Goal: Transaction & Acquisition: Download file/media

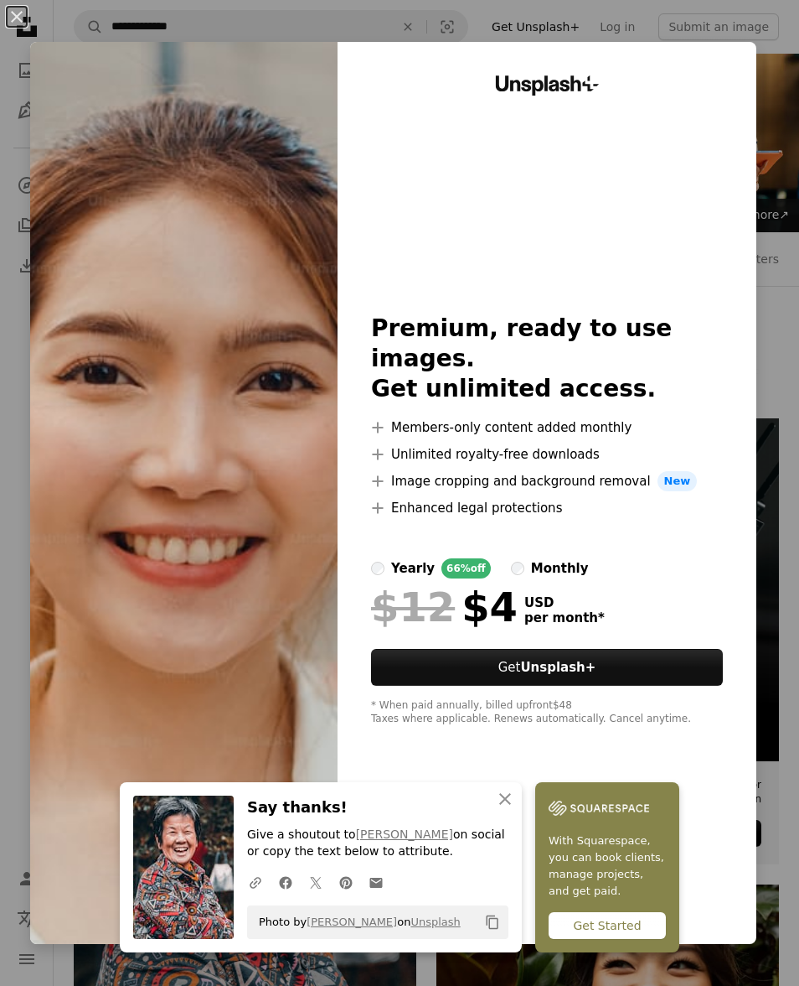
click at [27, 22] on button "An X shape" at bounding box center [17, 17] width 20 height 20
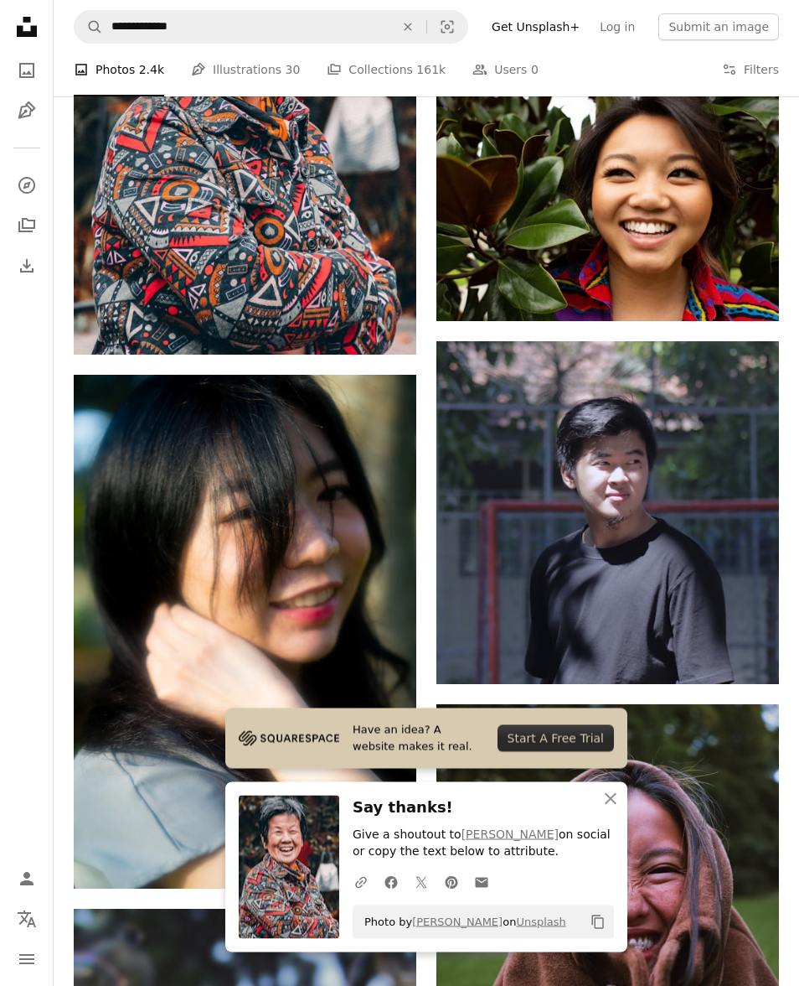
scroll to position [783, 0]
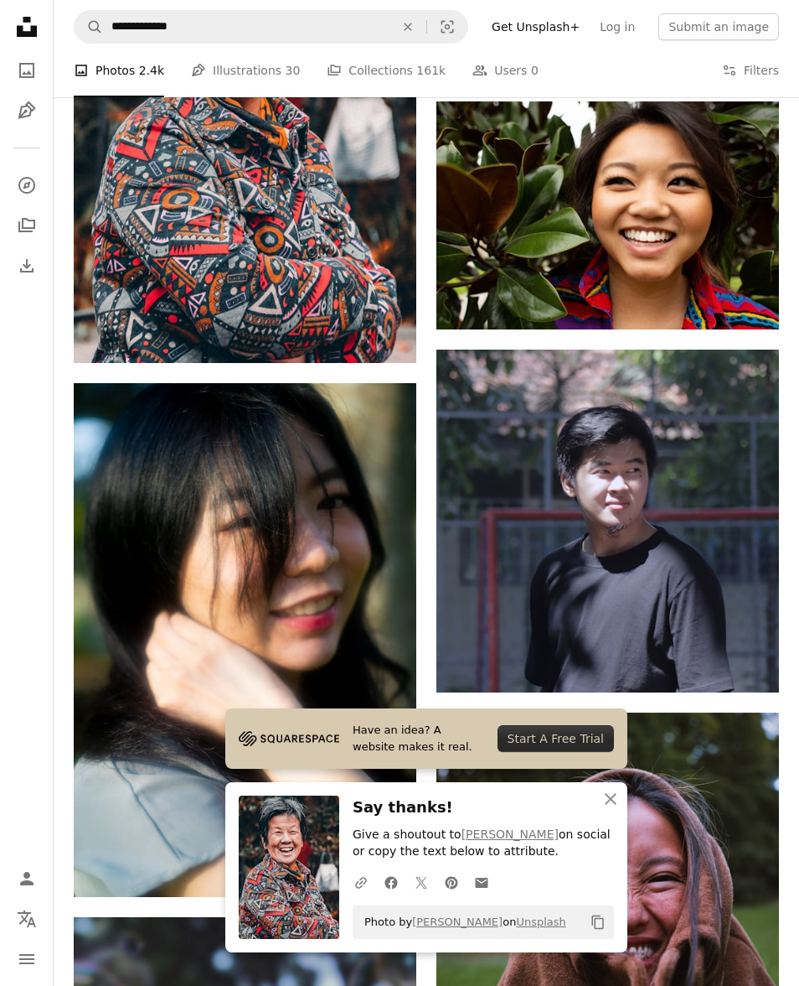
click at [614, 805] on icon "button" at bounding box center [611, 799] width 12 height 12
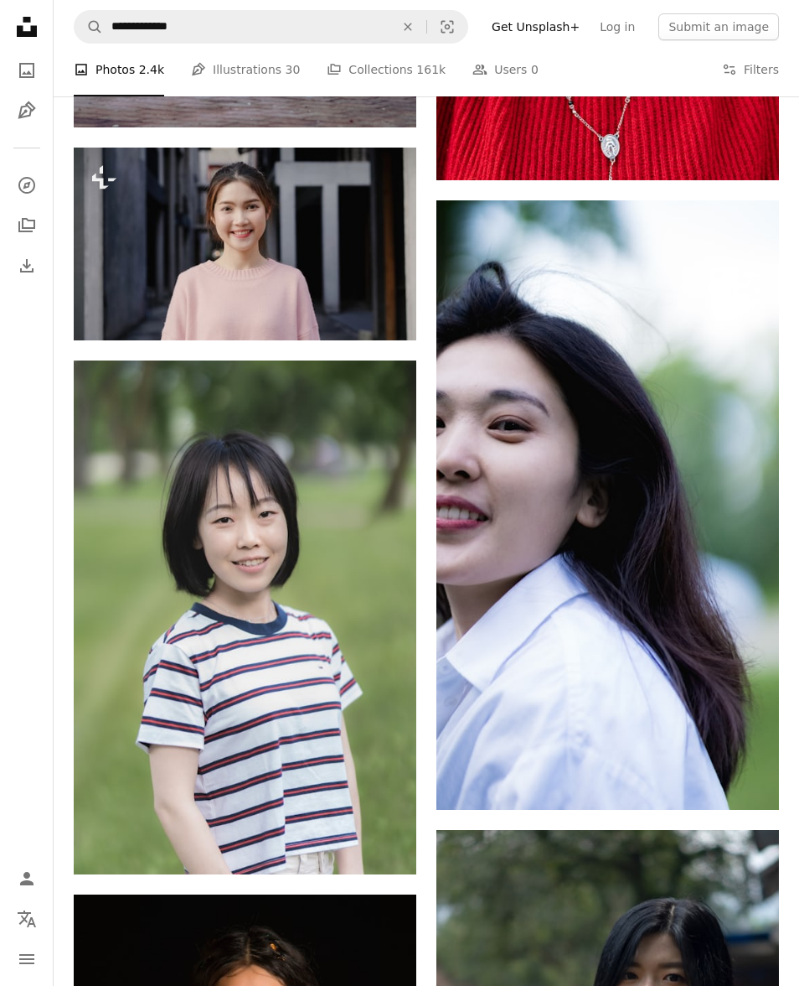
scroll to position [2869, 0]
click at [391, 857] on link "Arrow pointing down" at bounding box center [383, 843] width 34 height 27
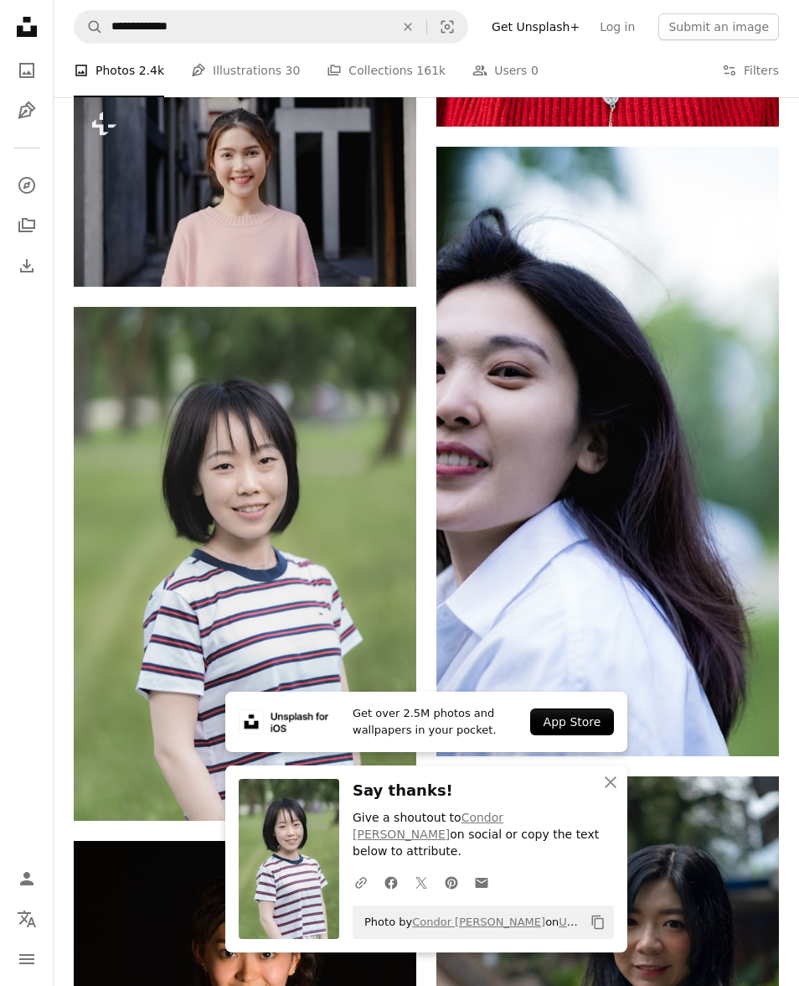
click at [616, 792] on icon "An X shape" at bounding box center [611, 782] width 20 height 20
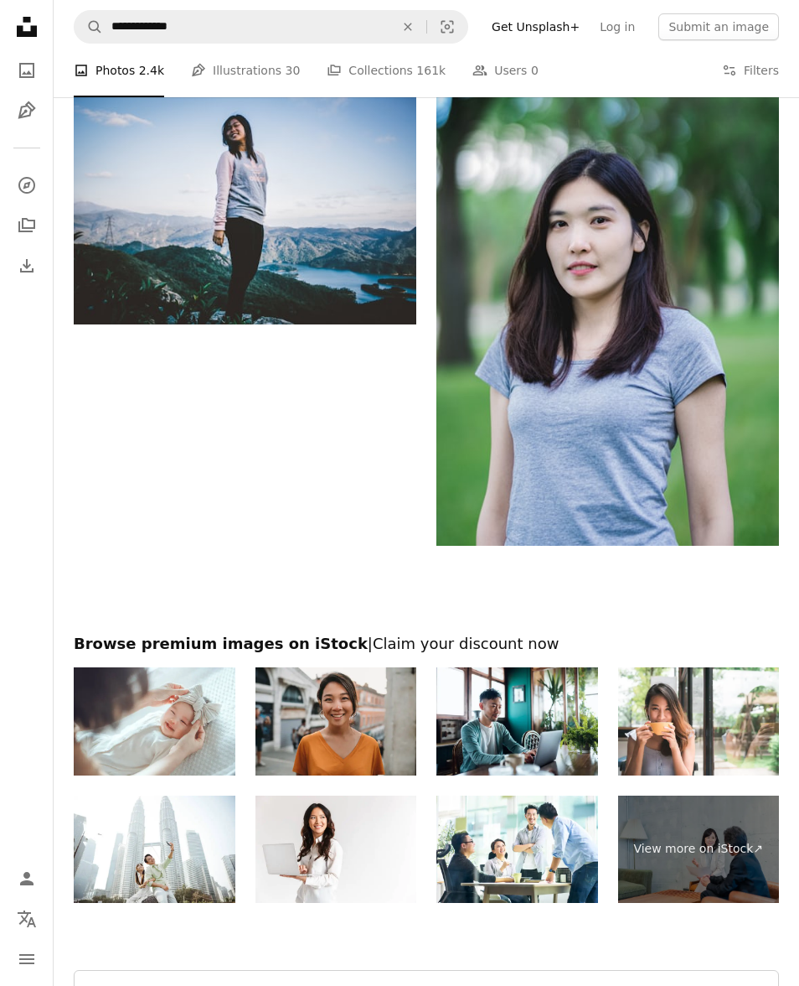
scroll to position [4864, 0]
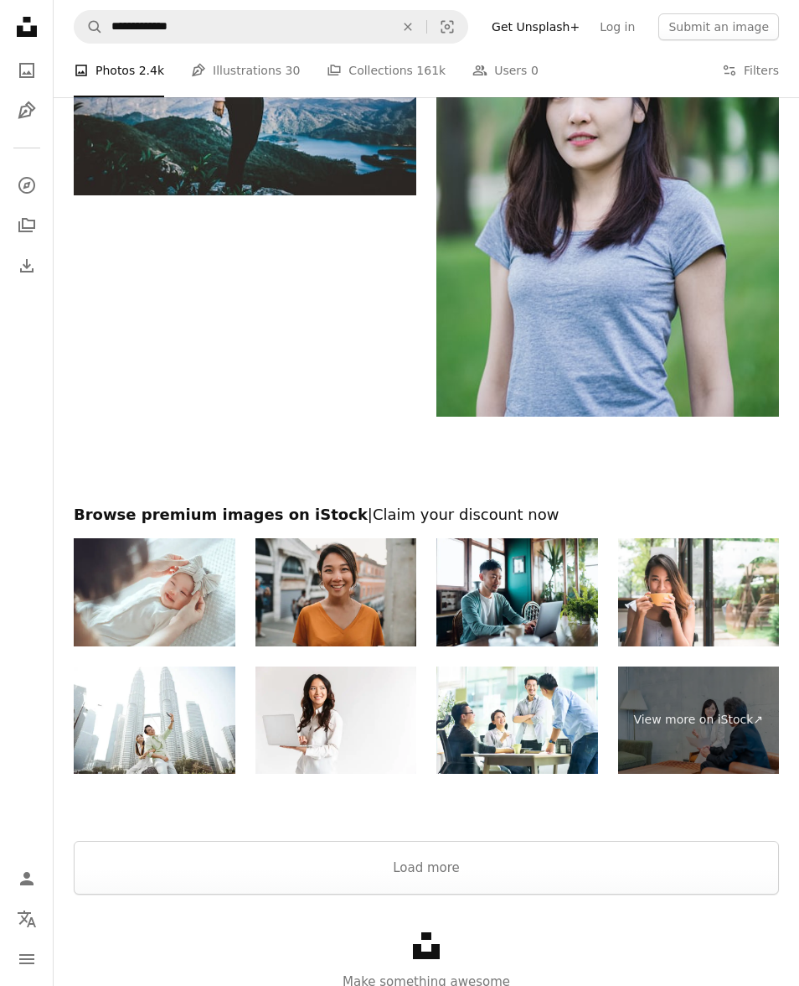
click at [154, 894] on button "Load more" at bounding box center [427, 868] width 706 height 54
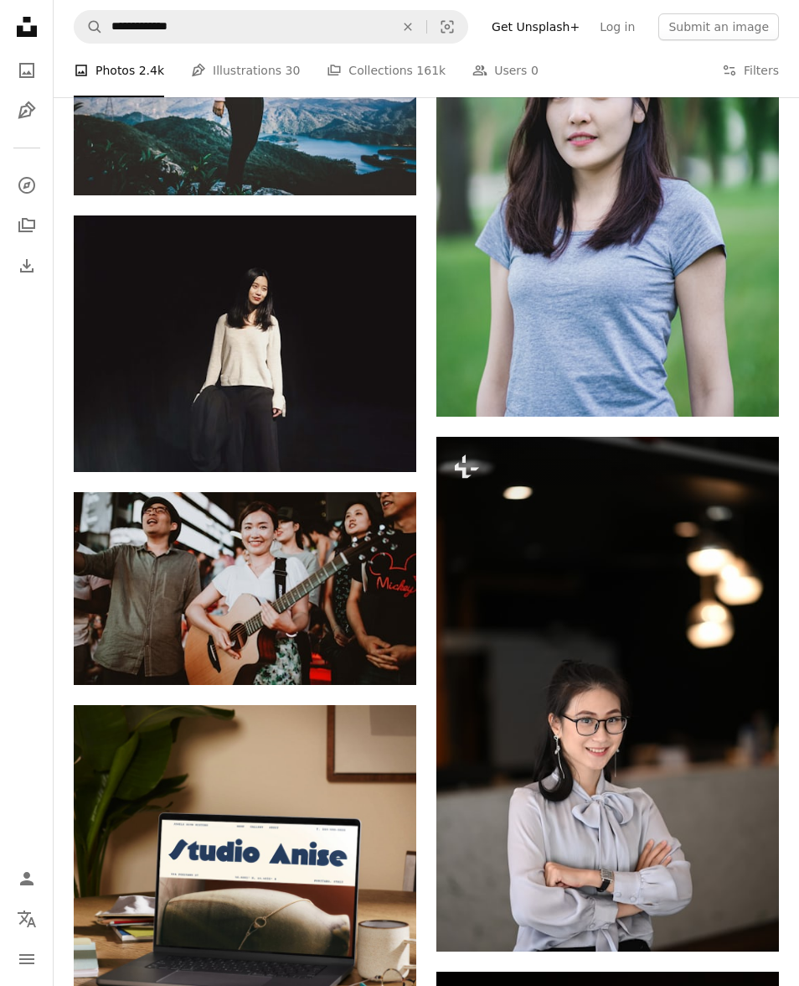
click at [391, 668] on link "Arrow pointing down" at bounding box center [383, 654] width 34 height 27
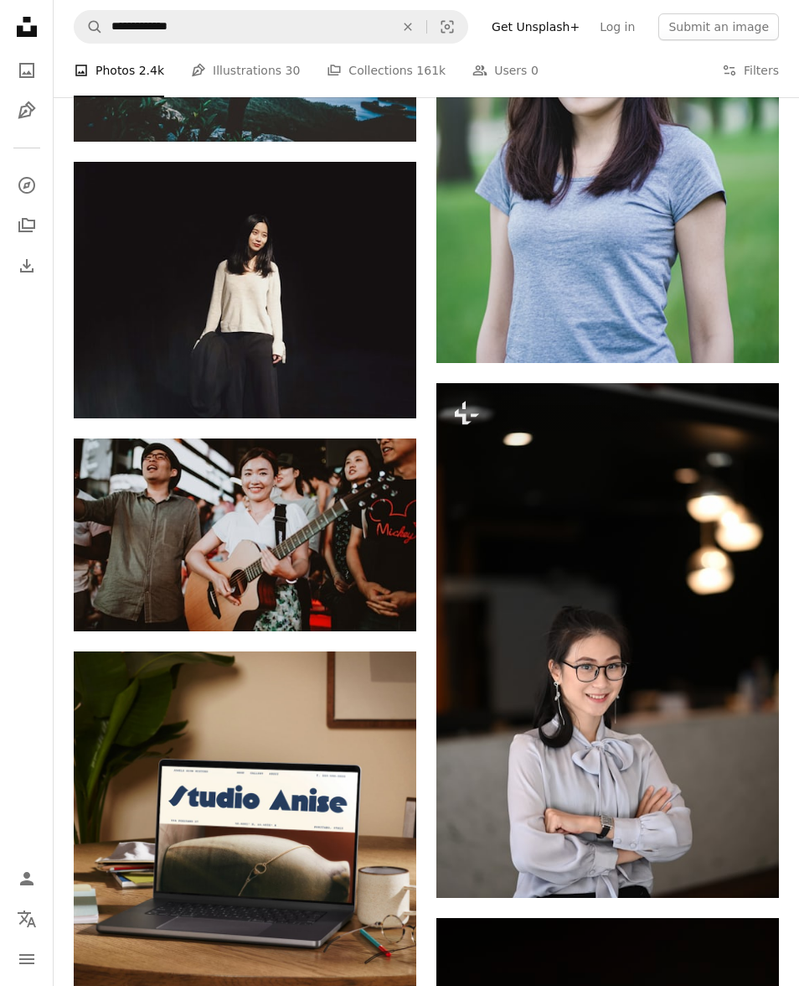
click at [120, 631] on img at bounding box center [245, 534] width 343 height 193
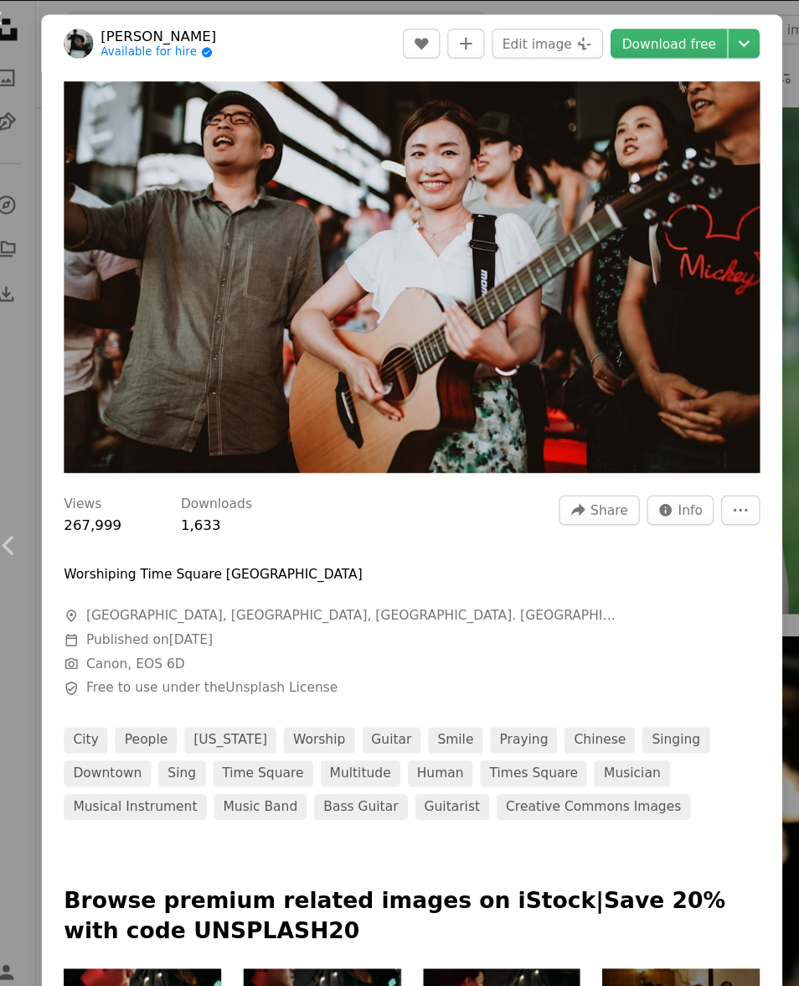
scroll to position [4706, 0]
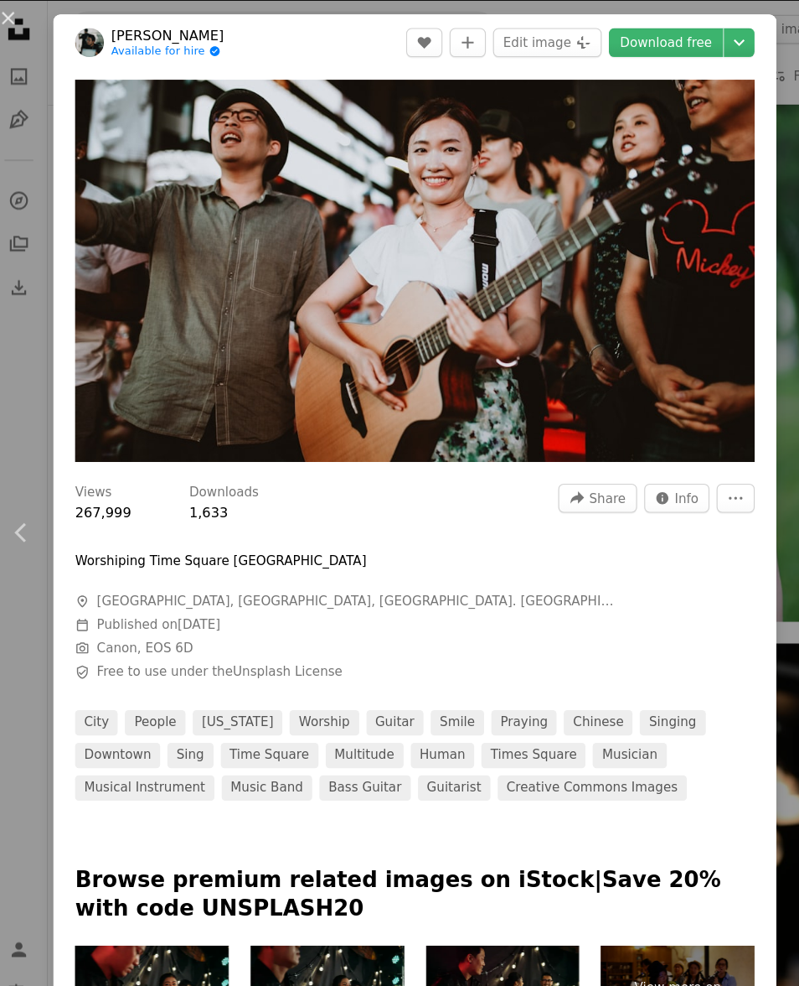
click at [576, 353] on img "Zoom in on this image" at bounding box center [393, 251] width 629 height 354
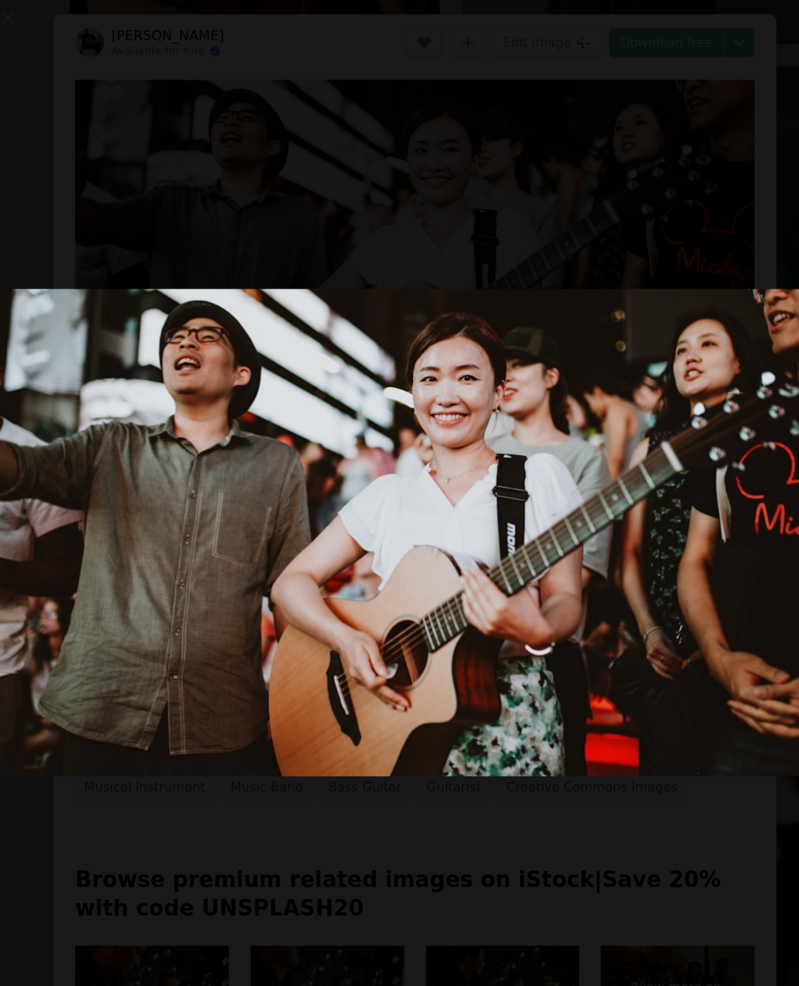
click at [597, 561] on img "Zoom out on this image" at bounding box center [399, 492] width 801 height 451
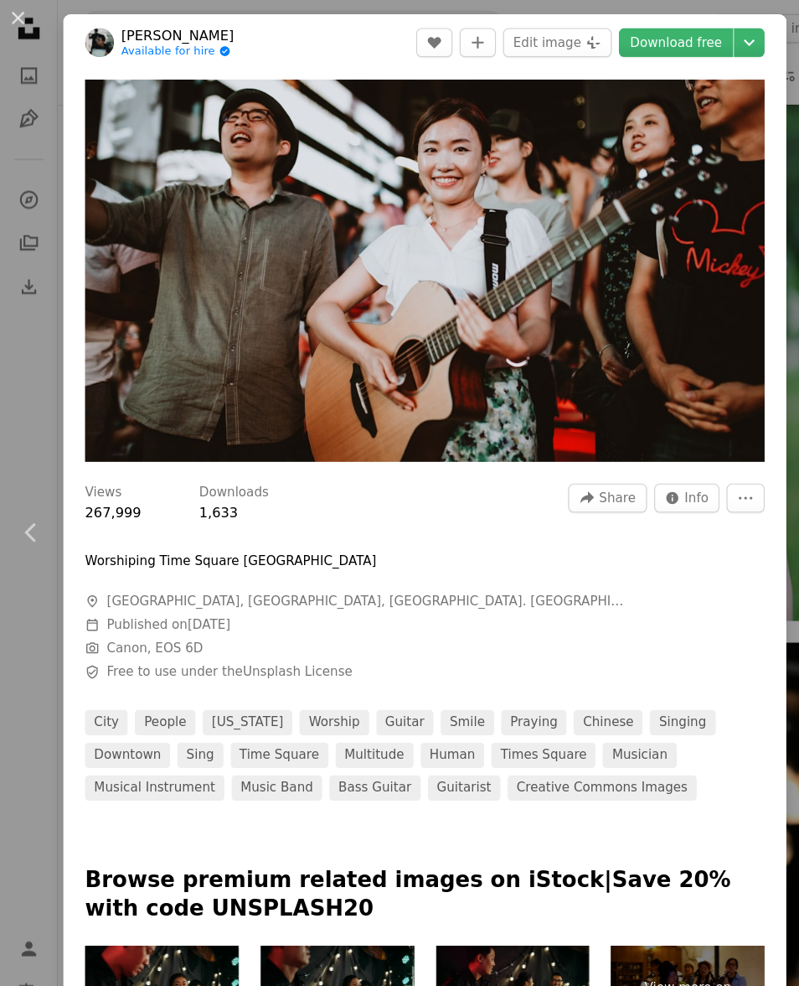
click at [27, 18] on button "An X shape" at bounding box center [17, 17] width 20 height 20
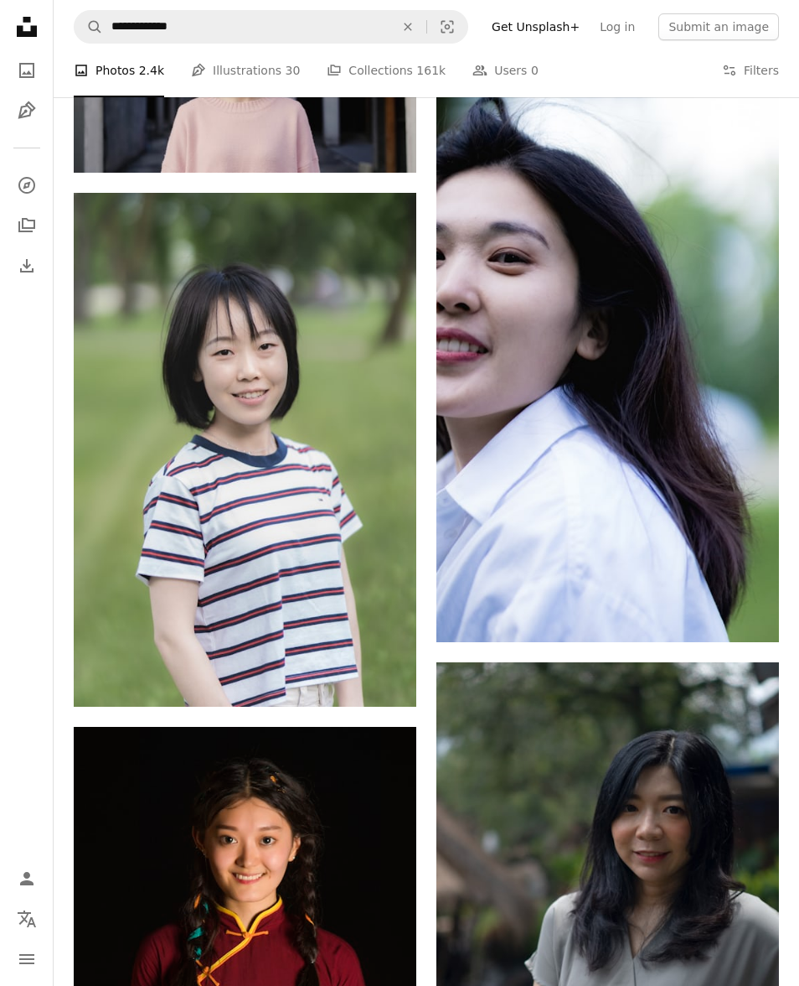
scroll to position [3038, 0]
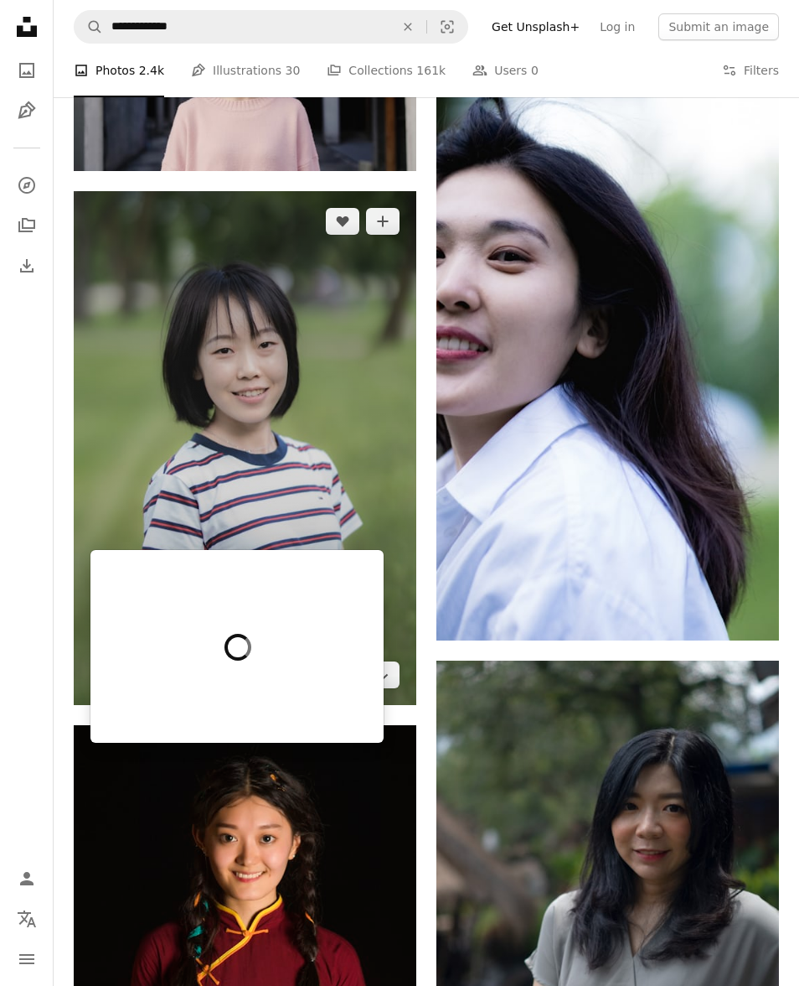
click at [343, 660] on div at bounding box center [237, 646] width 293 height 193
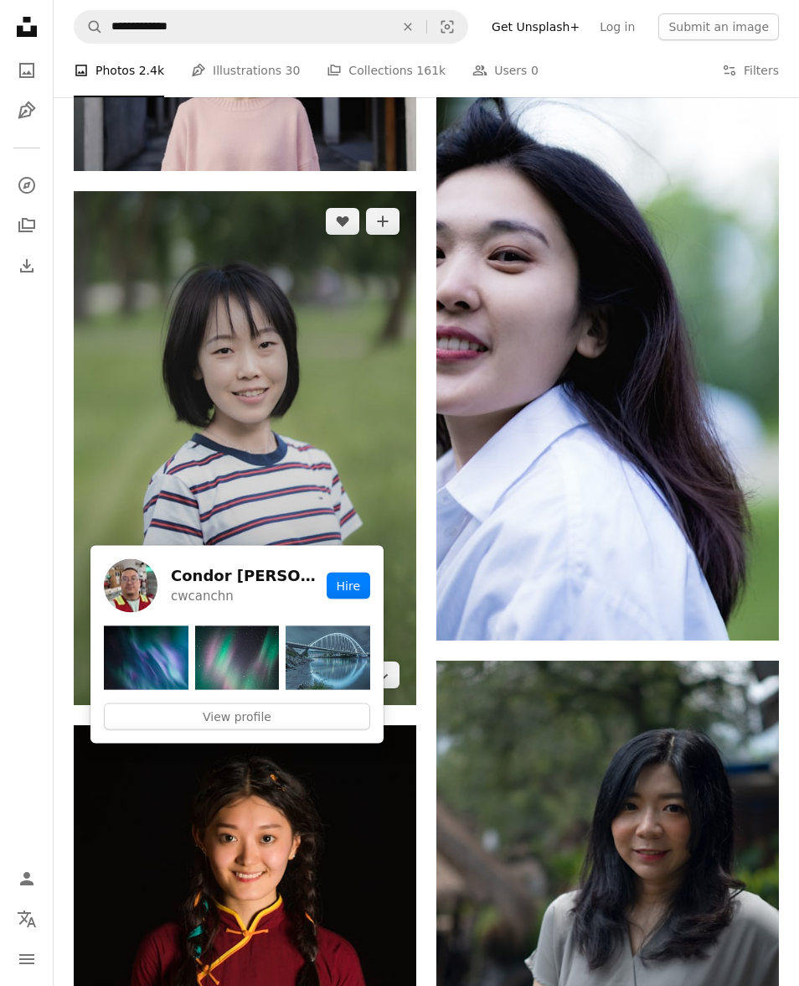
click at [349, 446] on img at bounding box center [245, 448] width 343 height 515
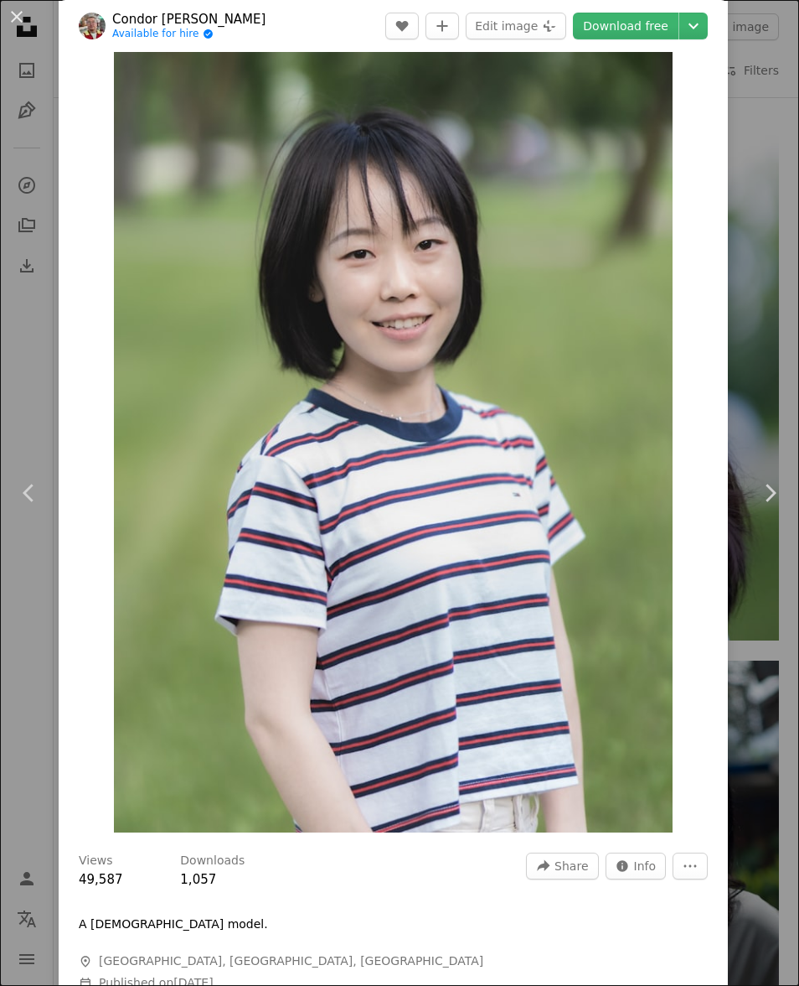
scroll to position [3072, 0]
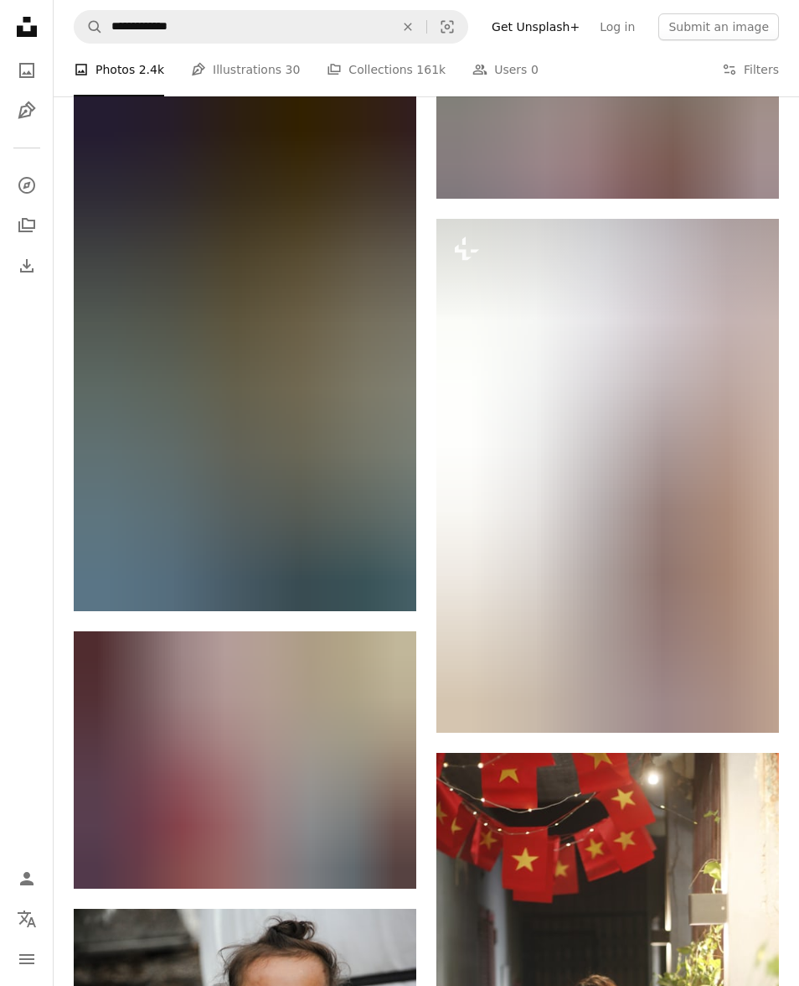
scroll to position [8215, 0]
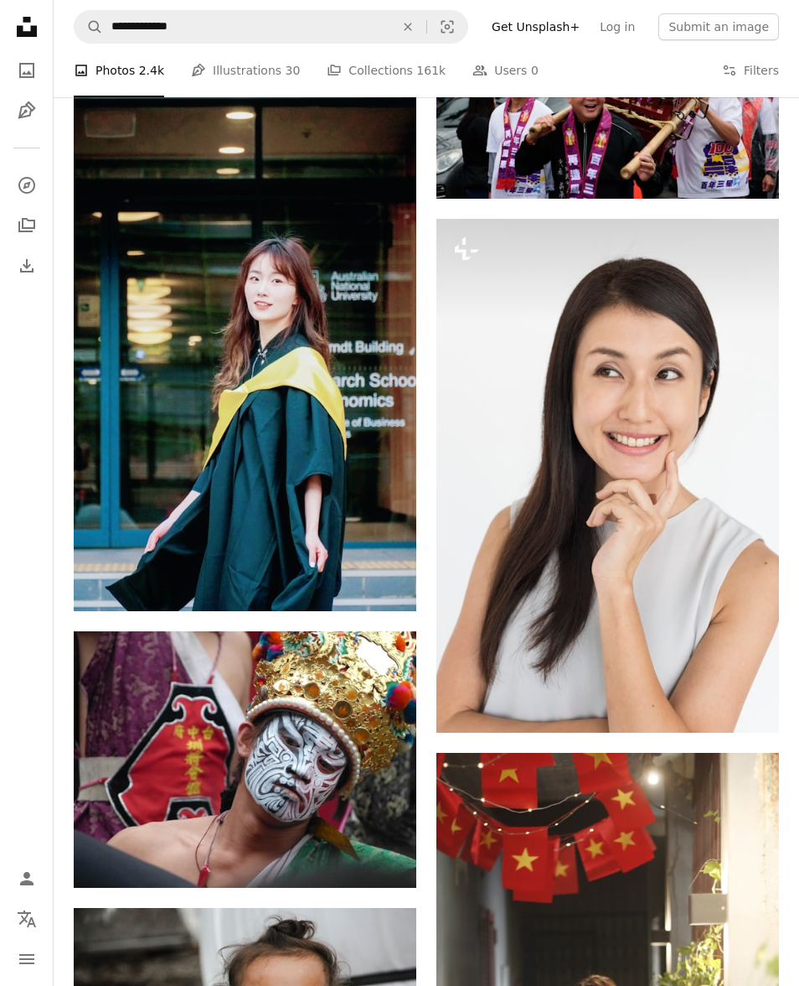
click at [258, 481] on img at bounding box center [245, 353] width 343 height 515
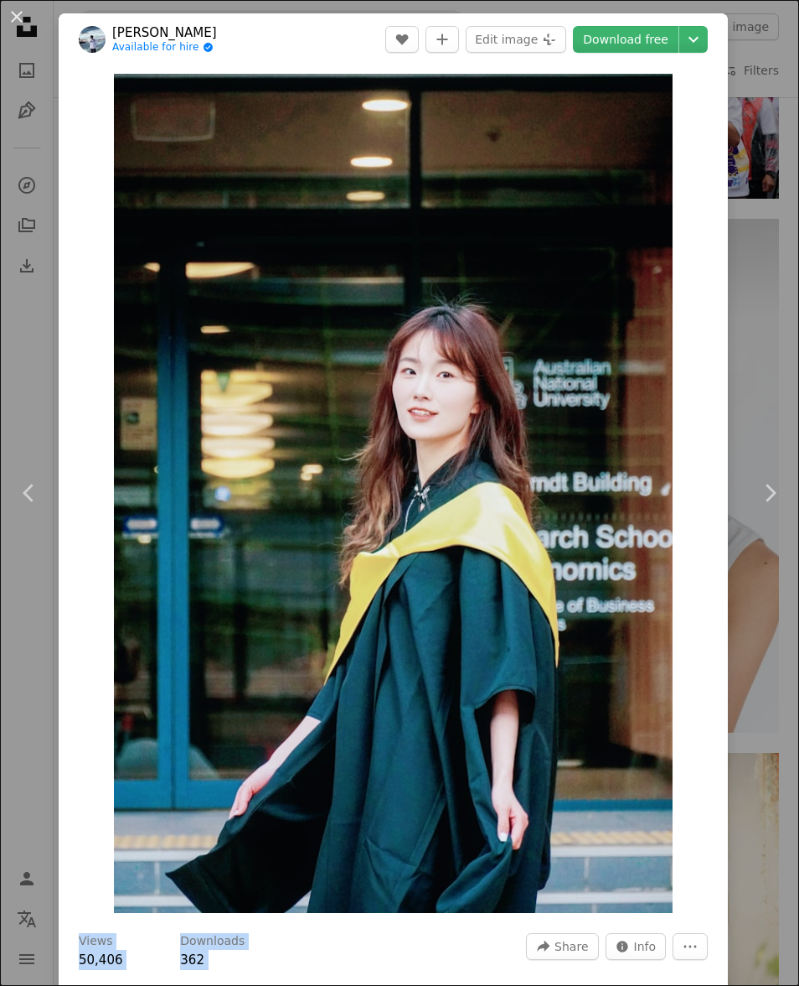
click at [486, 491] on img "Zoom in on this image" at bounding box center [393, 493] width 559 height 839
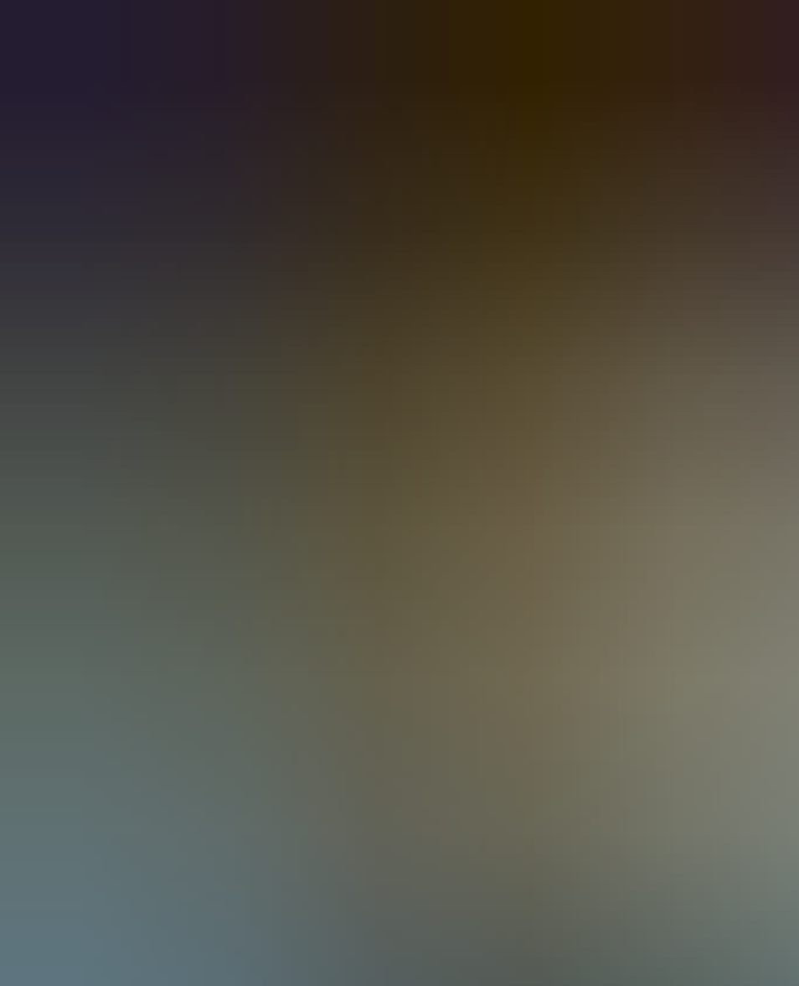
scroll to position [44, 0]
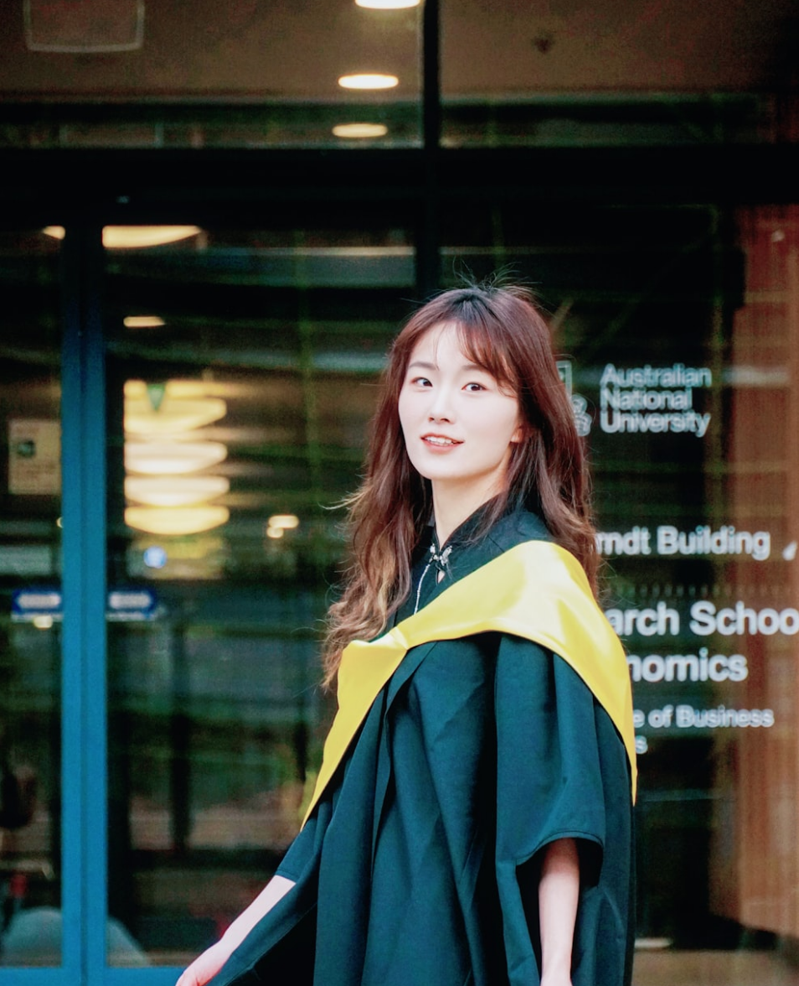
click at [575, 435] on img "Zoom out on this image" at bounding box center [399, 557] width 801 height 1202
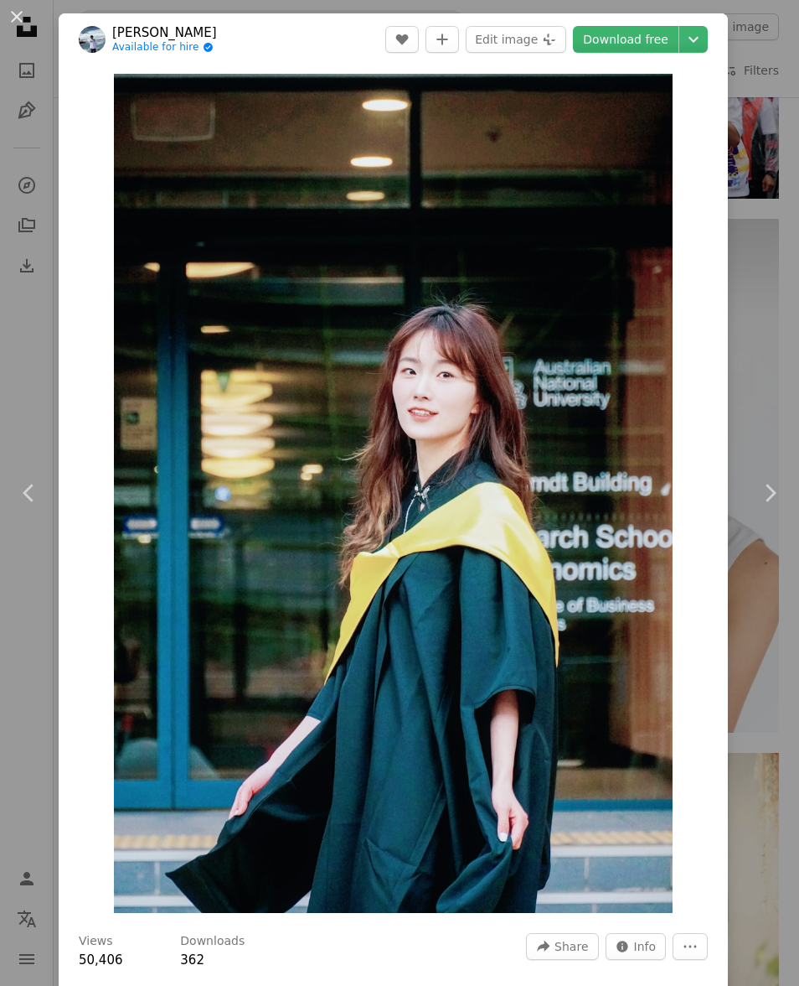
click at [533, 477] on img "Zoom in on this image" at bounding box center [393, 493] width 559 height 839
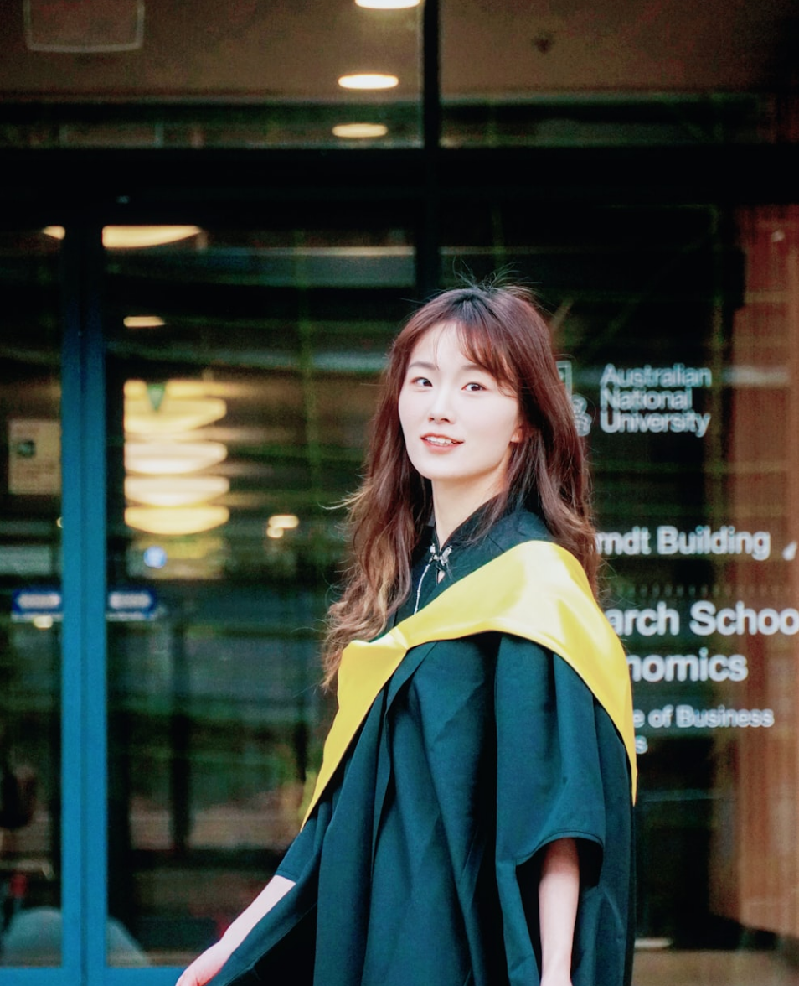
click at [602, 360] on img "Zoom out on this image" at bounding box center [399, 557] width 801 height 1202
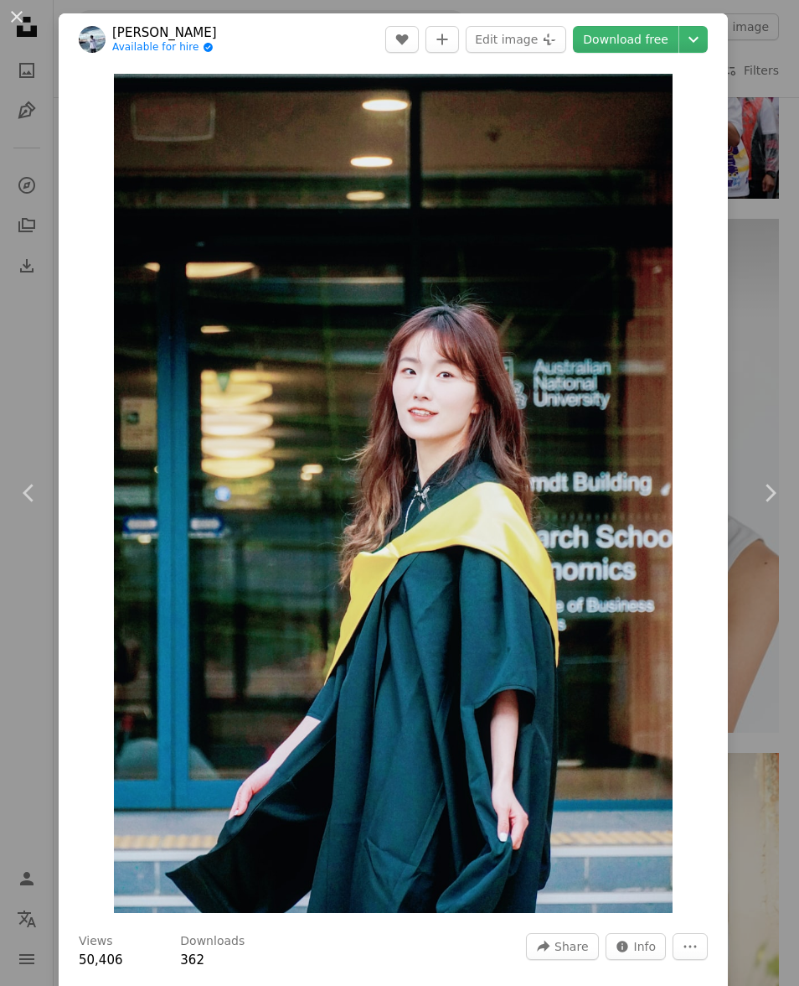
click at [775, 96] on div "An X shape Chevron left Chevron right Green Liu Available for hire A checkmark …" at bounding box center [399, 493] width 799 height 986
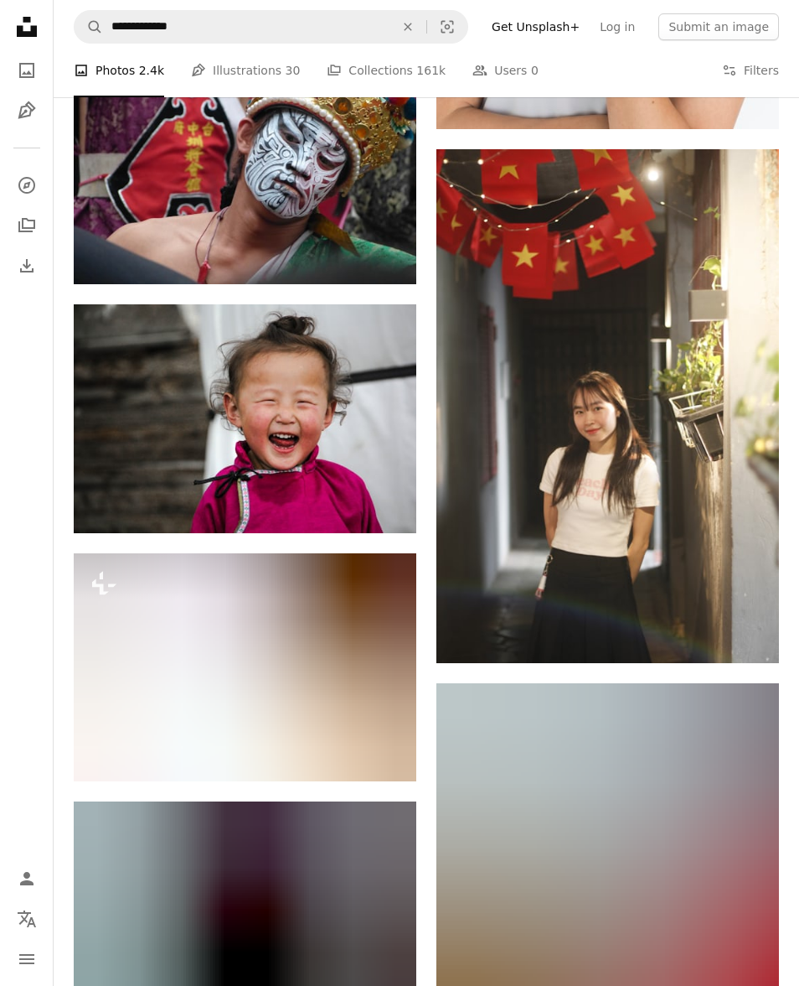
scroll to position [8823, 0]
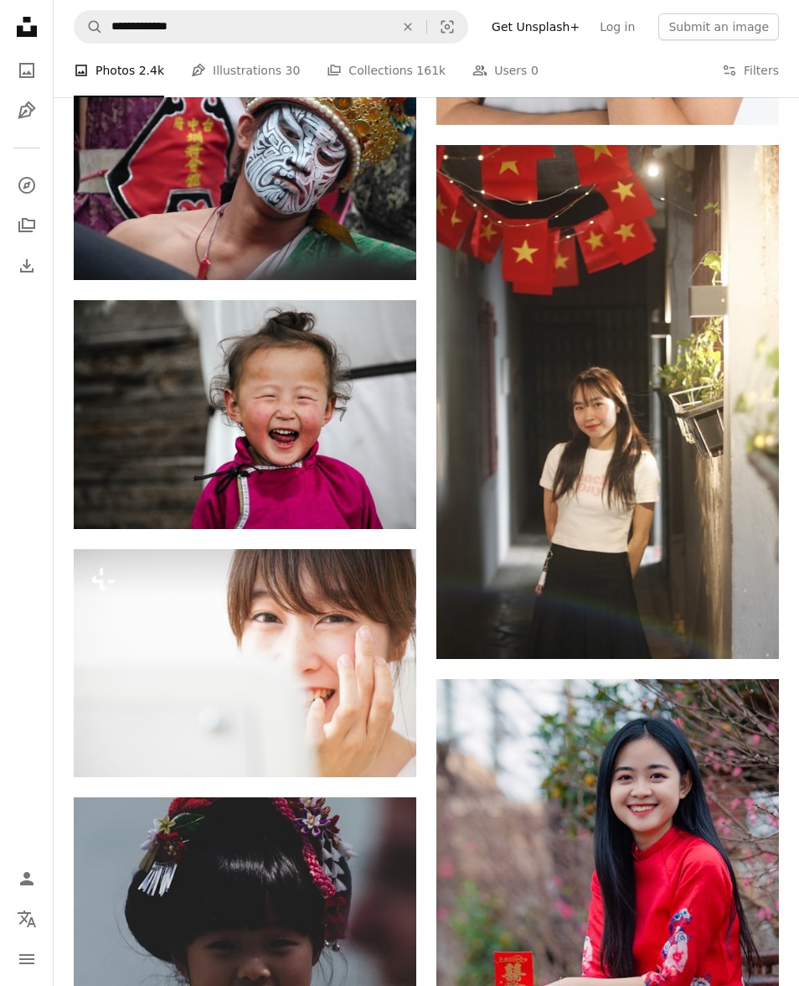
click at [348, 516] on img at bounding box center [245, 414] width 343 height 228
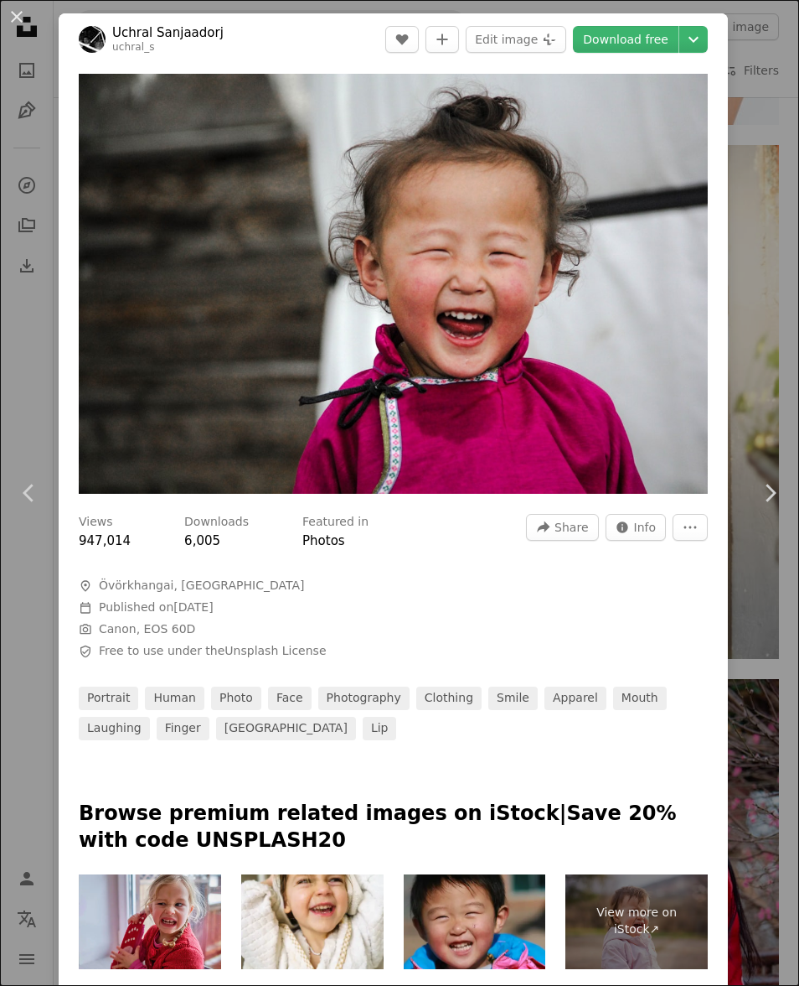
click at [580, 329] on img "Zoom in on this image" at bounding box center [393, 284] width 629 height 420
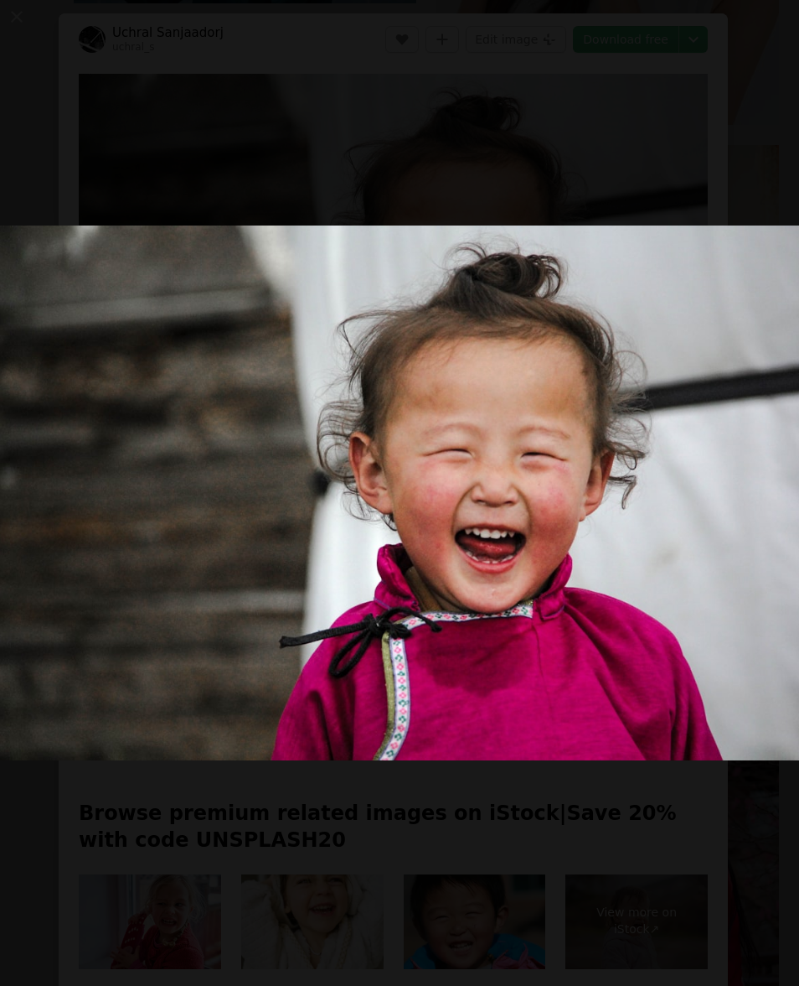
click at [724, 390] on img "Zoom out on this image" at bounding box center [399, 492] width 801 height 534
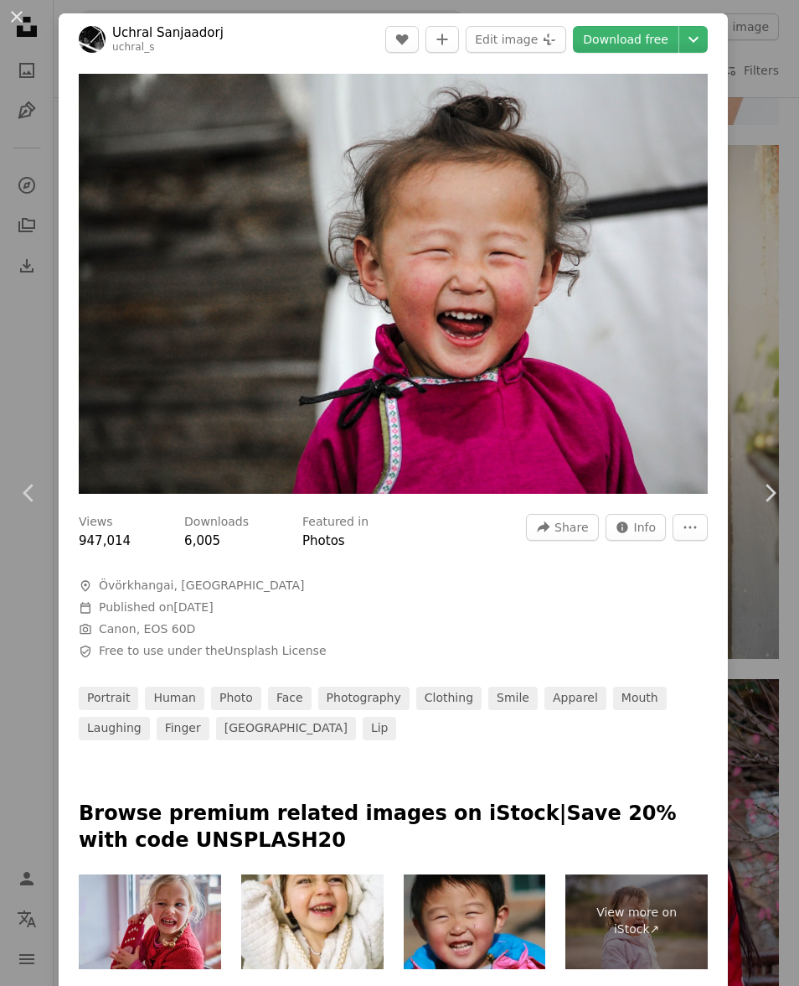
click at [27, 7] on button "An X shape" at bounding box center [17, 17] width 20 height 20
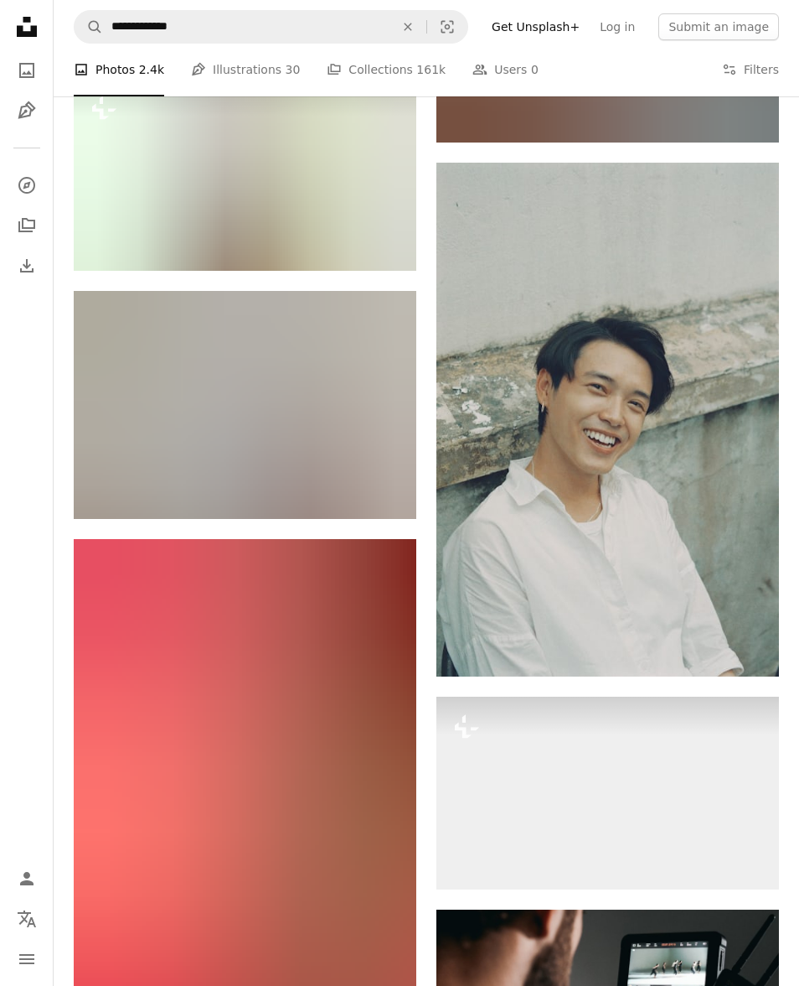
scroll to position [10888, 0]
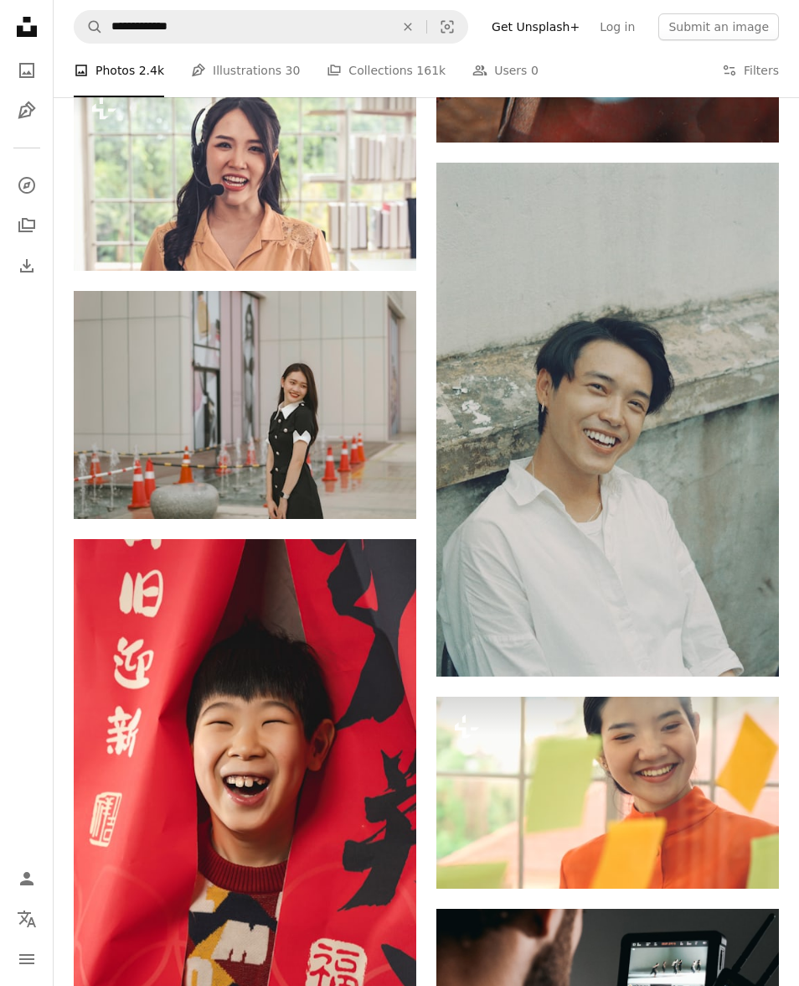
click at [651, 564] on img at bounding box center [608, 420] width 343 height 514
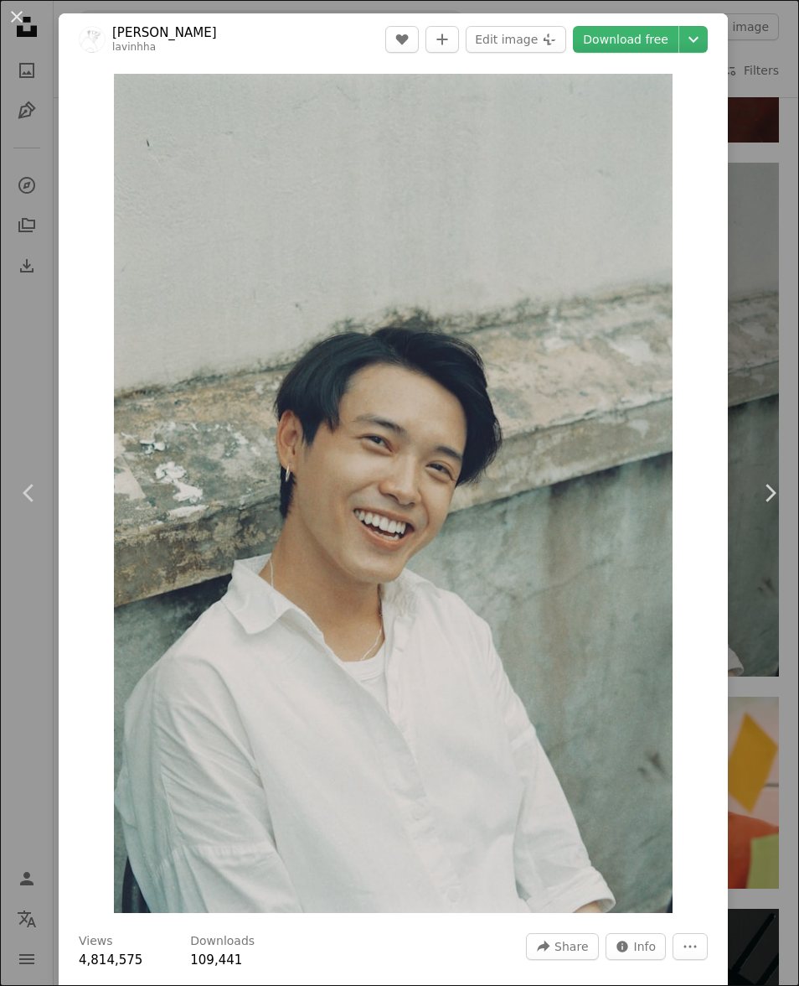
click at [493, 503] on img "Zoom in on this image" at bounding box center [394, 493] width 560 height 839
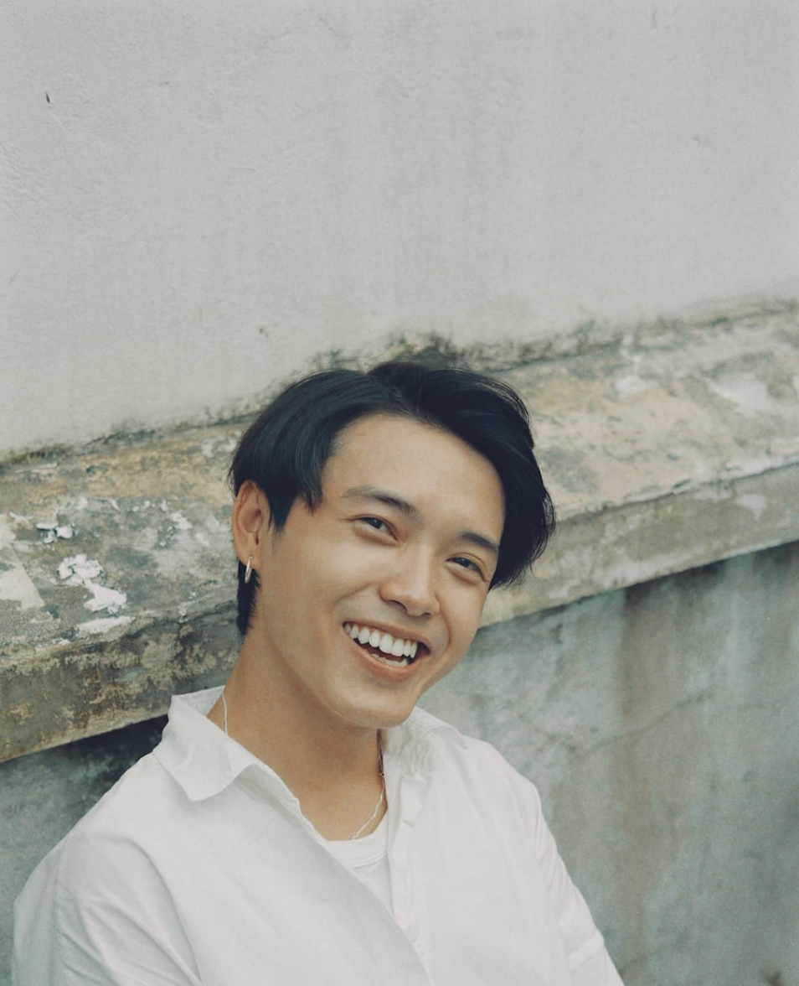
scroll to position [43, 0]
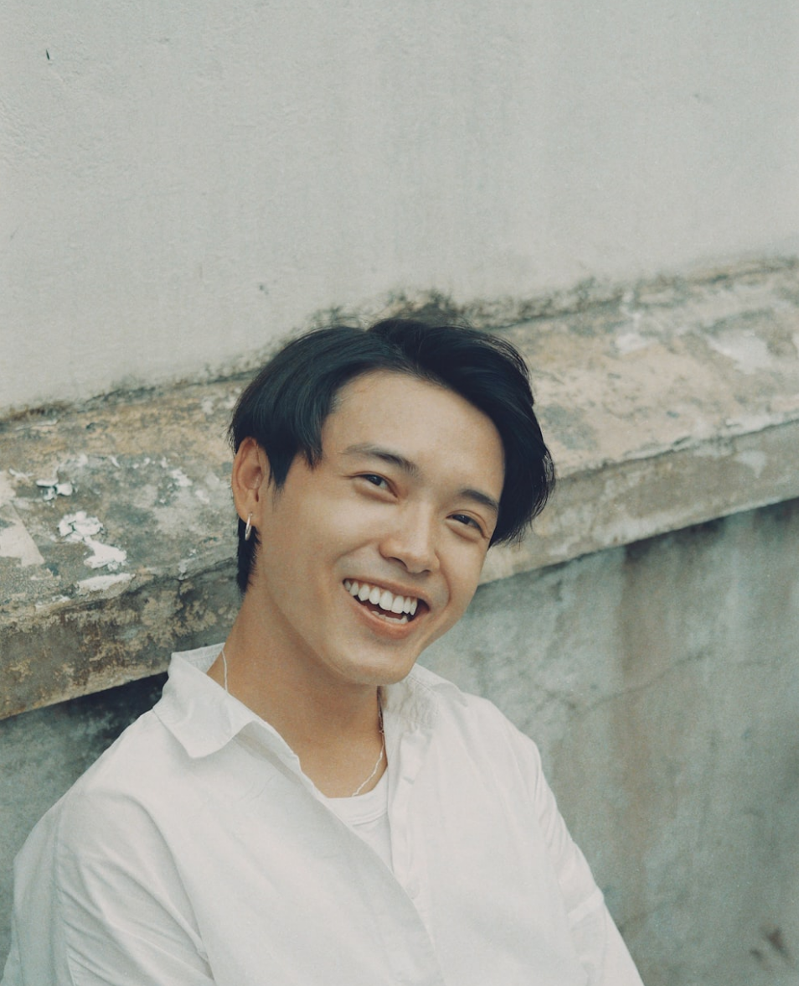
click at [508, 190] on img "Zoom out on this image" at bounding box center [399, 556] width 801 height 1201
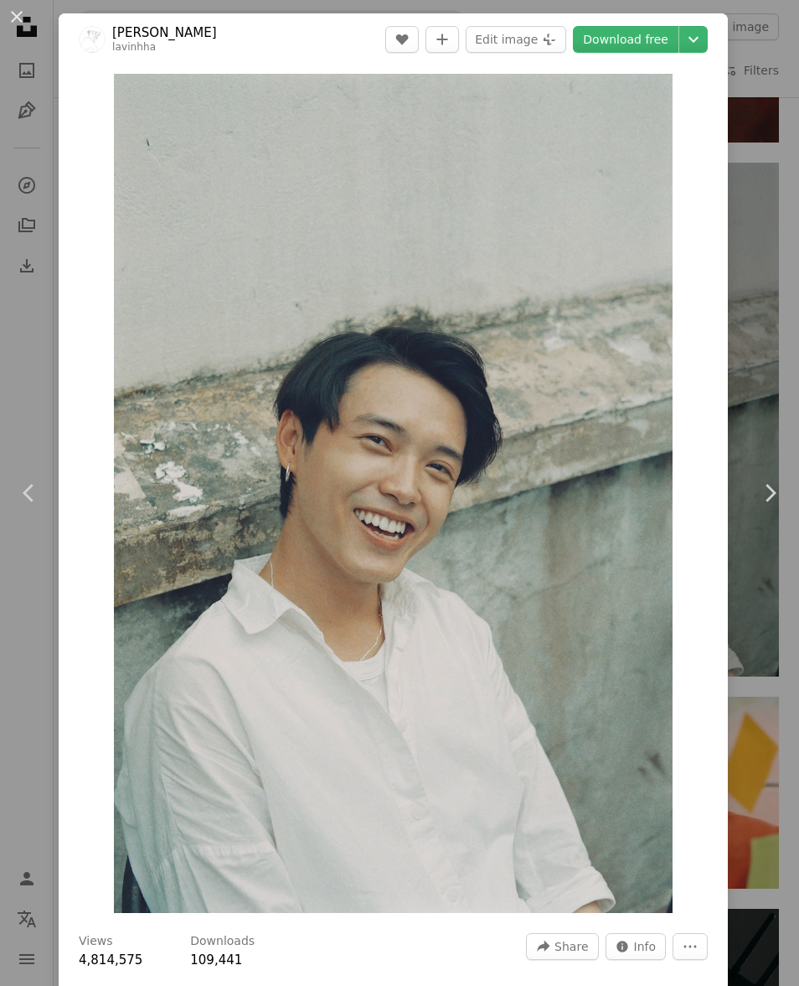
click at [23, 11] on button "An X shape" at bounding box center [17, 17] width 20 height 20
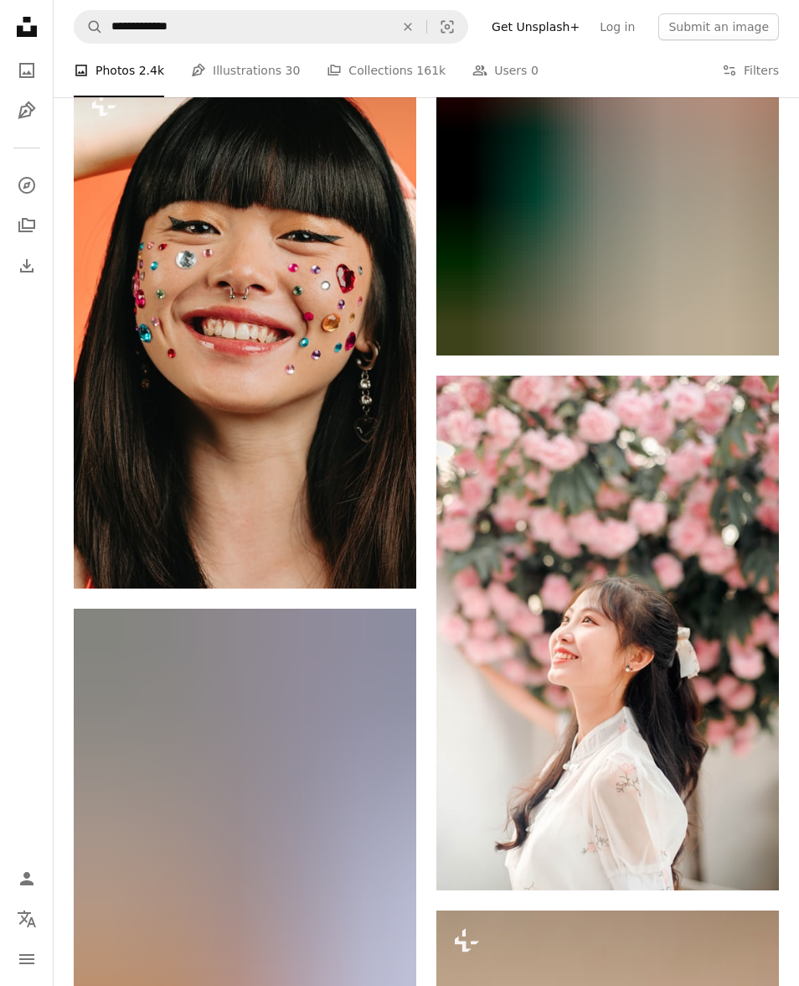
scroll to position [13341, 0]
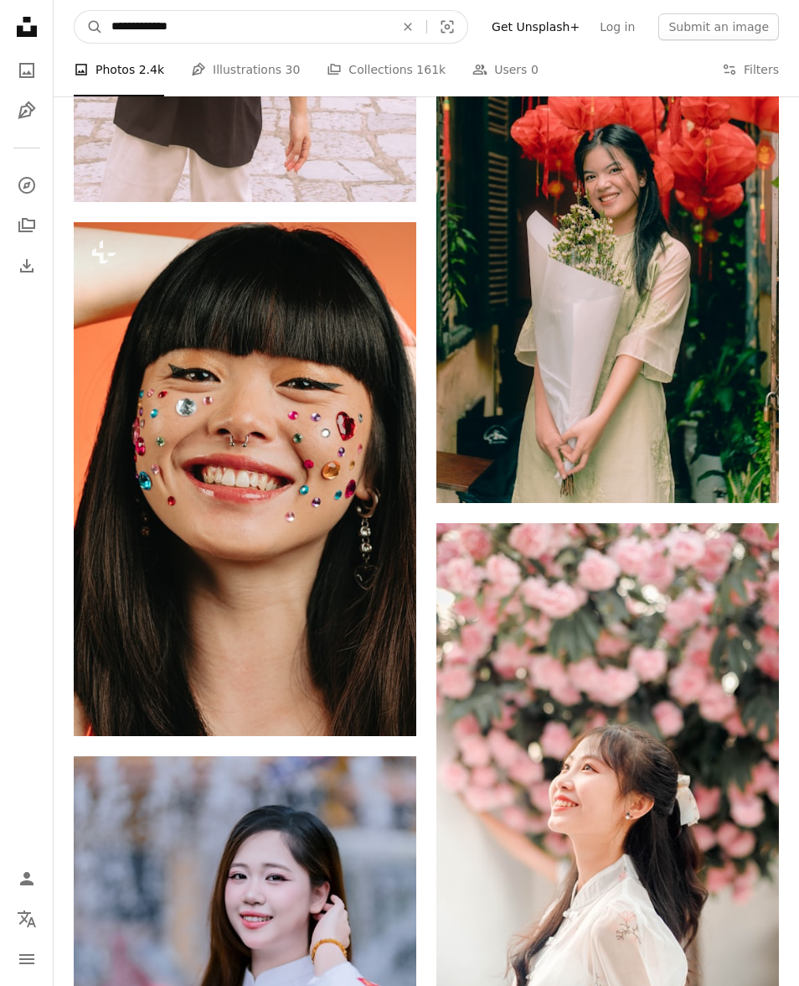
click at [165, 31] on input "**********" at bounding box center [246, 27] width 287 height 32
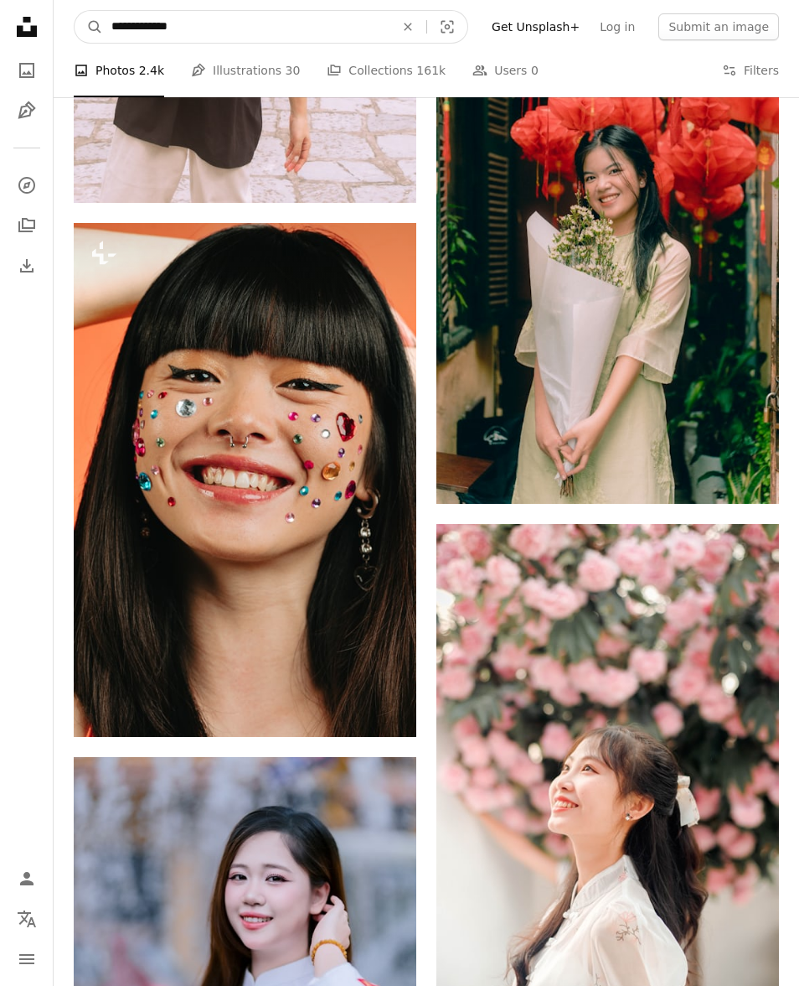
click at [157, 23] on input "**********" at bounding box center [246, 27] width 287 height 32
click at [156, 27] on input "**********" at bounding box center [246, 27] width 287 height 32
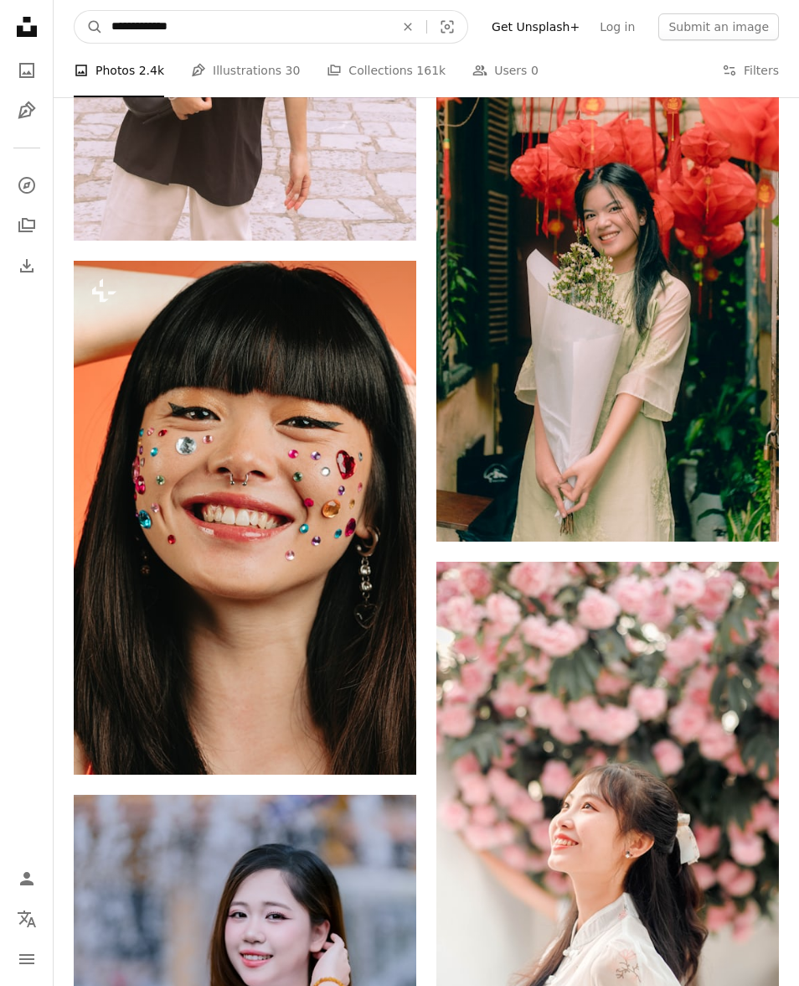
scroll to position [13304, 0]
click at [164, 25] on input "**********" at bounding box center [246, 27] width 287 height 32
type input "**********"
click at [89, 27] on button "A magnifying glass" at bounding box center [89, 27] width 28 height 32
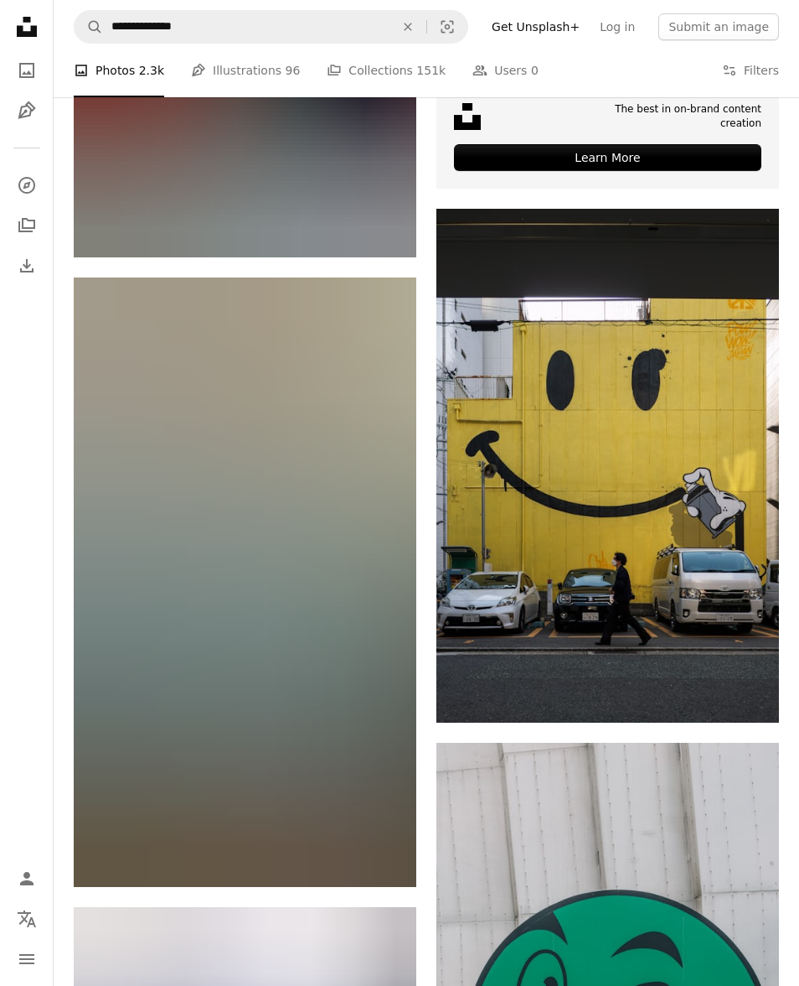
scroll to position [675, 0]
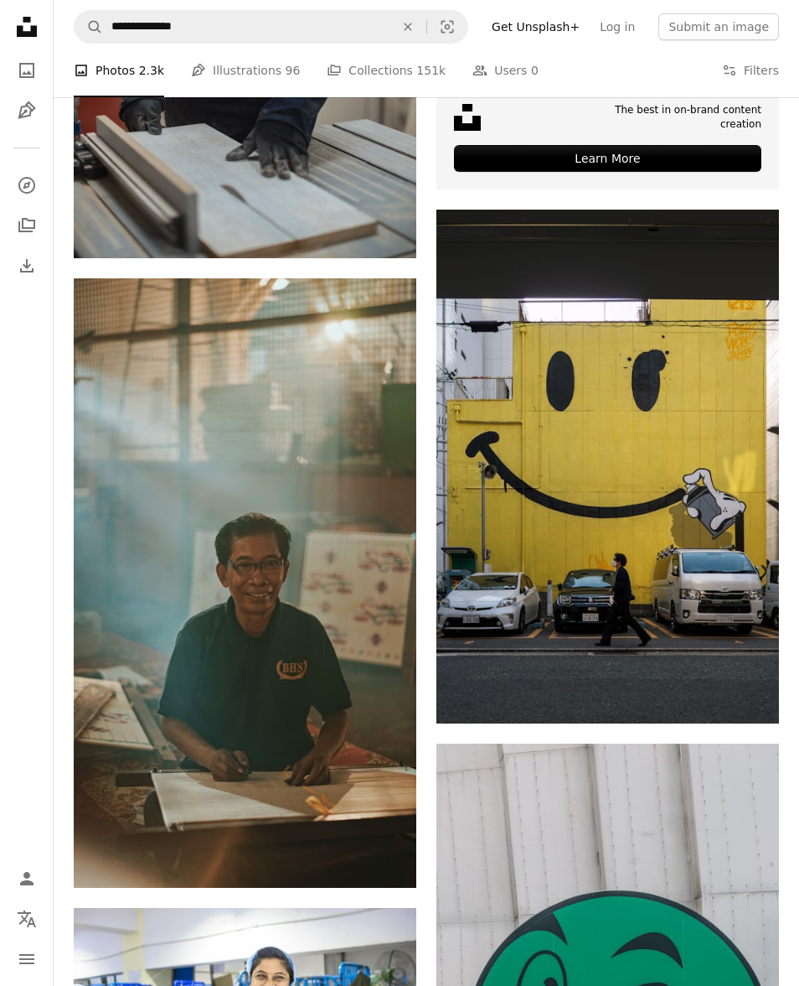
click at [319, 676] on img at bounding box center [245, 582] width 343 height 609
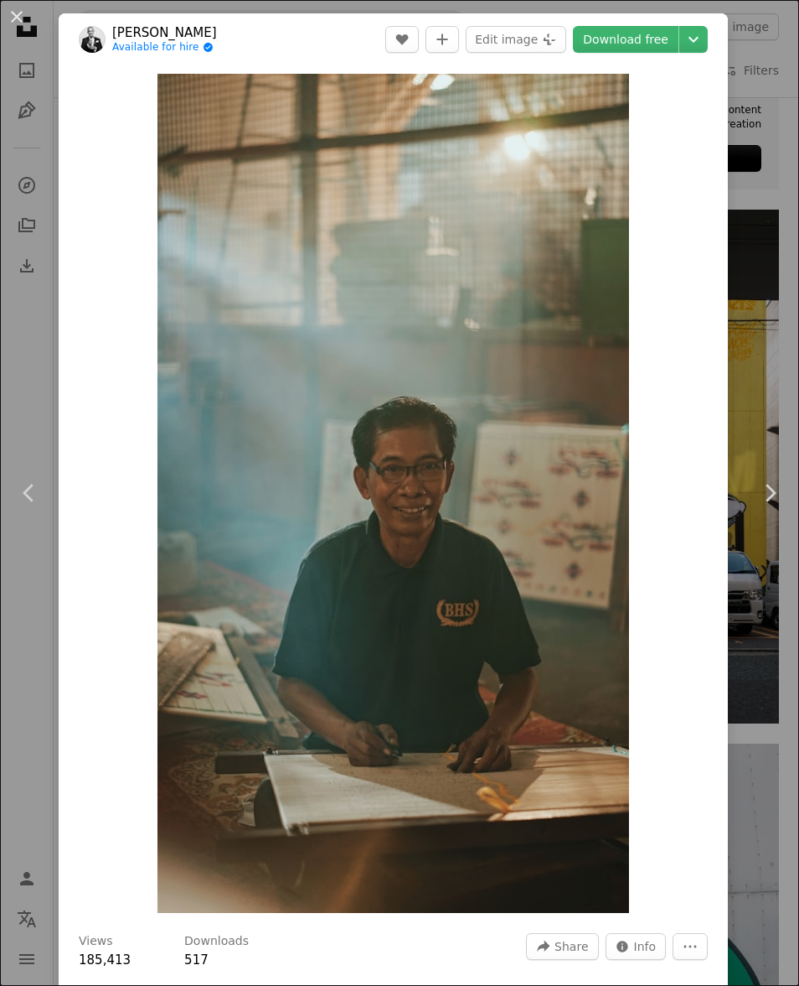
click at [401, 574] on img "Zoom in on this image" at bounding box center [394, 493] width 472 height 839
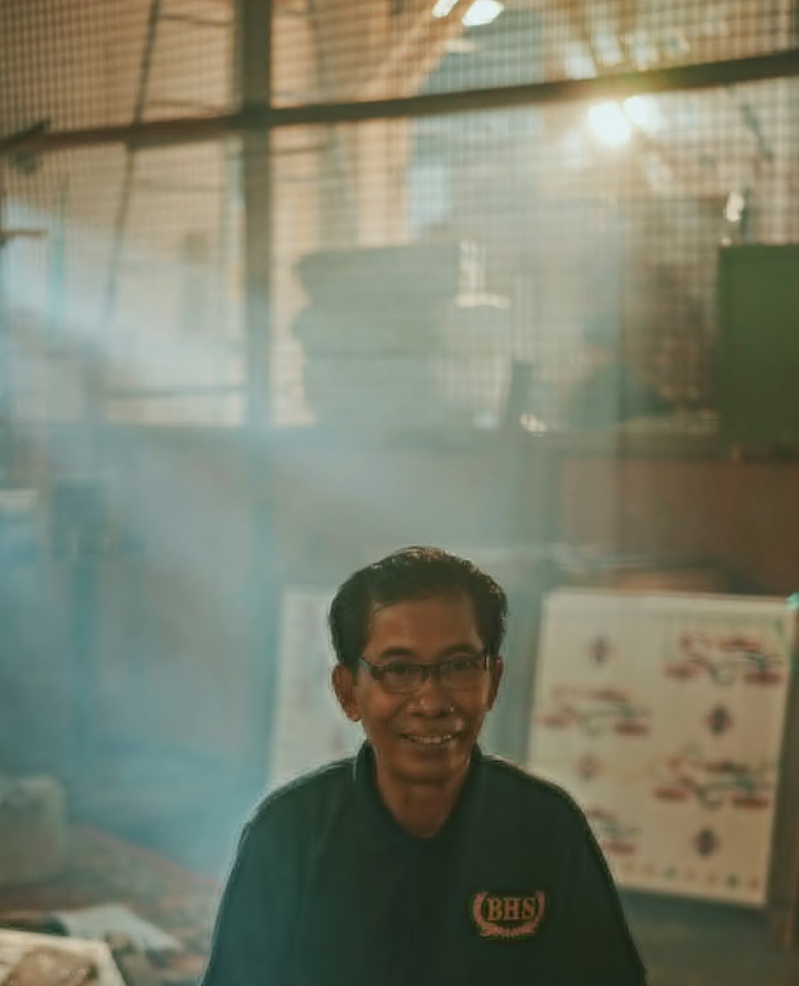
scroll to position [155, 0]
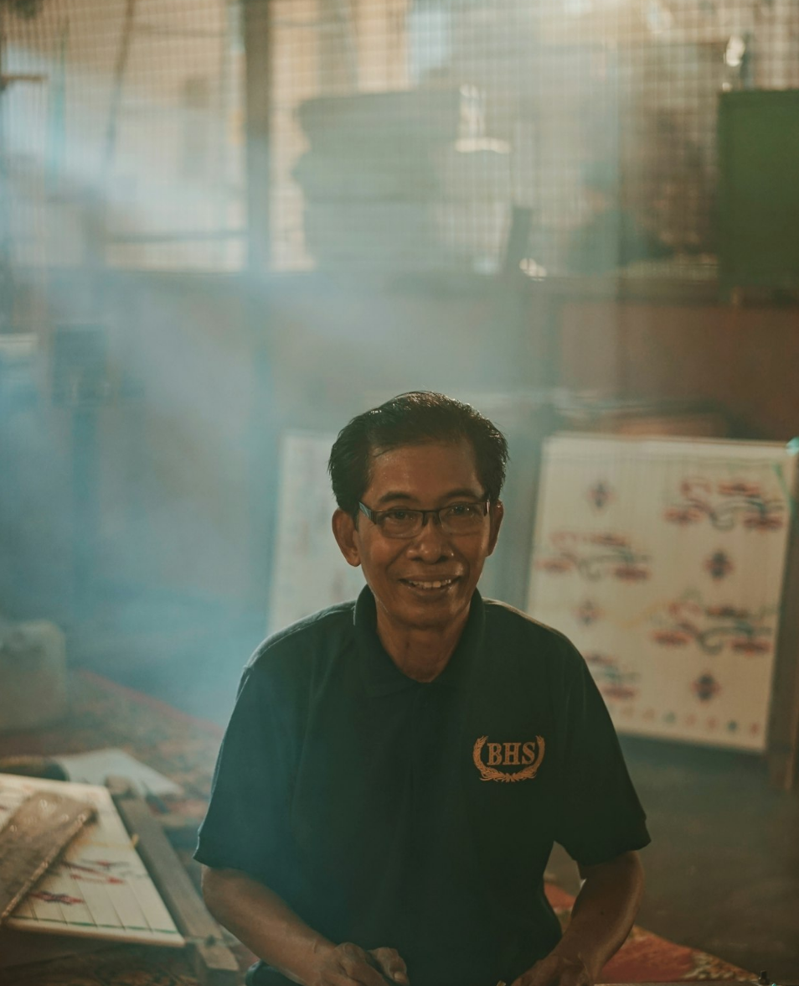
click at [494, 466] on img "Zoom out on this image" at bounding box center [399, 556] width 801 height 1424
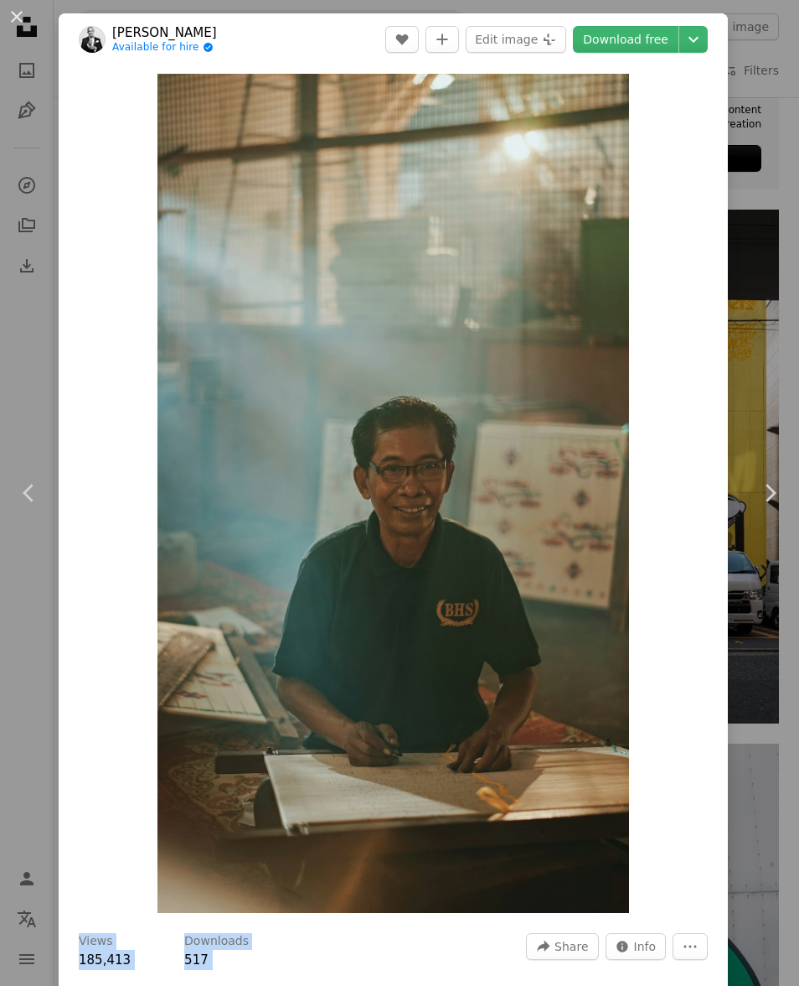
click at [543, 529] on img "Zoom in on this image" at bounding box center [394, 493] width 472 height 839
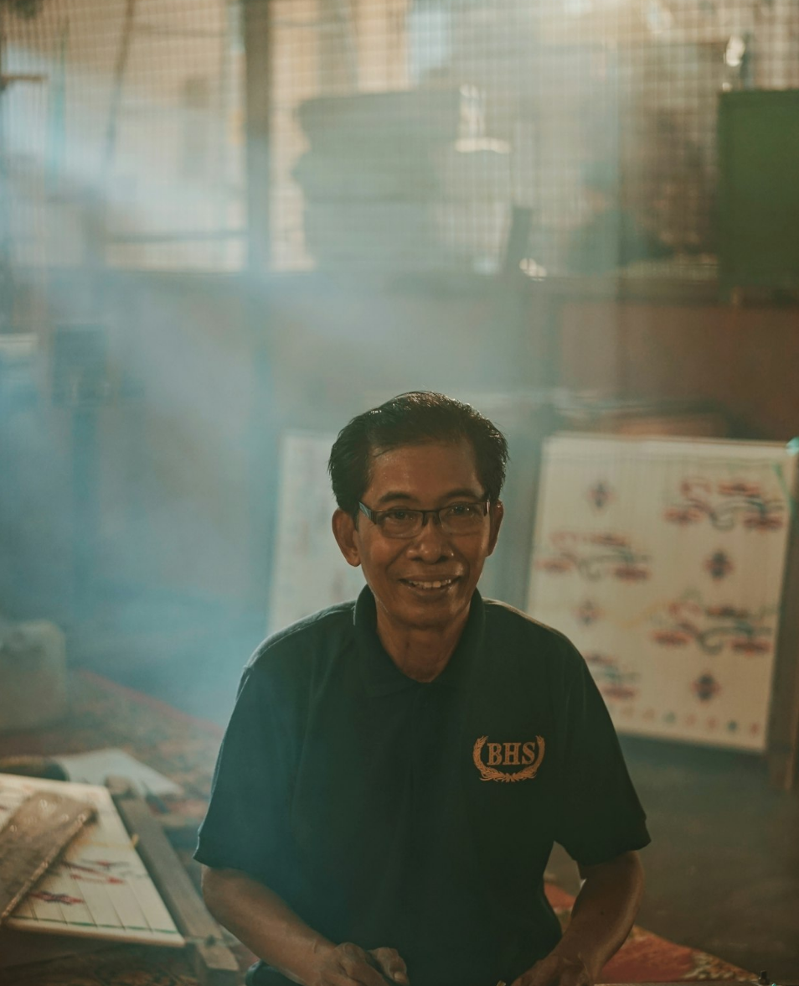
click at [132, 763] on img "Zoom out on this image" at bounding box center [399, 556] width 801 height 1424
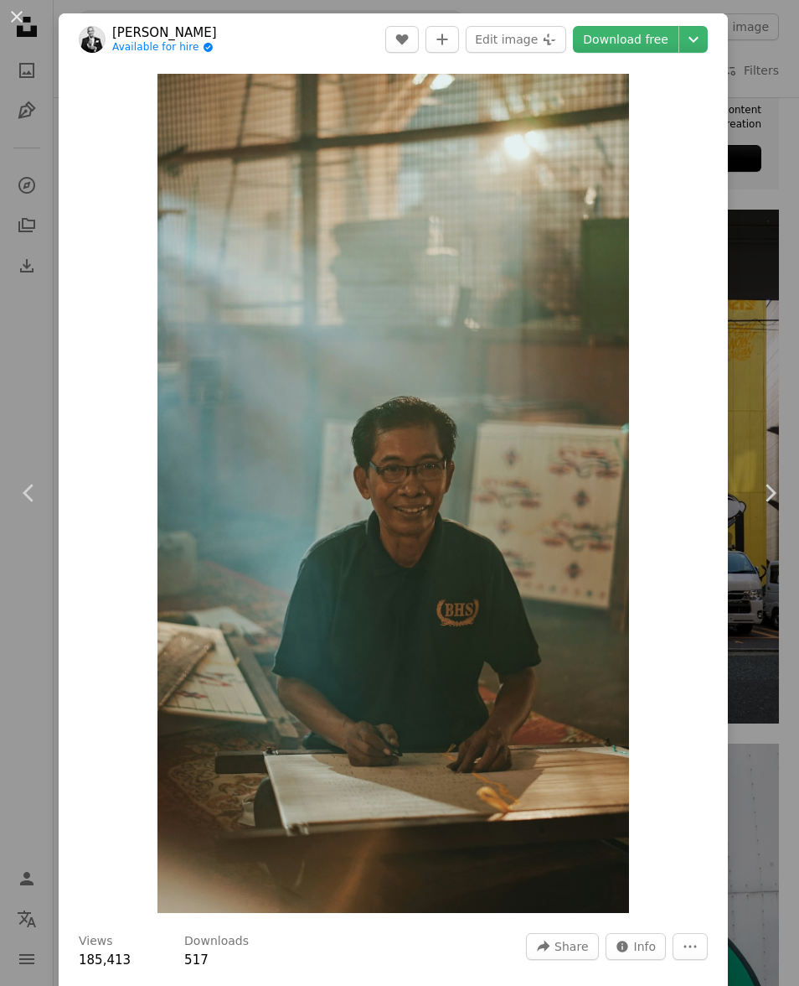
click at [27, 12] on button "An X shape" at bounding box center [17, 17] width 20 height 20
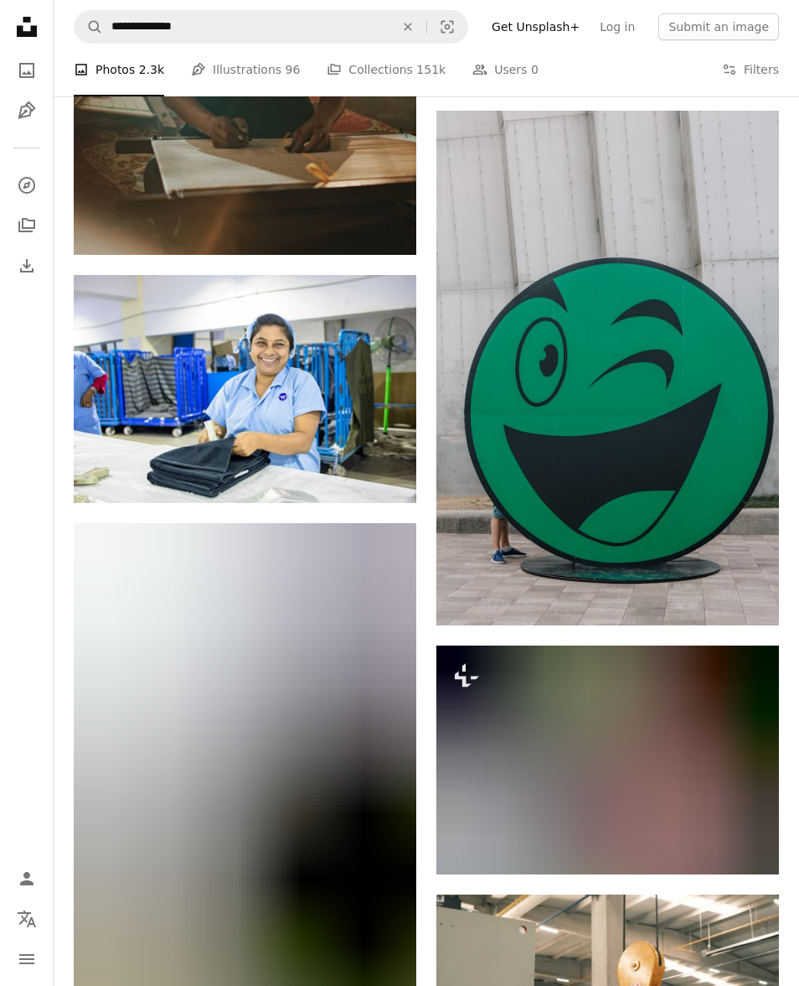
scroll to position [1308, 0]
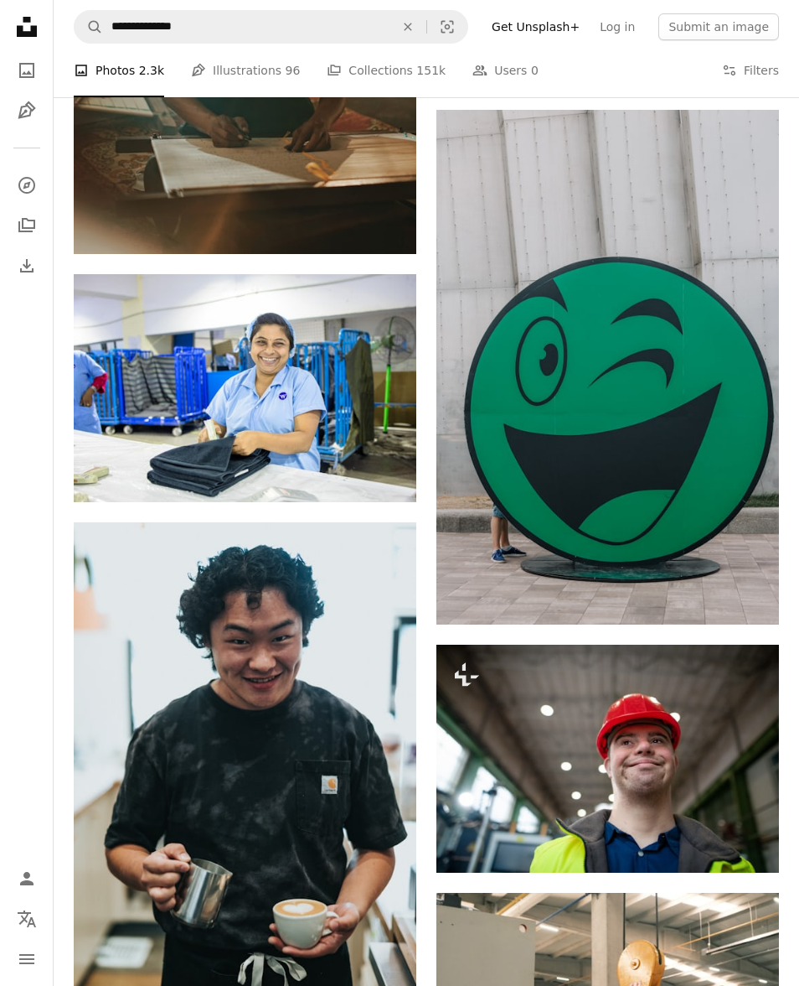
click at [166, 793] on img at bounding box center [245, 779] width 343 height 515
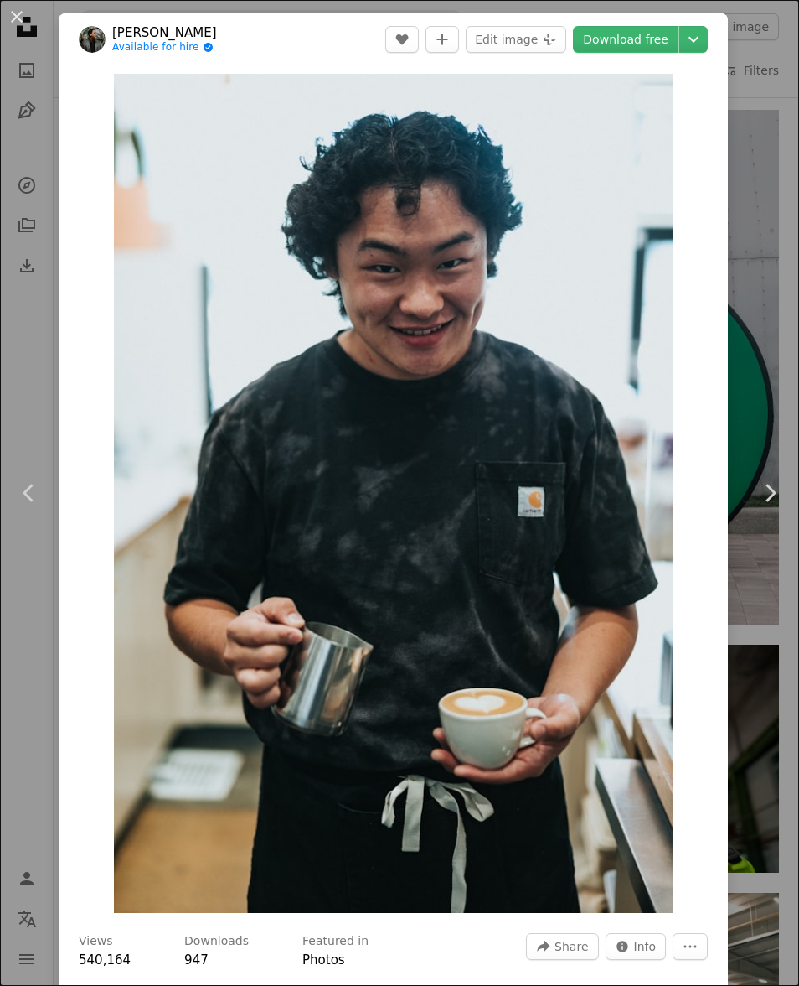
click at [582, 468] on img "Zoom in on this image" at bounding box center [393, 493] width 559 height 839
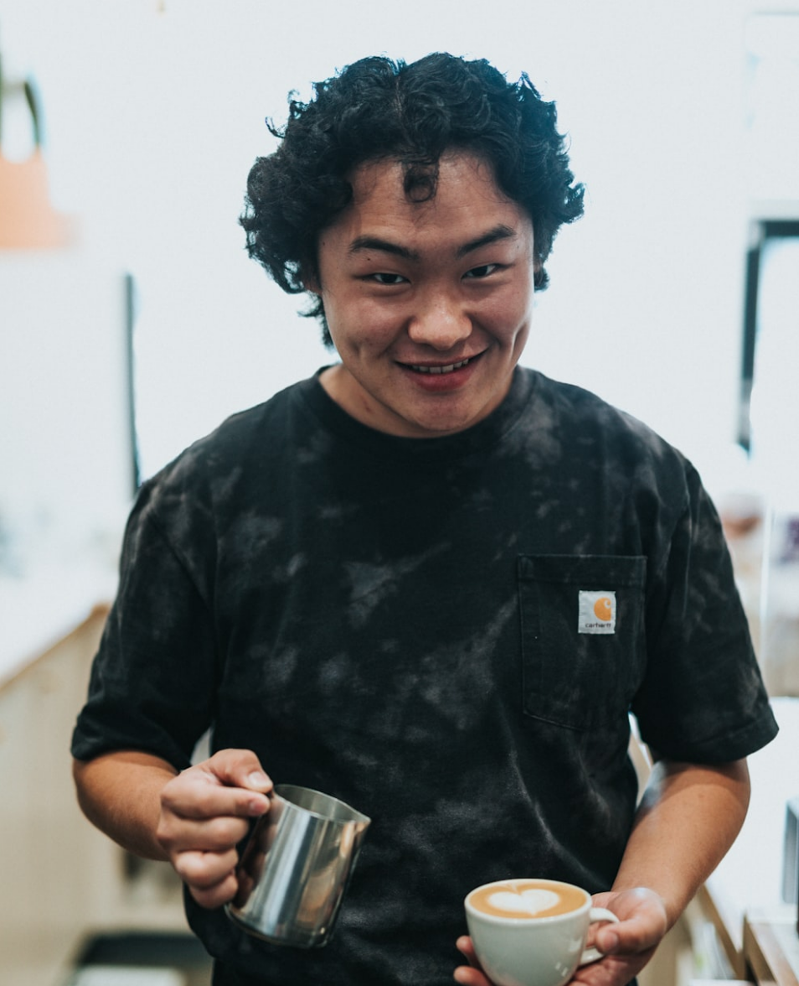
scroll to position [44, 0]
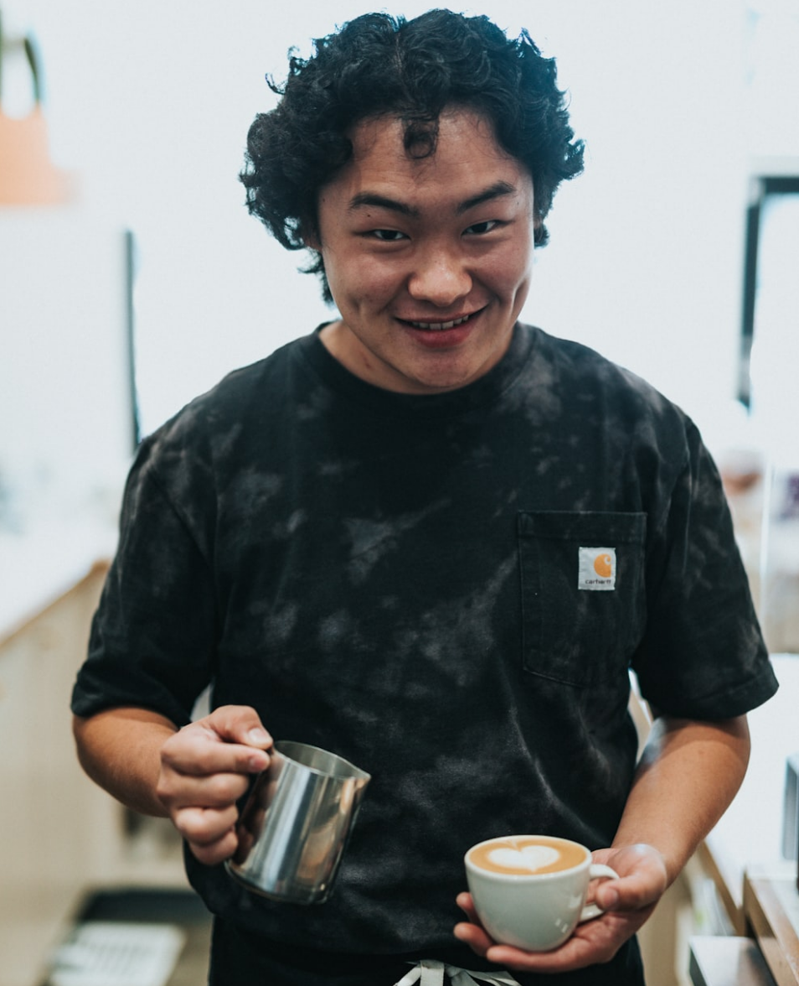
click at [587, 468] on img "Zoom out on this image" at bounding box center [399, 557] width 801 height 1202
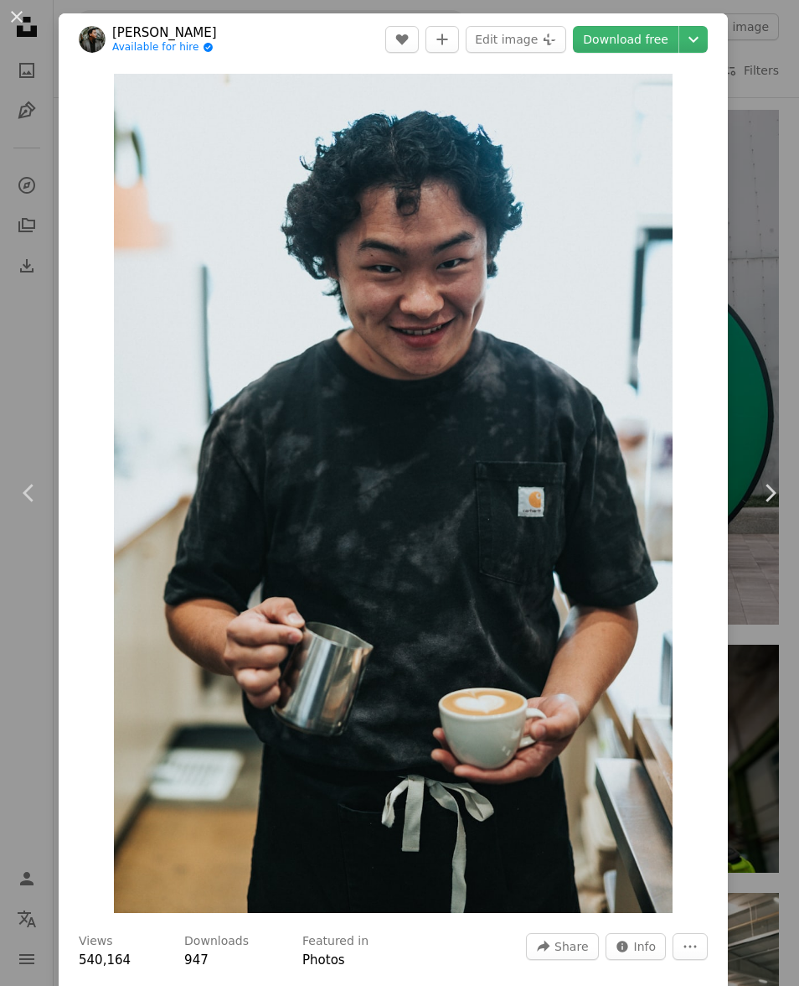
click at [466, 396] on img "Zoom in on this image" at bounding box center [393, 493] width 559 height 839
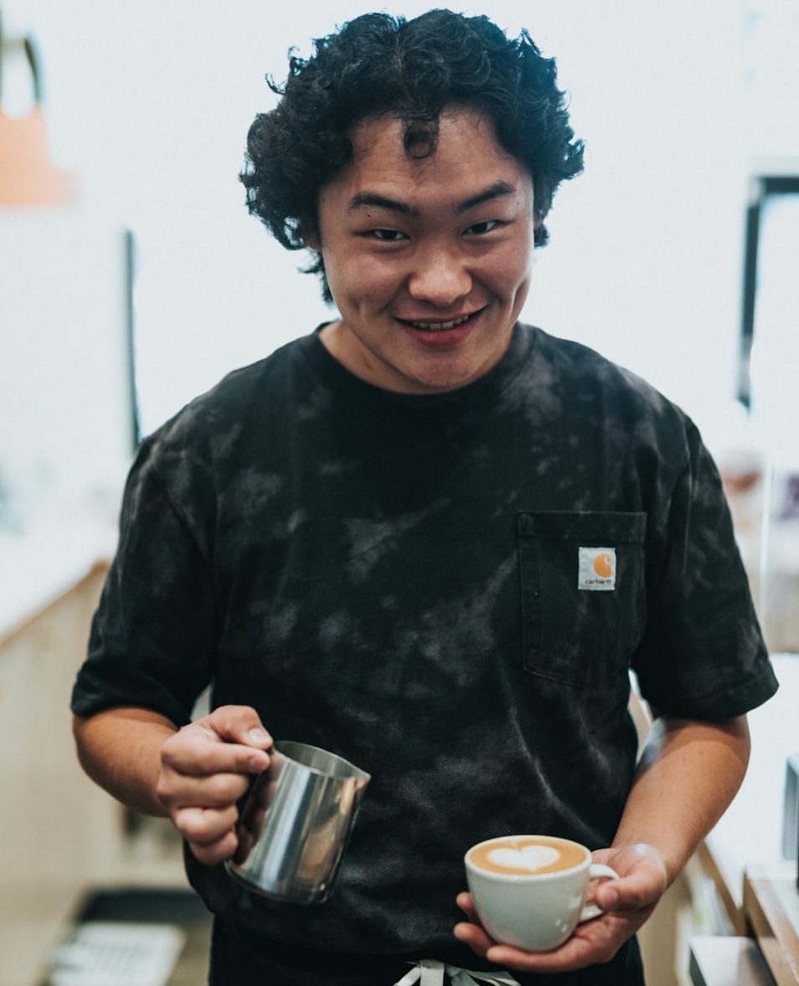
click at [715, 146] on img "Zoom out on this image" at bounding box center [399, 557] width 801 height 1202
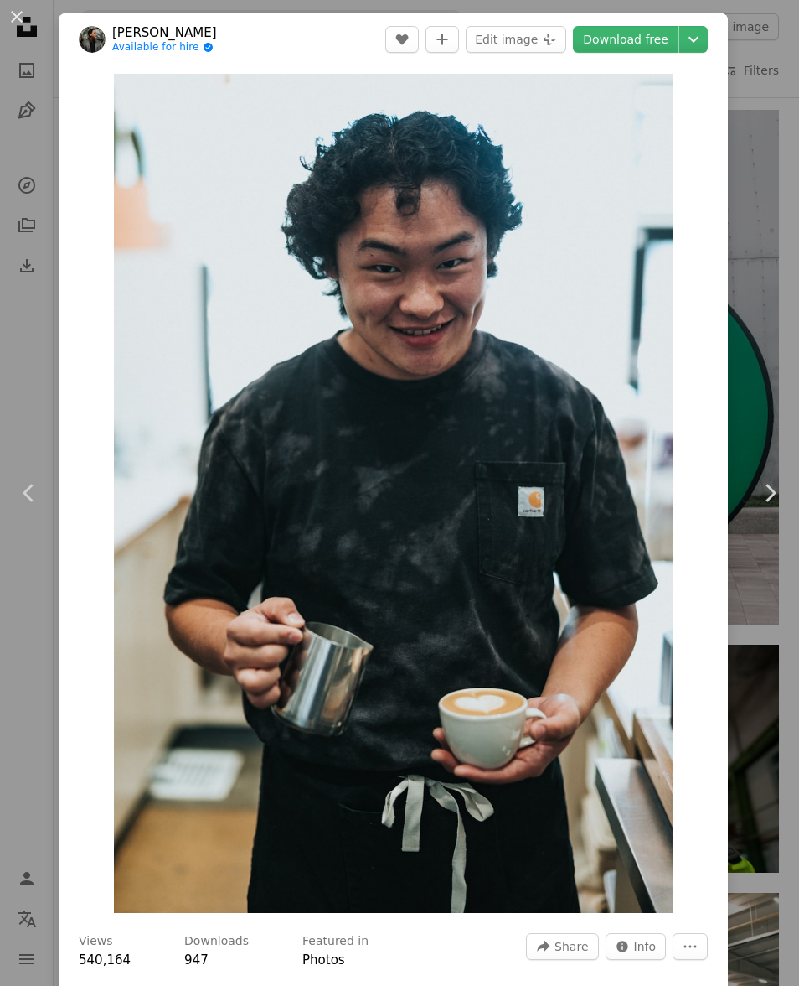
click at [26, 15] on button "An X shape" at bounding box center [17, 17] width 20 height 20
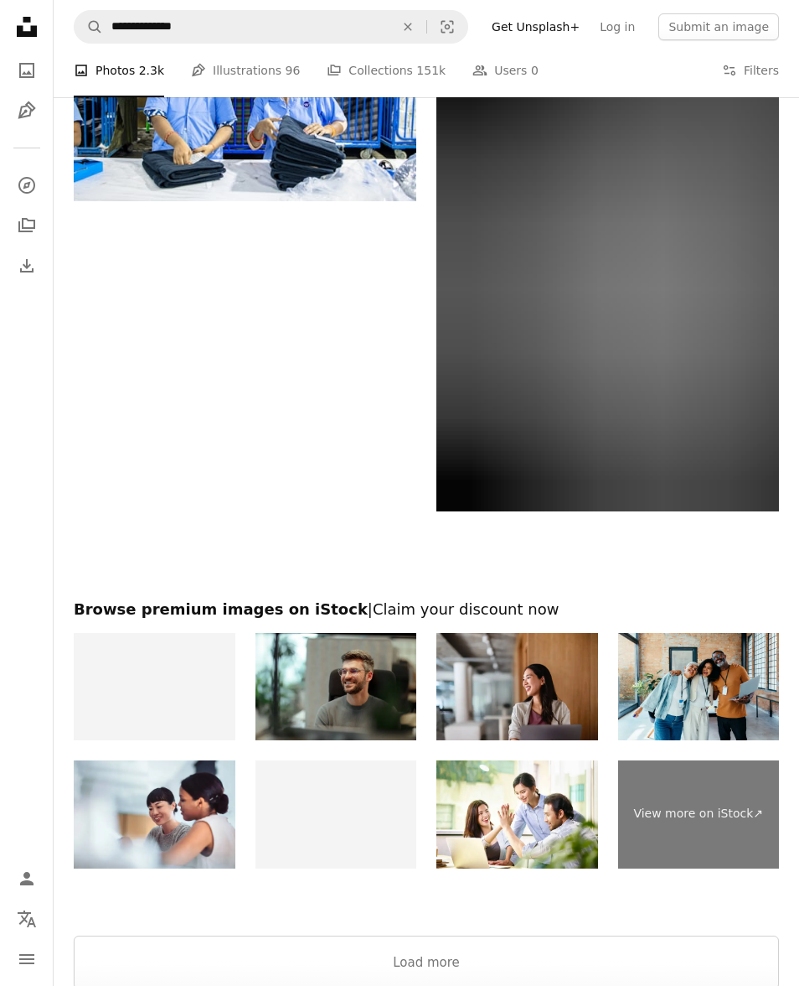
scroll to position [4212, 0]
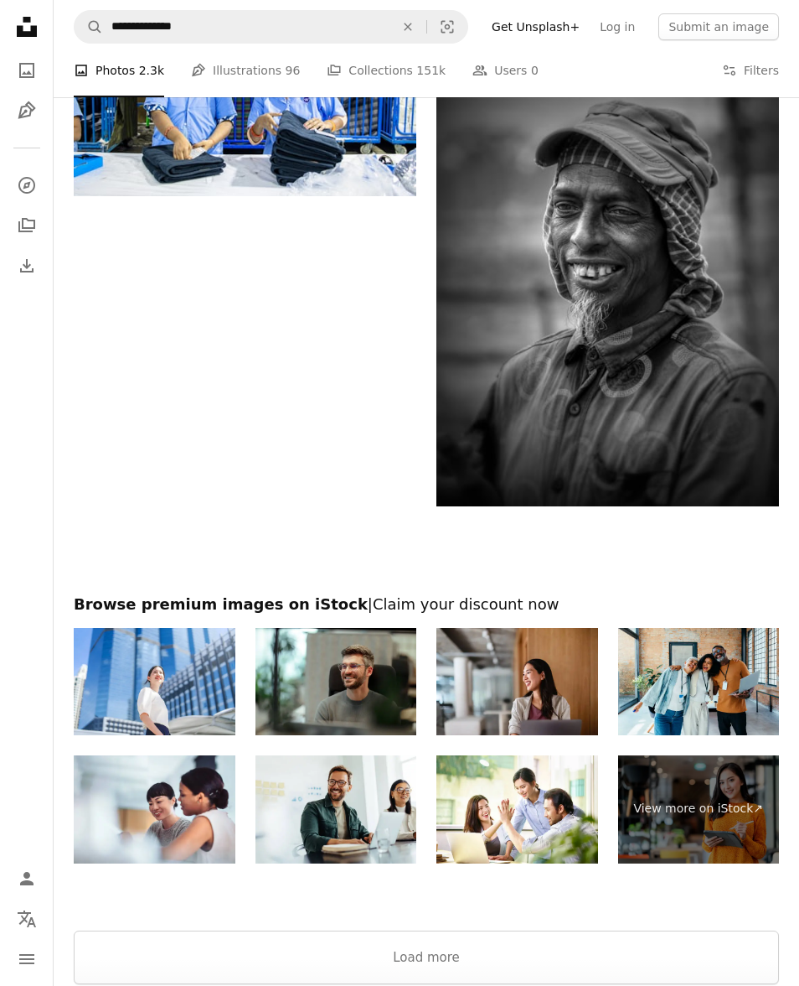
click at [432, 960] on button "Load more" at bounding box center [427, 957] width 706 height 54
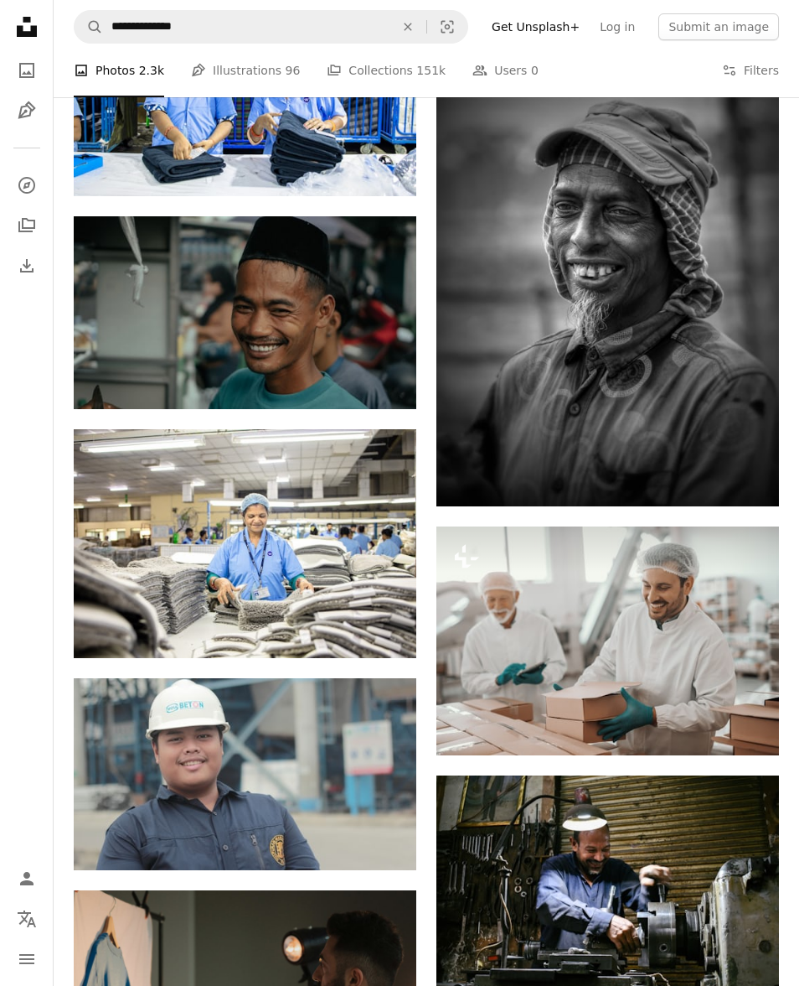
click at [335, 316] on img at bounding box center [245, 312] width 343 height 193
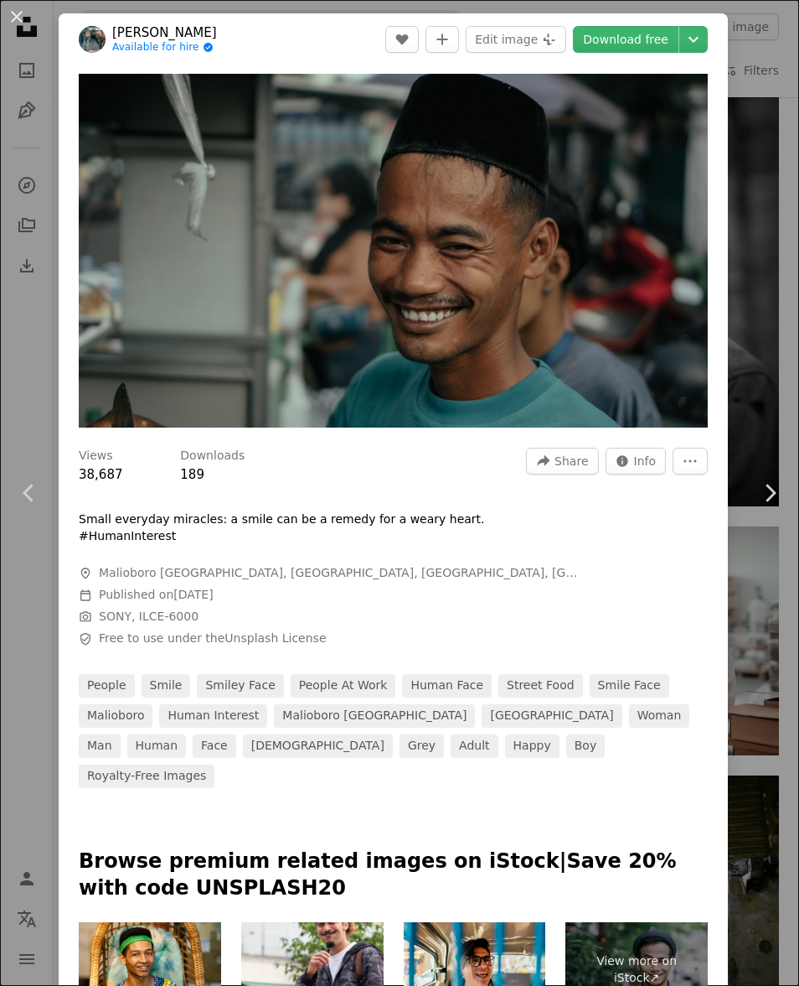
click at [572, 301] on img "Zoom in on this image" at bounding box center [393, 251] width 629 height 354
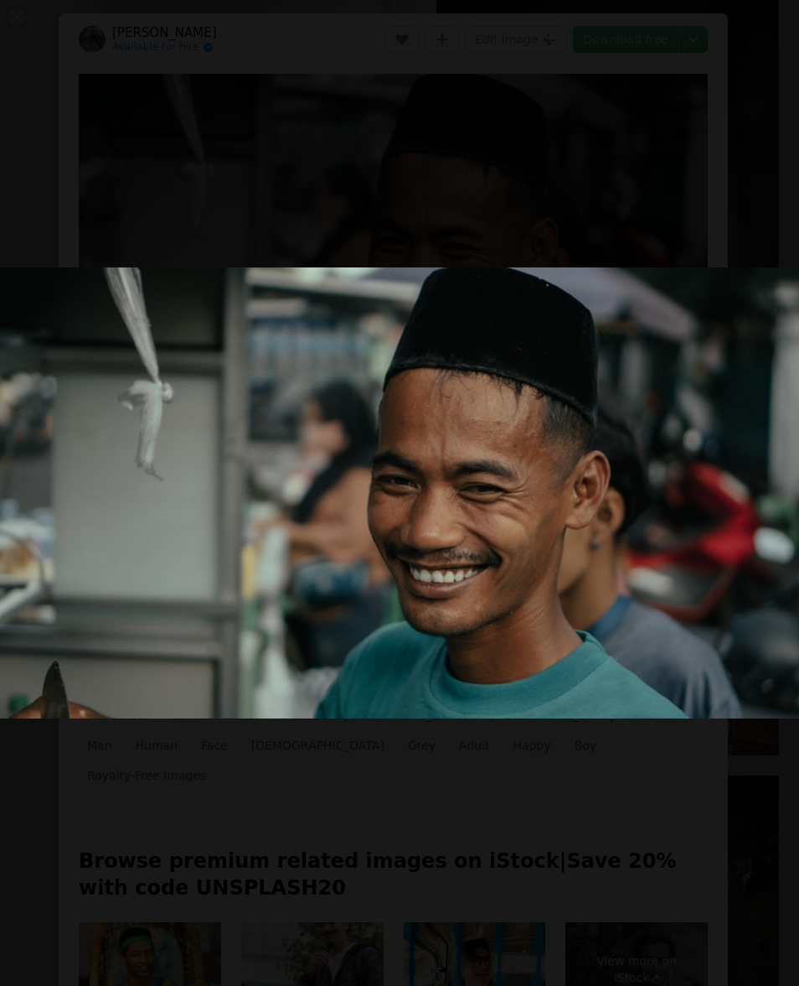
click at [714, 151] on button "Zoom out on this image" at bounding box center [399, 492] width 801 height 987
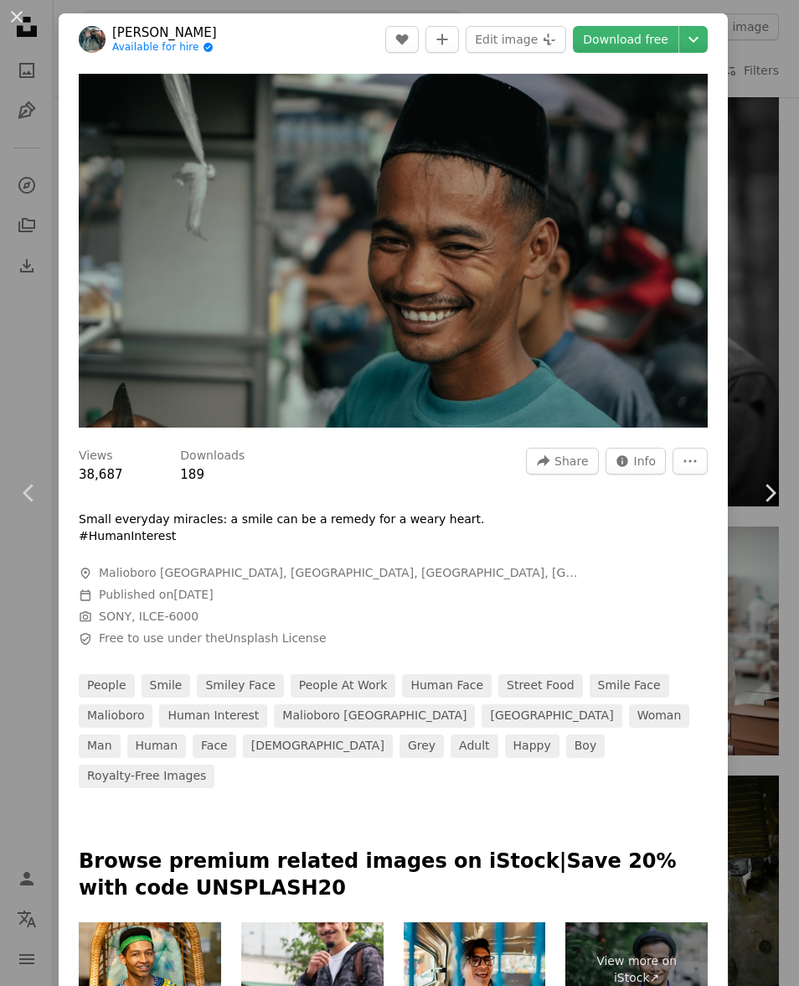
click at [25, 26] on button "An X shape" at bounding box center [17, 17] width 20 height 20
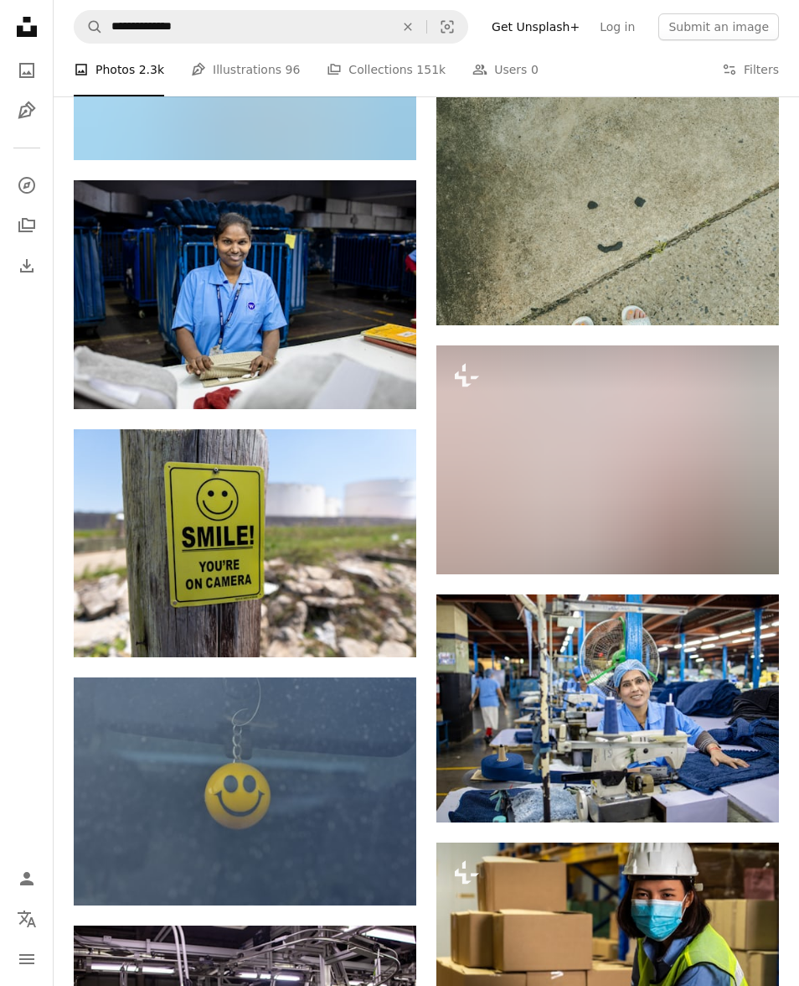
scroll to position [5855, 0]
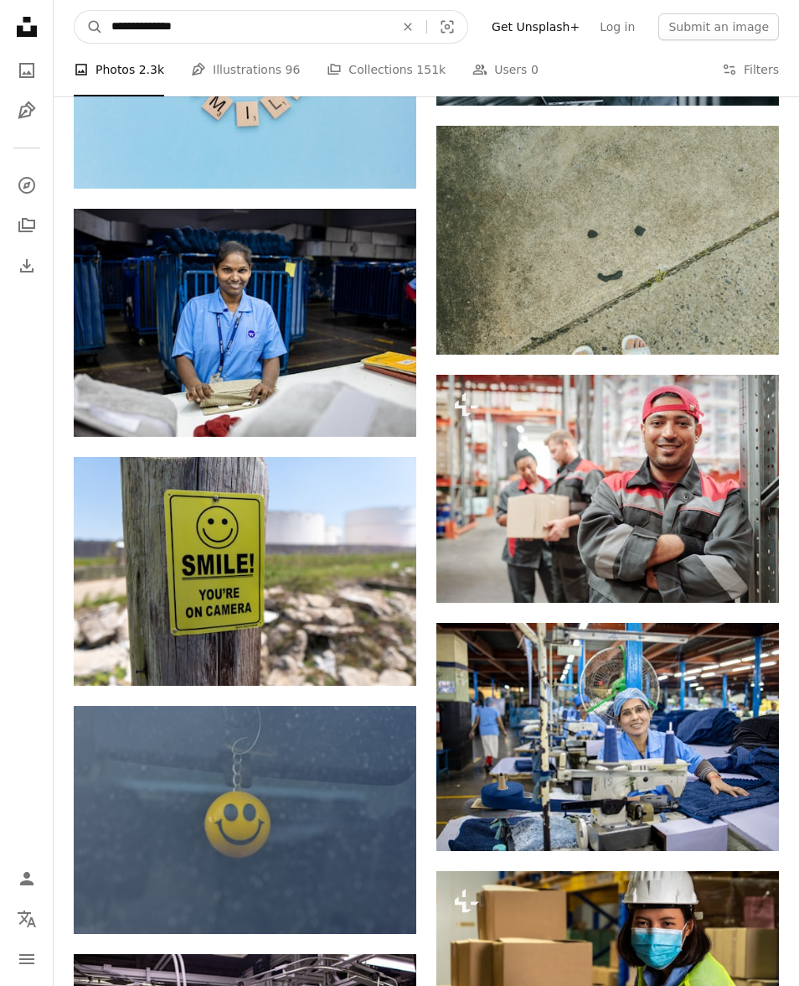
click at [151, 28] on input "**********" at bounding box center [246, 27] width 287 height 32
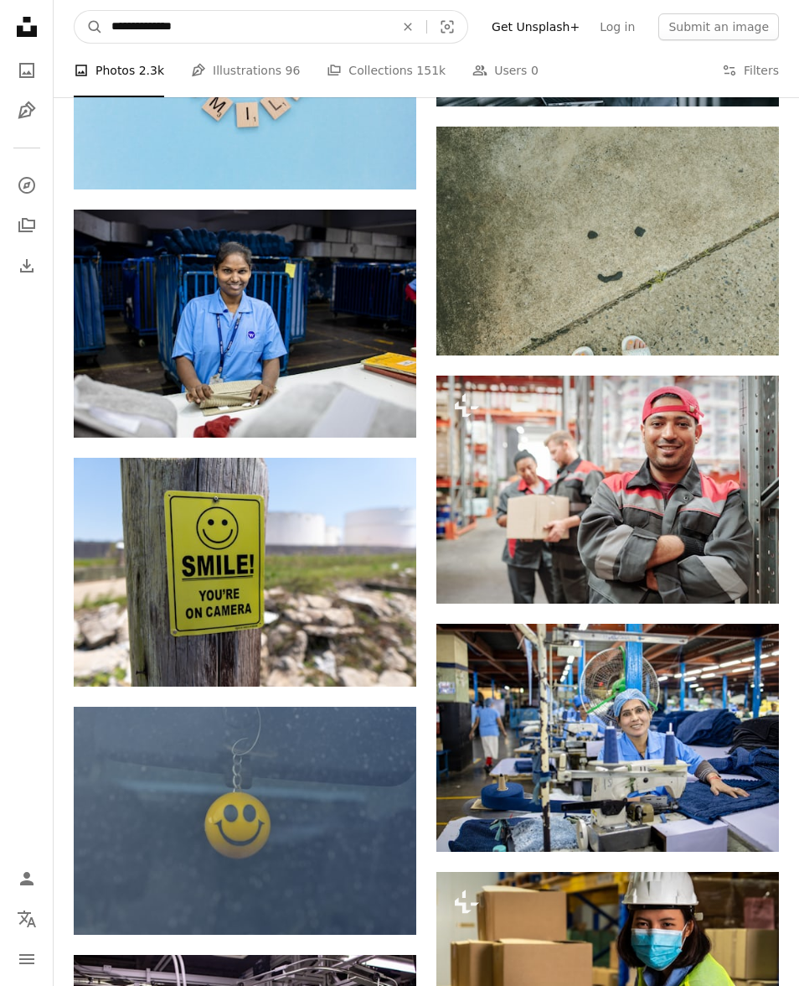
click at [149, 34] on input "**********" at bounding box center [246, 27] width 287 height 32
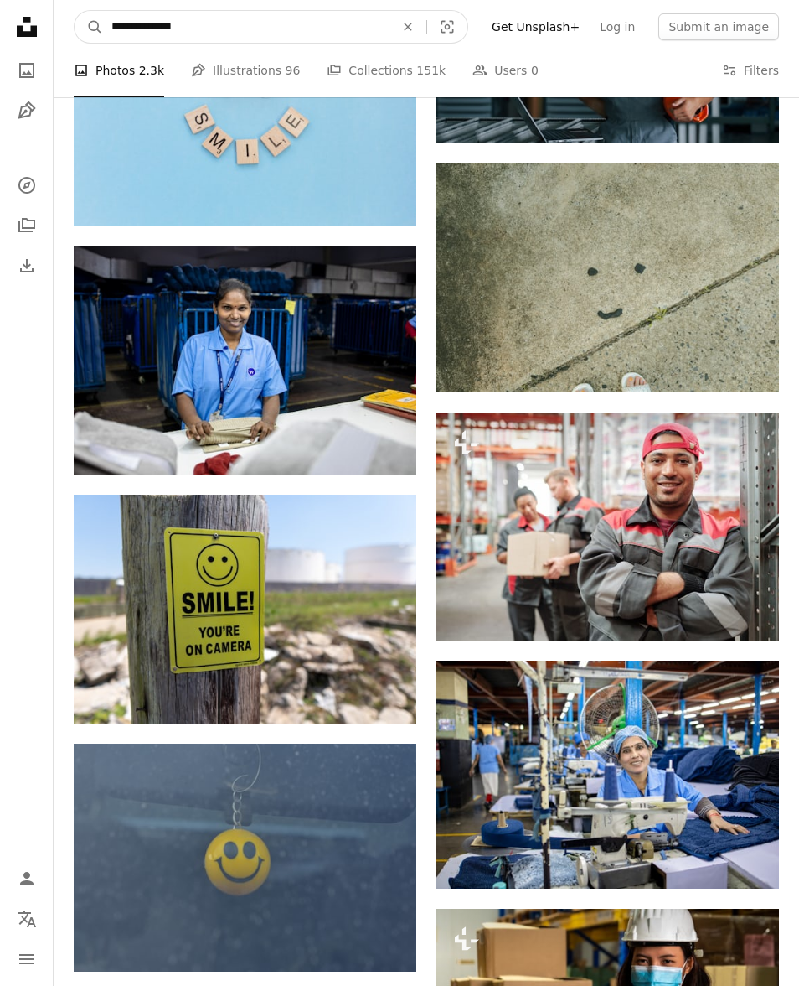
scroll to position [5815, 0]
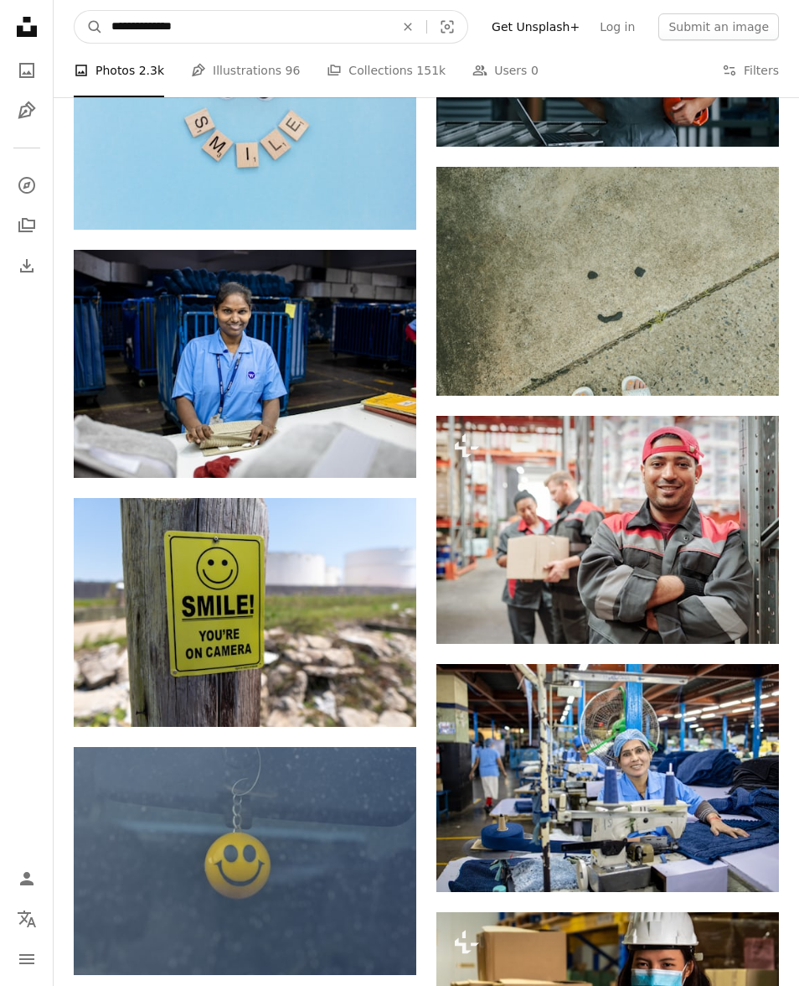
type input "**********"
click at [89, 27] on button "A magnifying glass" at bounding box center [89, 27] width 28 height 32
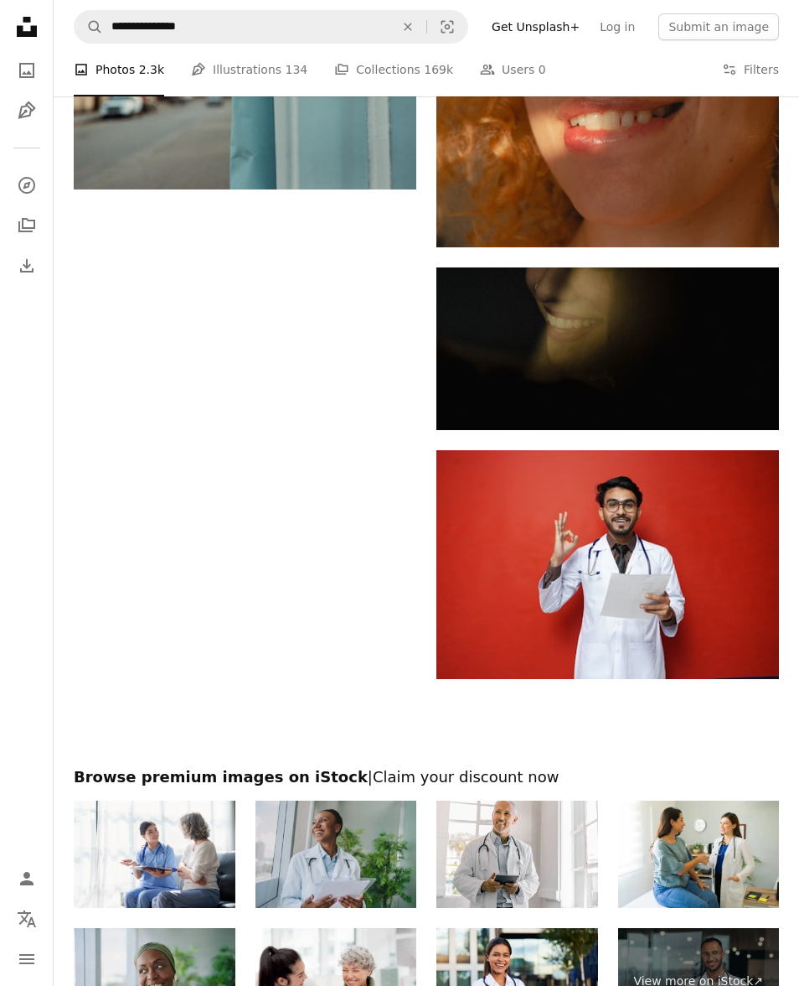
scroll to position [3927, 0]
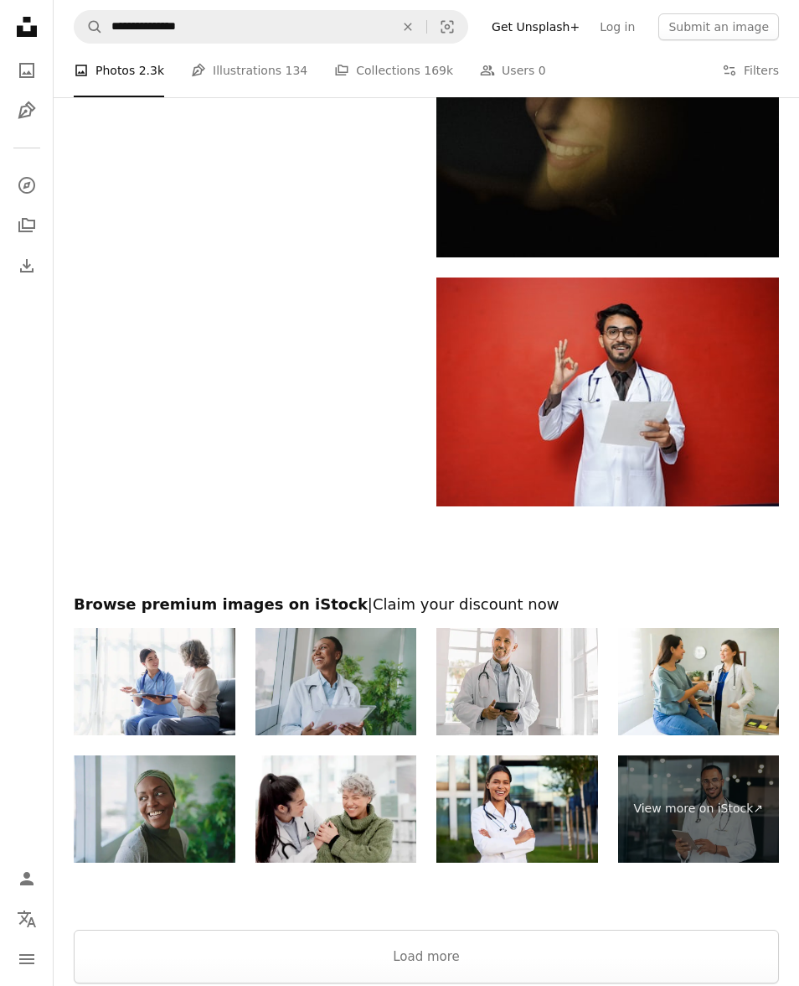
click at [551, 956] on button "Load more" at bounding box center [427, 956] width 706 height 54
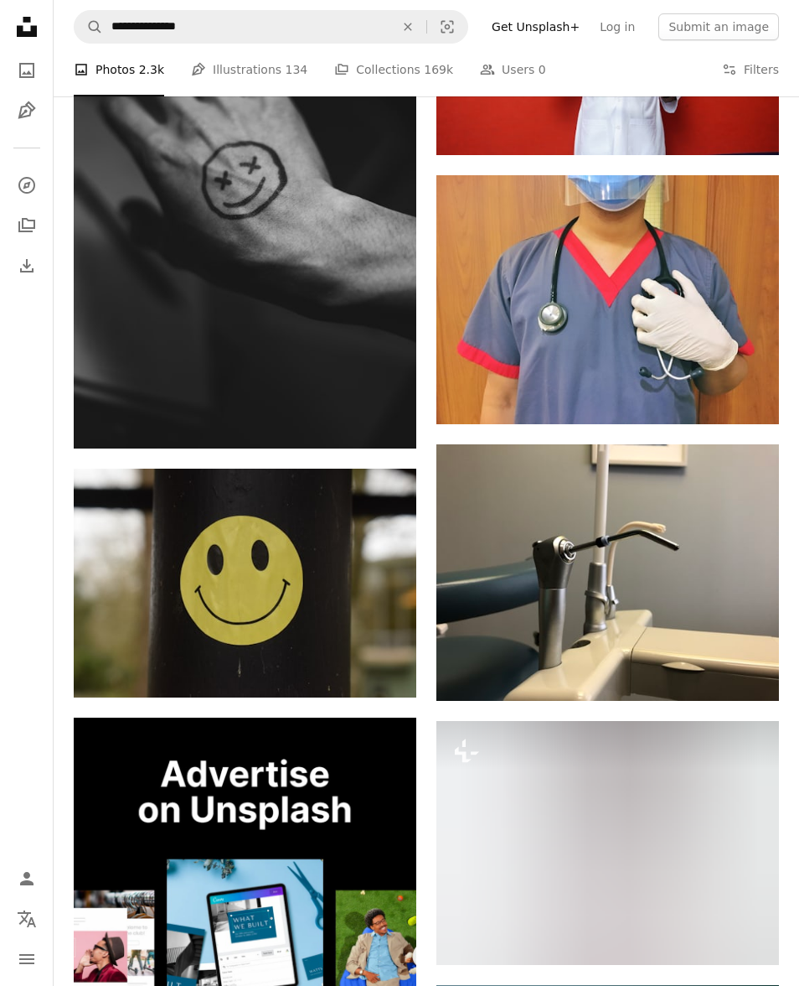
scroll to position [4280, 0]
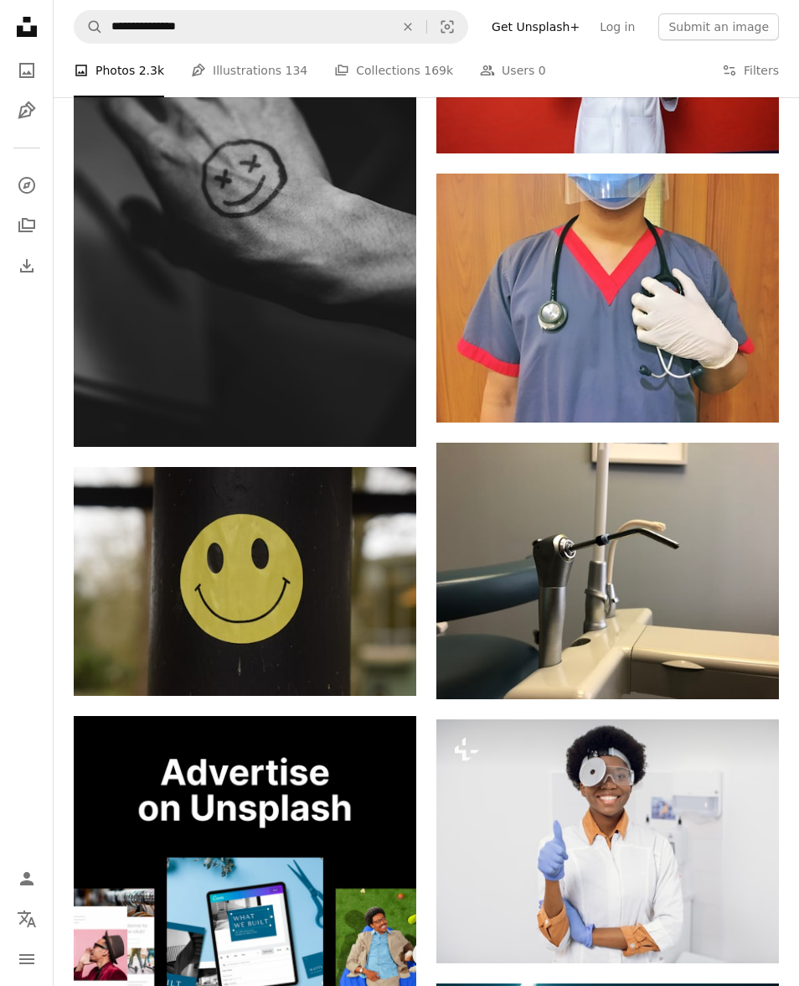
click at [691, 312] on img at bounding box center [608, 297] width 343 height 249
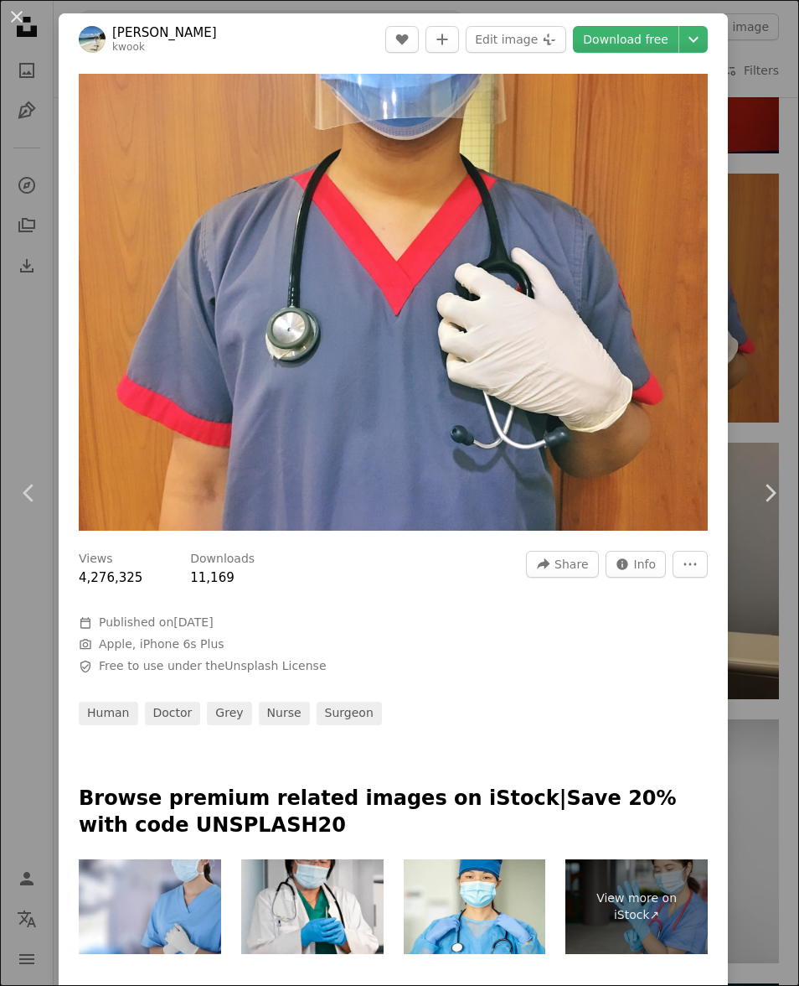
click at [774, 321] on div "An X shape Chevron left Chevron right [PERSON_NAME] kwook A heart A plus sign E…" at bounding box center [399, 493] width 799 height 986
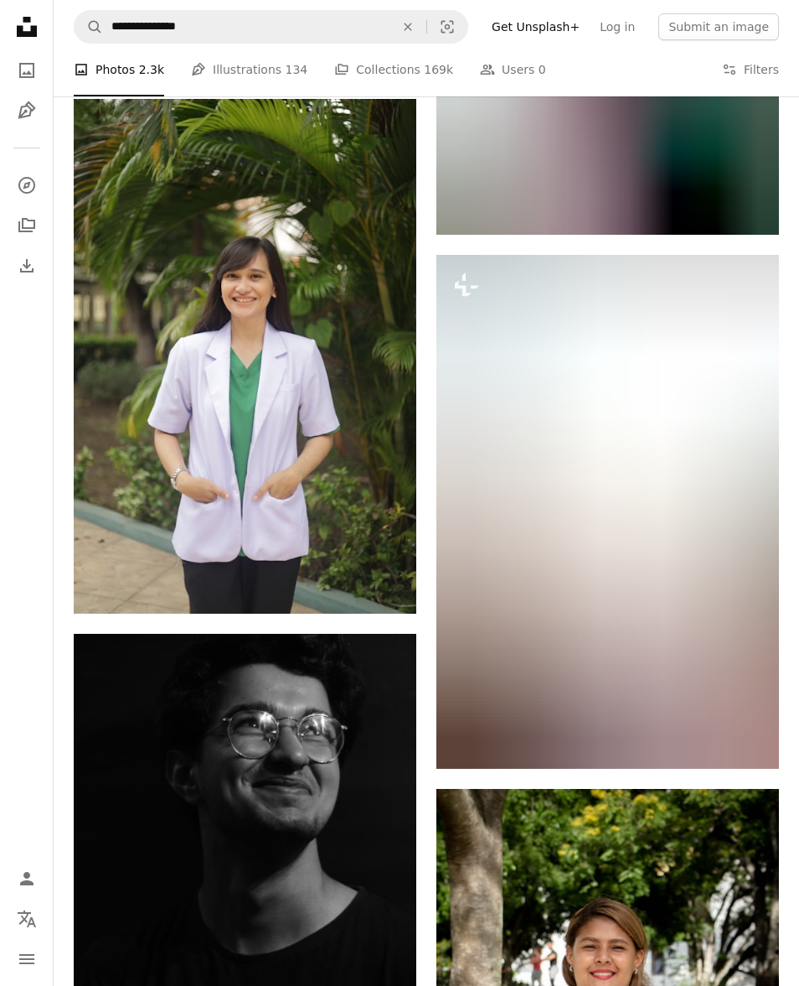
scroll to position [16453, 0]
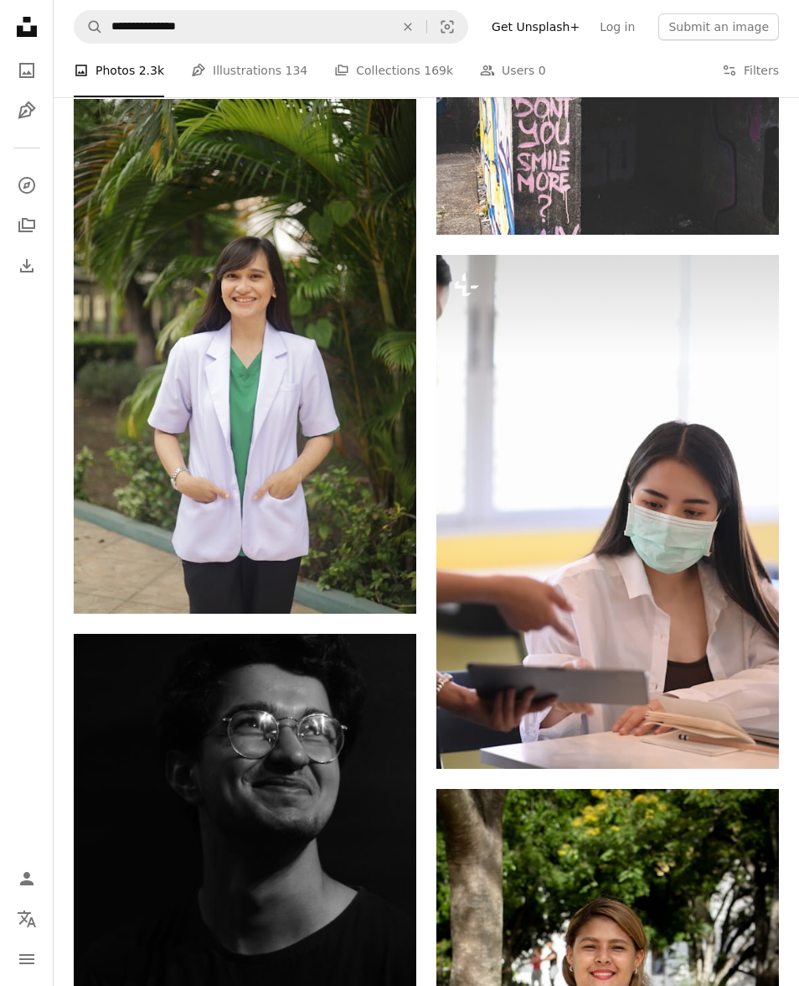
click at [306, 452] on img at bounding box center [245, 356] width 343 height 515
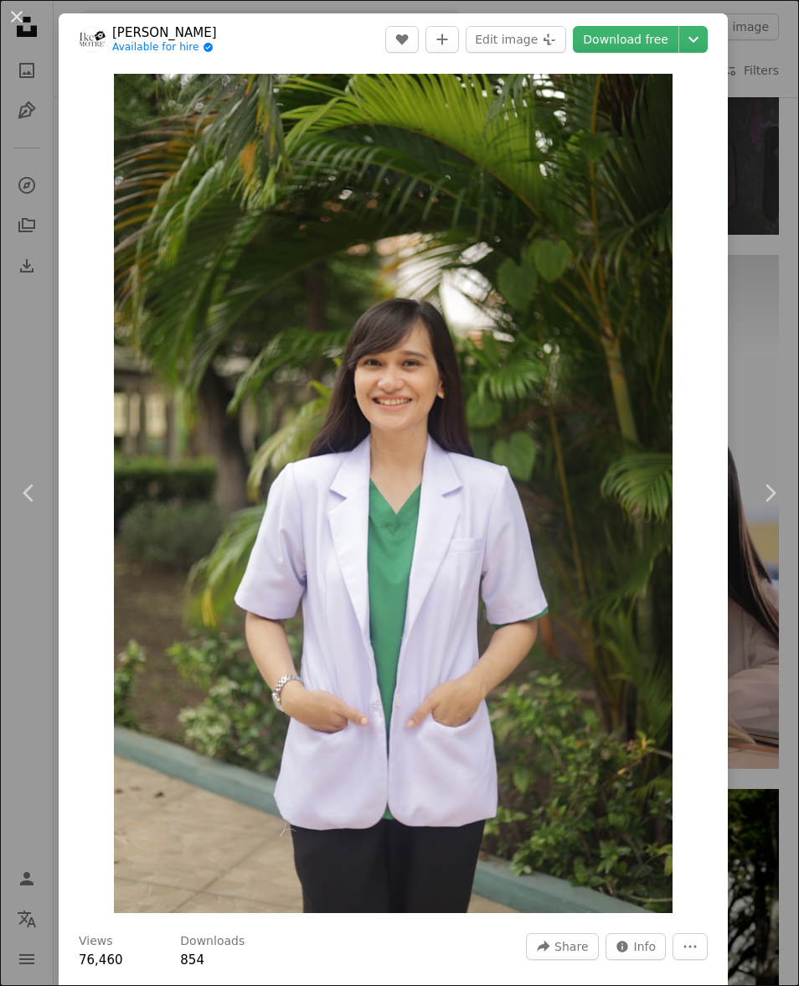
click at [27, 23] on button "An X shape" at bounding box center [17, 17] width 20 height 20
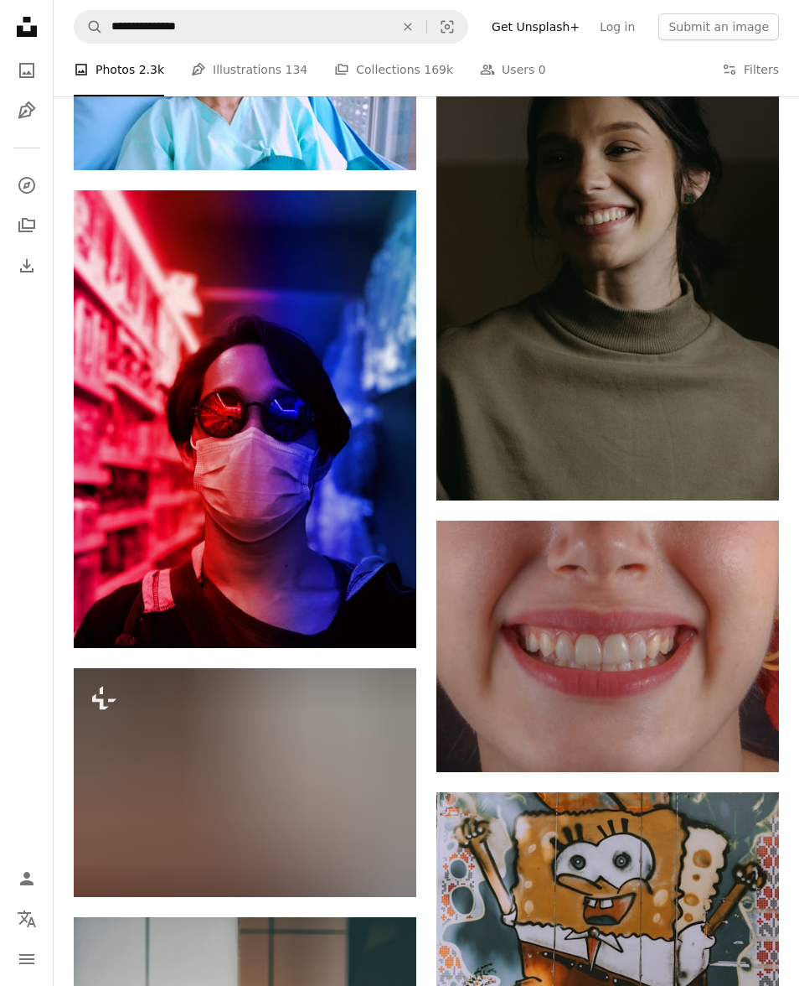
scroll to position [33310, 0]
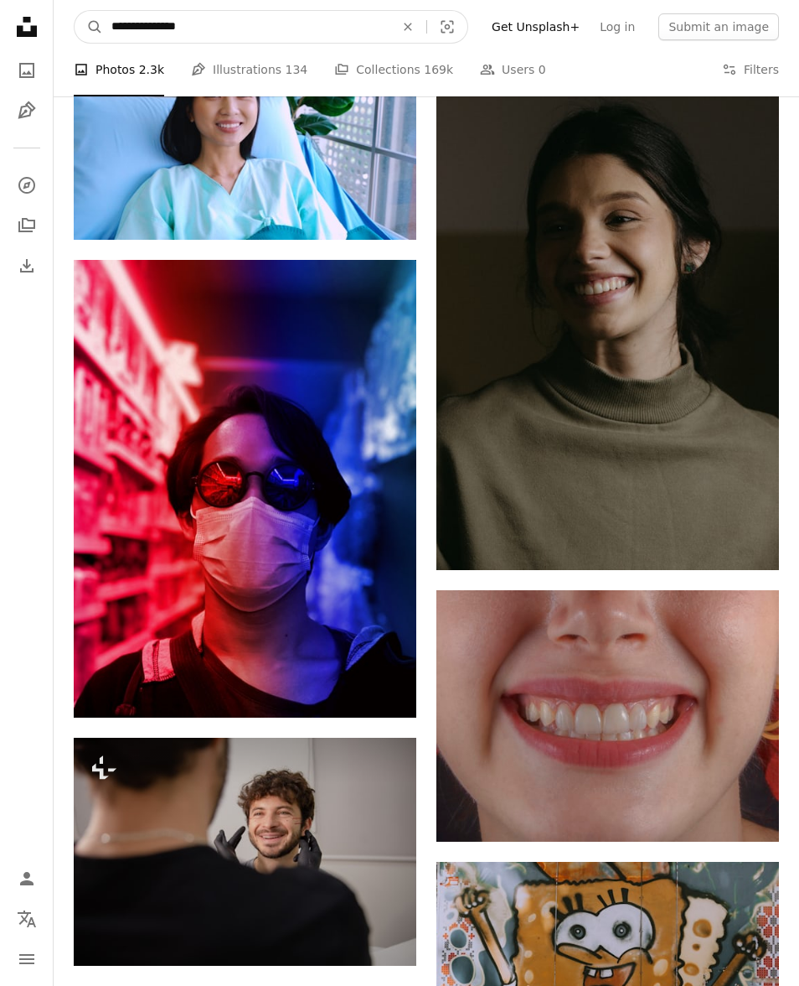
click at [156, 39] on input "**********" at bounding box center [246, 27] width 287 height 32
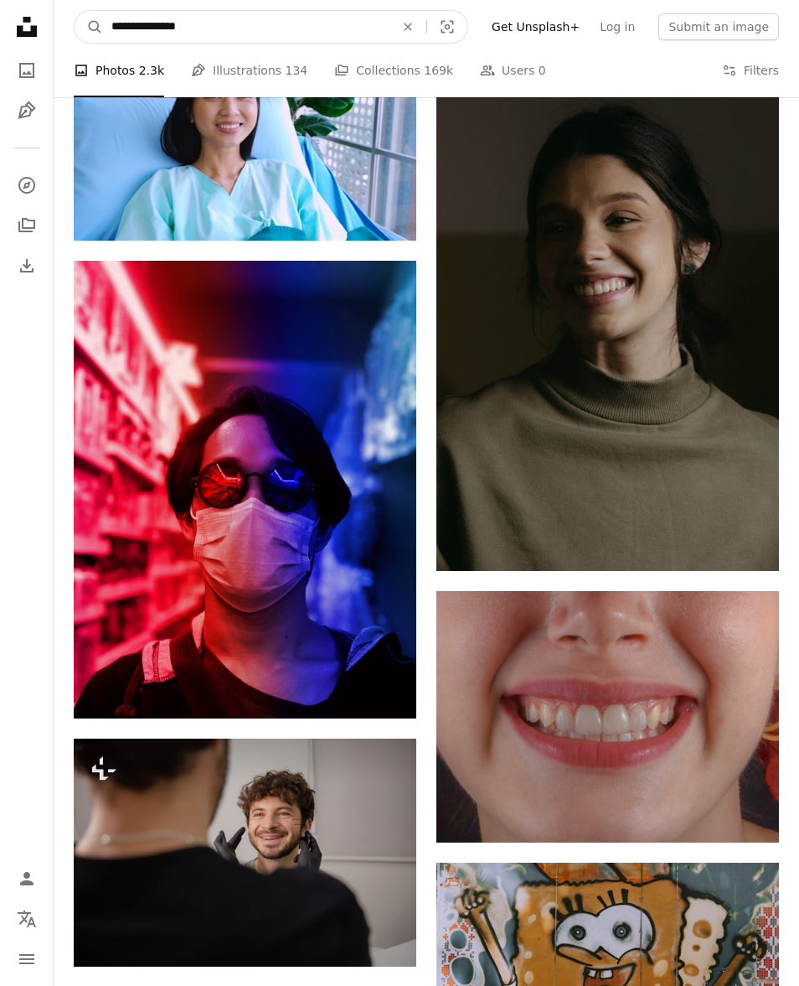
click at [146, 21] on input "**********" at bounding box center [246, 27] width 287 height 32
type input "**********"
click at [89, 26] on button "A magnifying glass" at bounding box center [89, 27] width 28 height 32
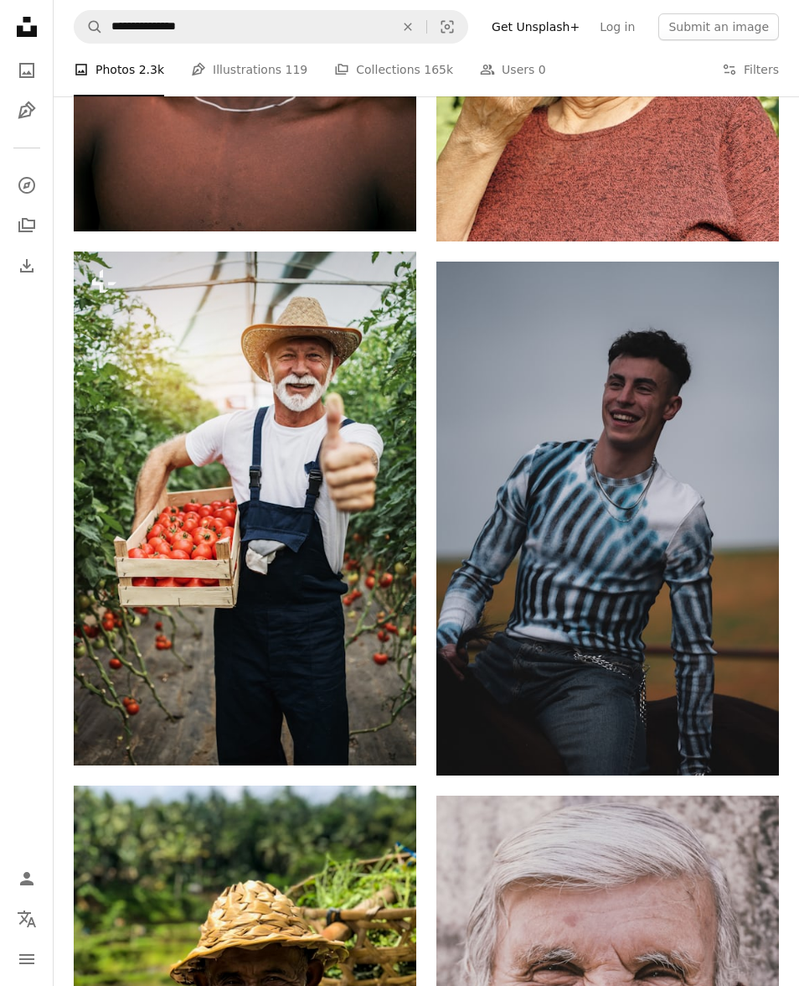
scroll to position [2840, 0]
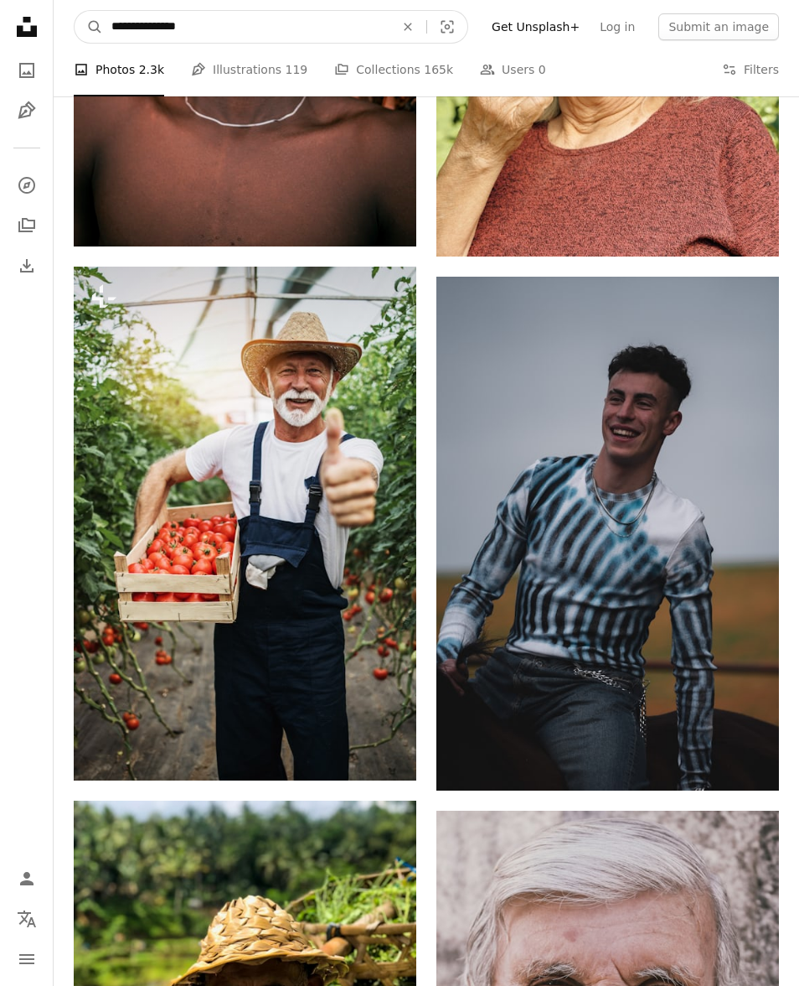
click at [270, 34] on input "**********" at bounding box center [246, 27] width 287 height 32
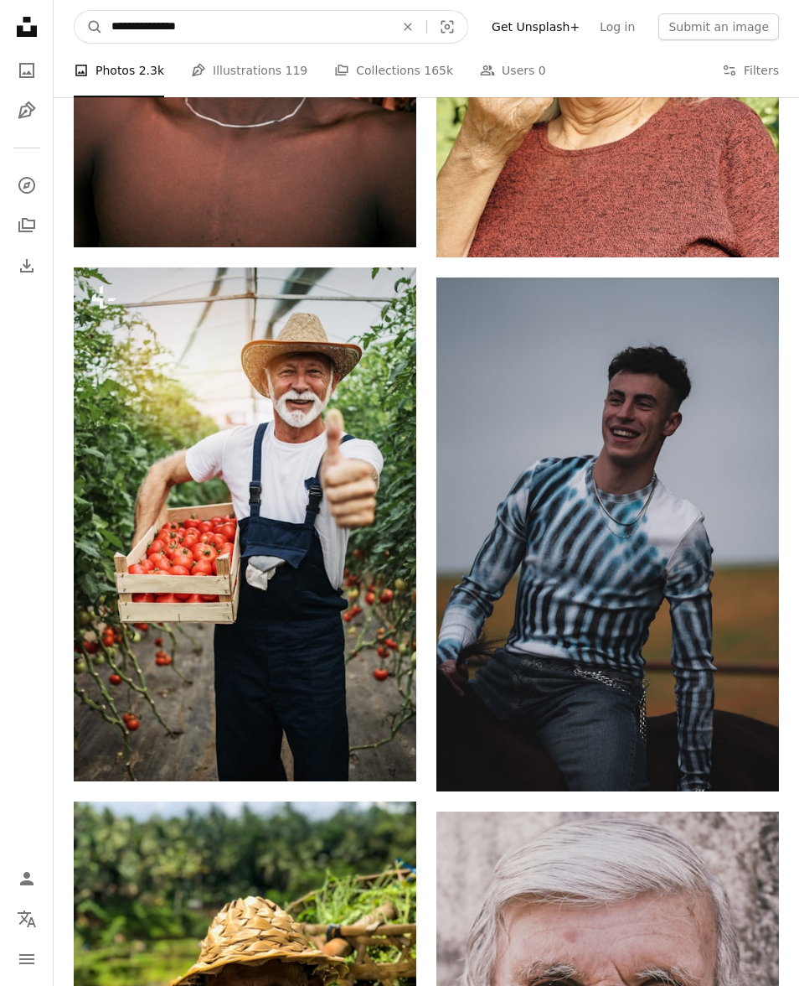
click at [109, 24] on input "**********" at bounding box center [246, 27] width 287 height 32
type input "**********"
click at [89, 26] on button "A magnifying glass" at bounding box center [89, 27] width 28 height 32
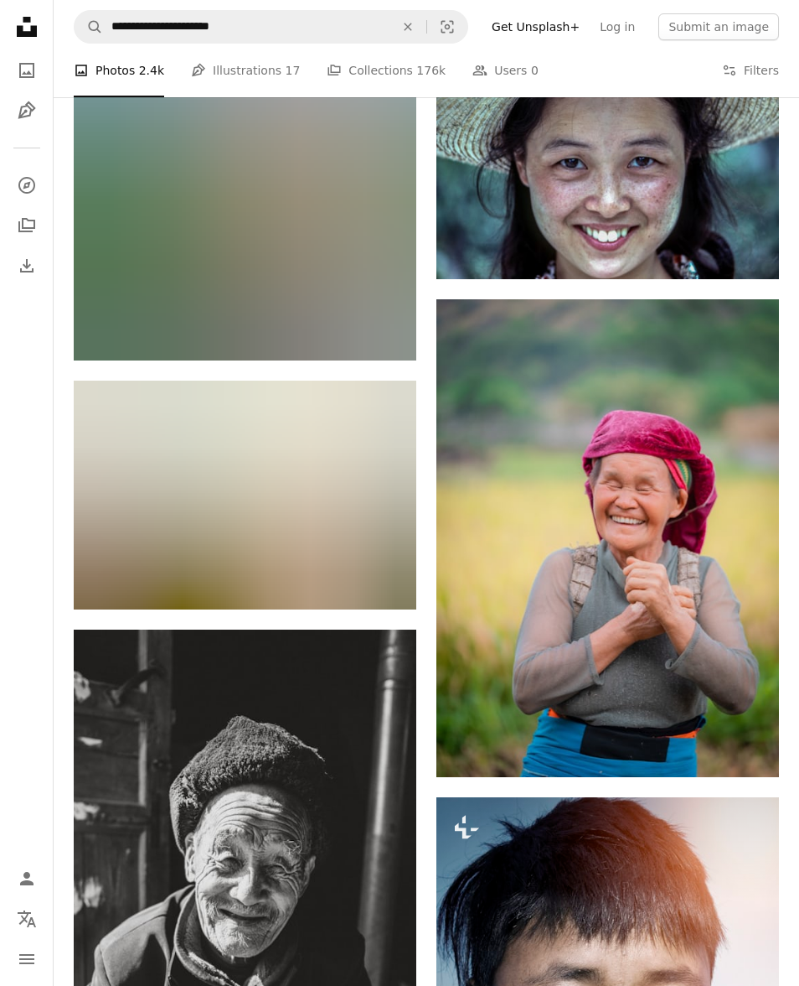
scroll to position [1613, 0]
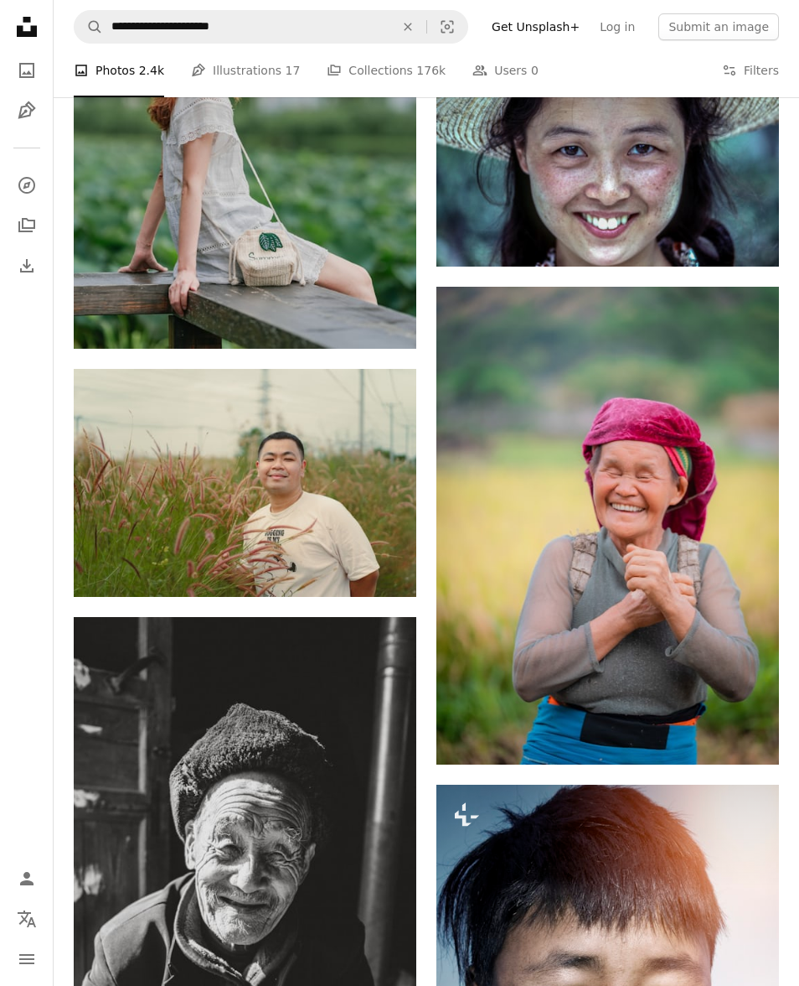
click at [344, 488] on img at bounding box center [245, 483] width 343 height 228
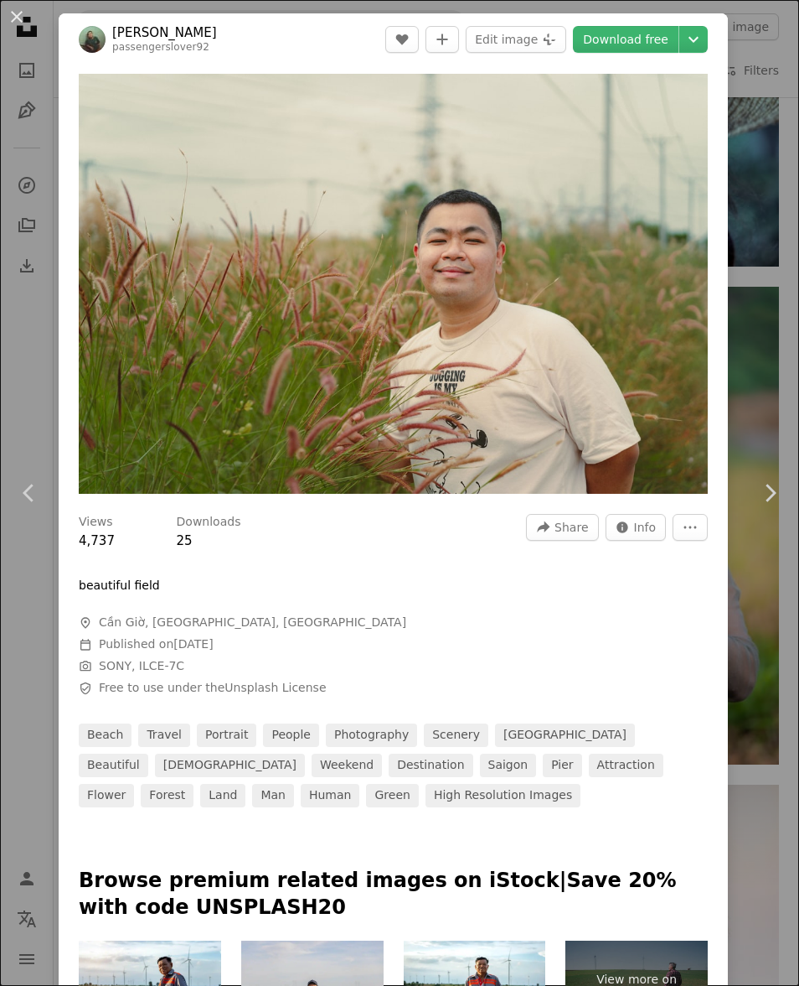
click at [536, 386] on img "Zoom in on this image" at bounding box center [393, 284] width 629 height 420
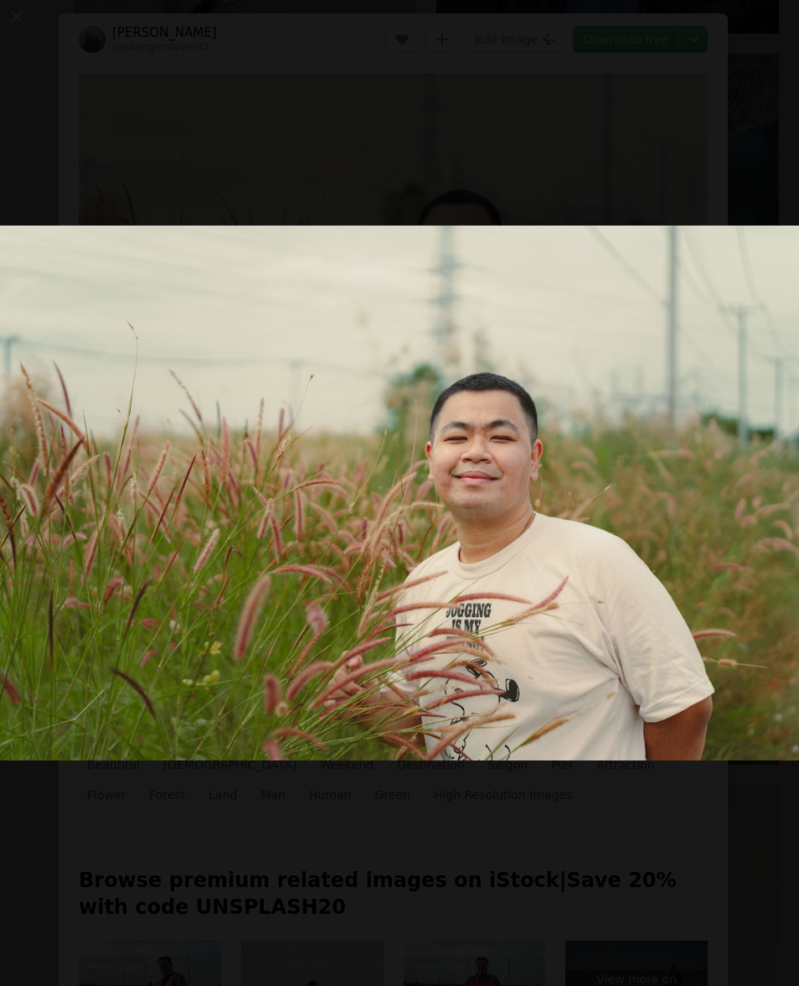
click at [670, 213] on button "Zoom out on this image" at bounding box center [399, 492] width 801 height 987
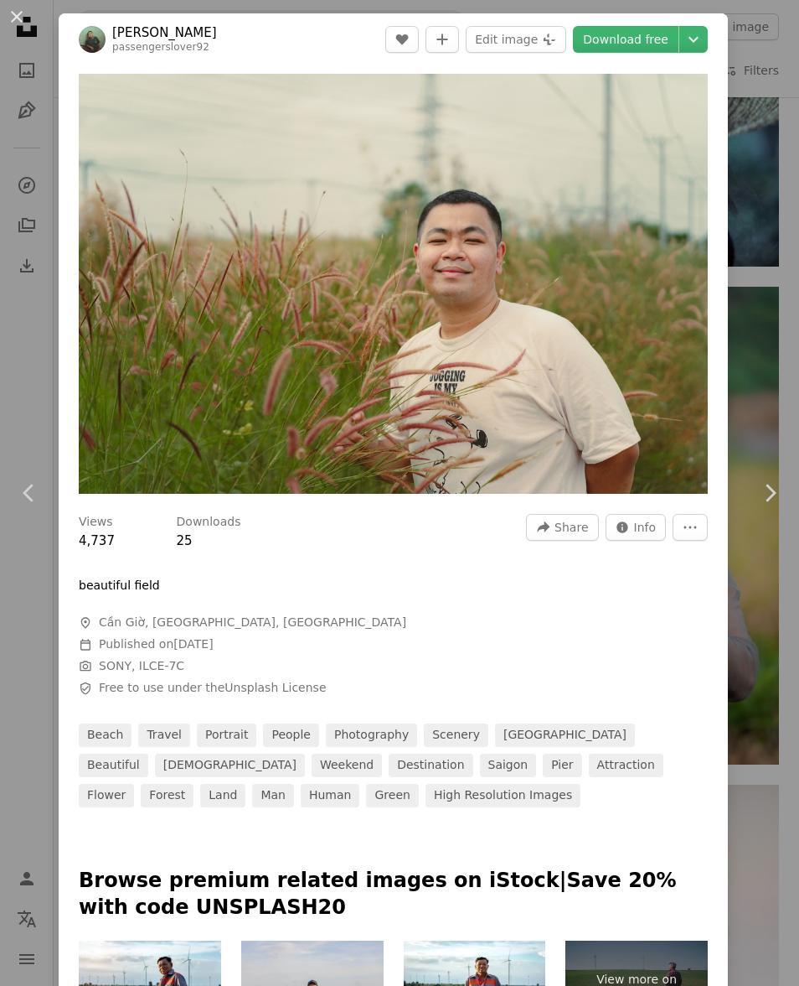
click at [25, 368] on div "An X shape Chevron left Chevron right [PERSON_NAME] passengerslover92 A heart A…" at bounding box center [399, 493] width 799 height 986
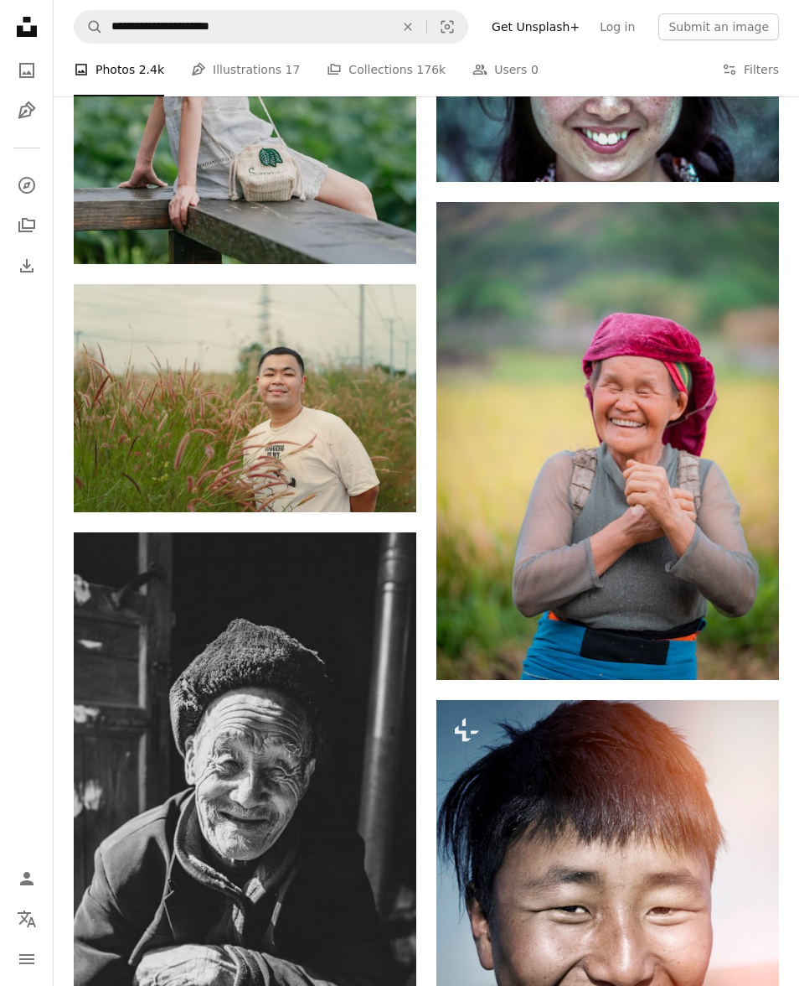
scroll to position [1698, 0]
click at [700, 518] on img at bounding box center [608, 441] width 343 height 478
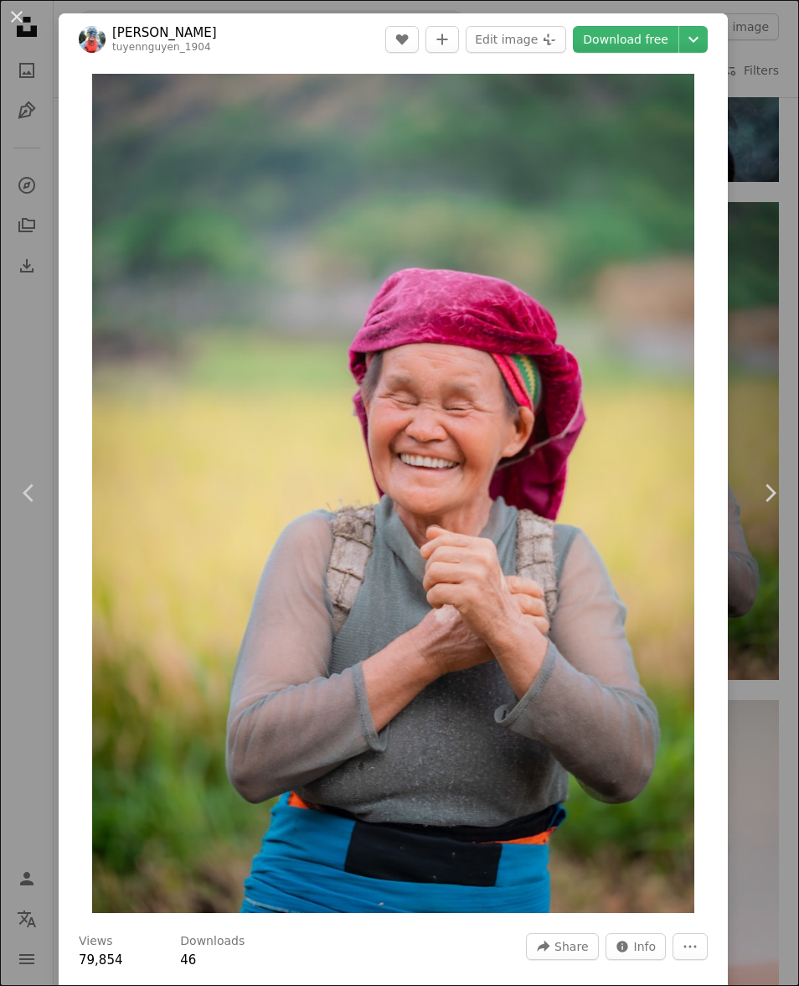
click at [546, 461] on img "Zoom in on this image" at bounding box center [393, 493] width 602 height 839
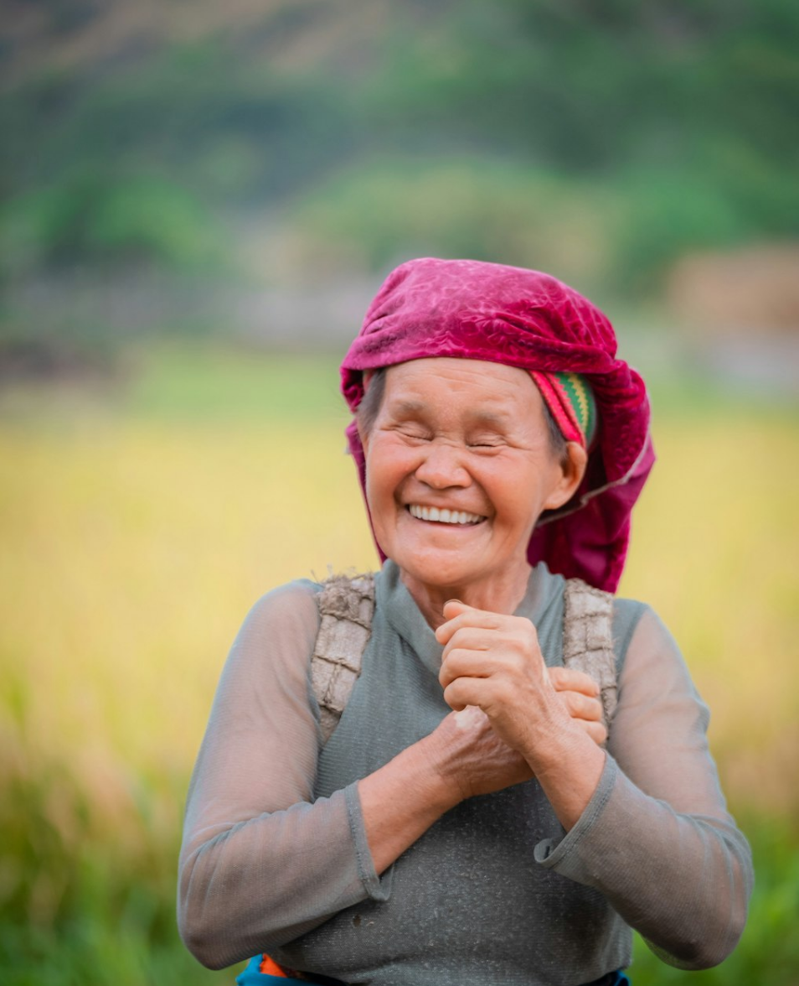
click at [324, 442] on img "Zoom out on this image" at bounding box center [399, 557] width 801 height 1116
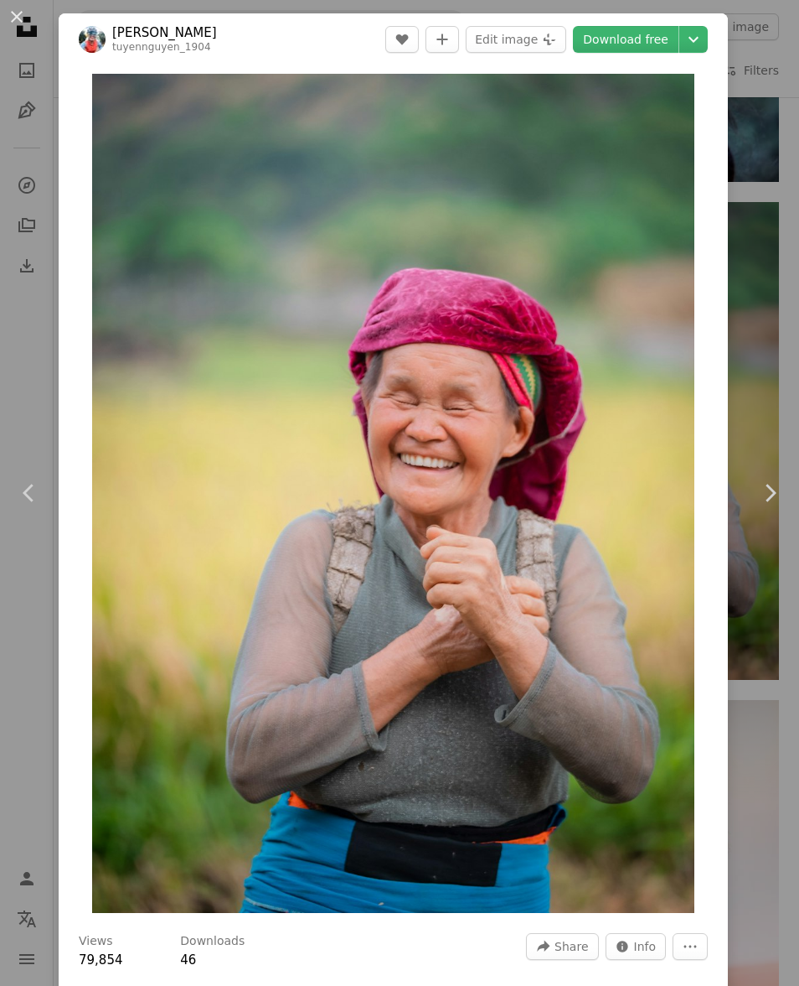
click at [23, 182] on div "An X shape Chevron left Chevron right [PERSON_NAME] tuyennguyen_1904 A heart A …" at bounding box center [399, 493] width 799 height 986
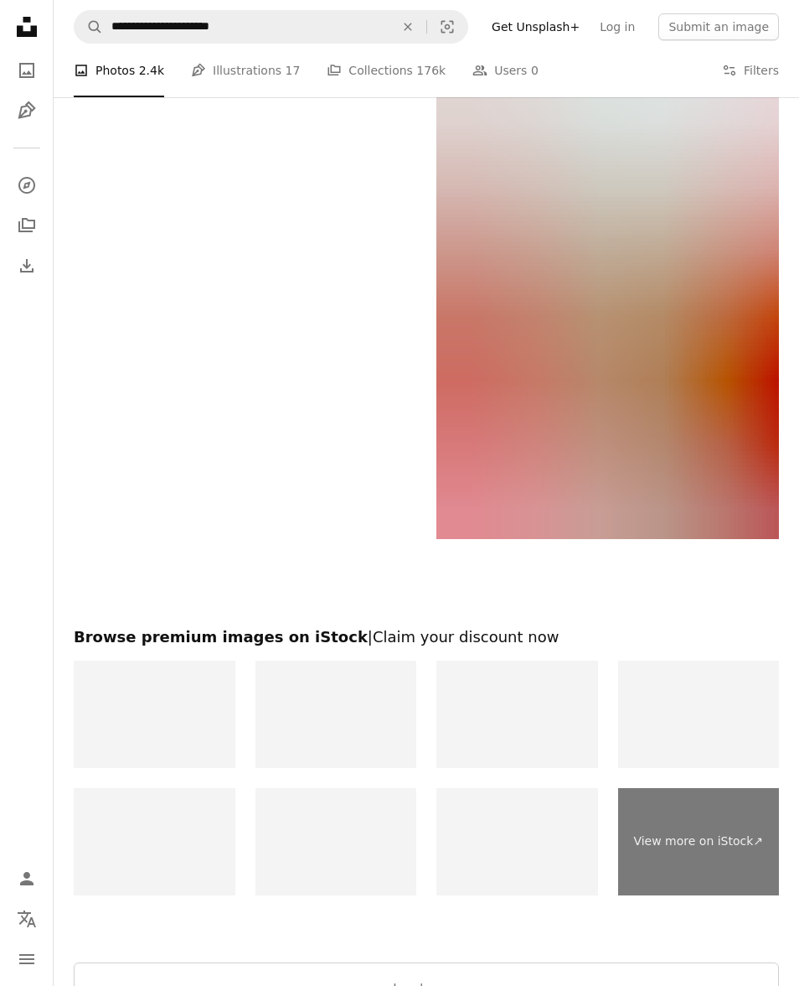
scroll to position [4465, 0]
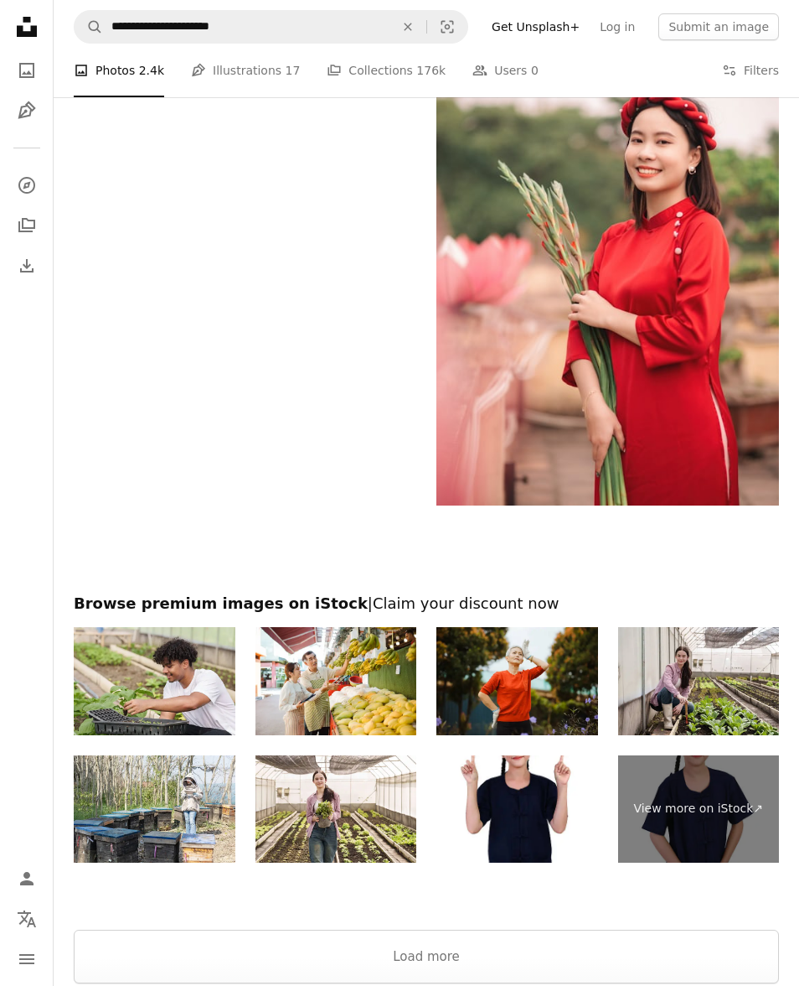
click at [479, 958] on button "Load more" at bounding box center [427, 956] width 706 height 54
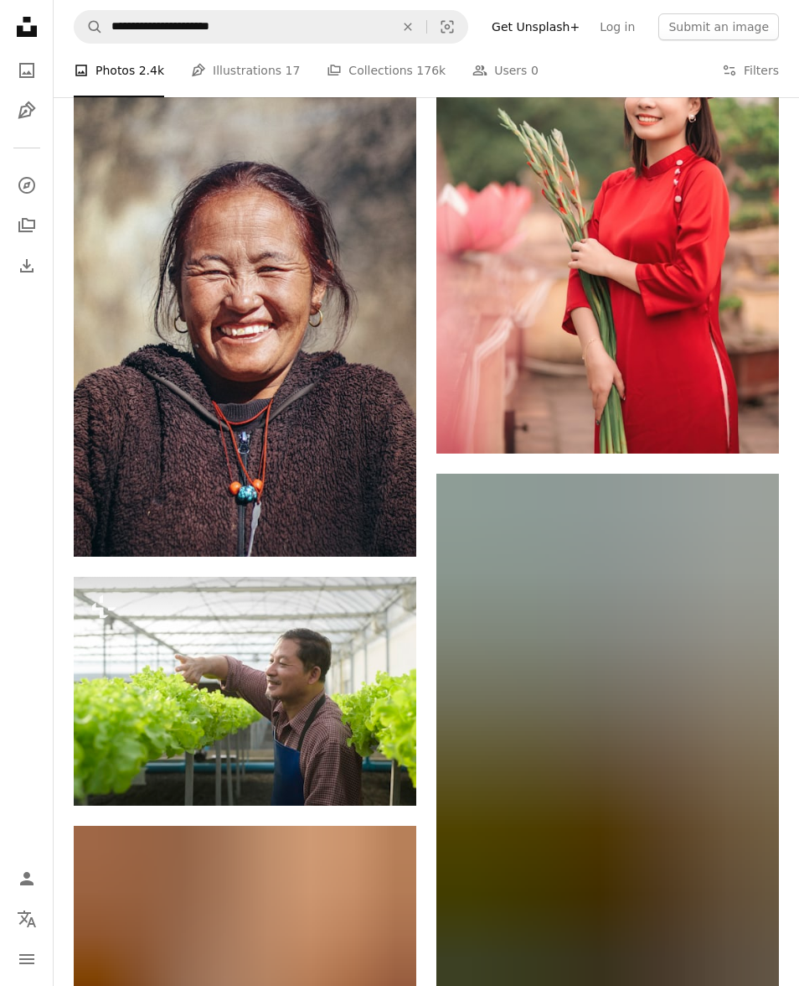
scroll to position [4488, 0]
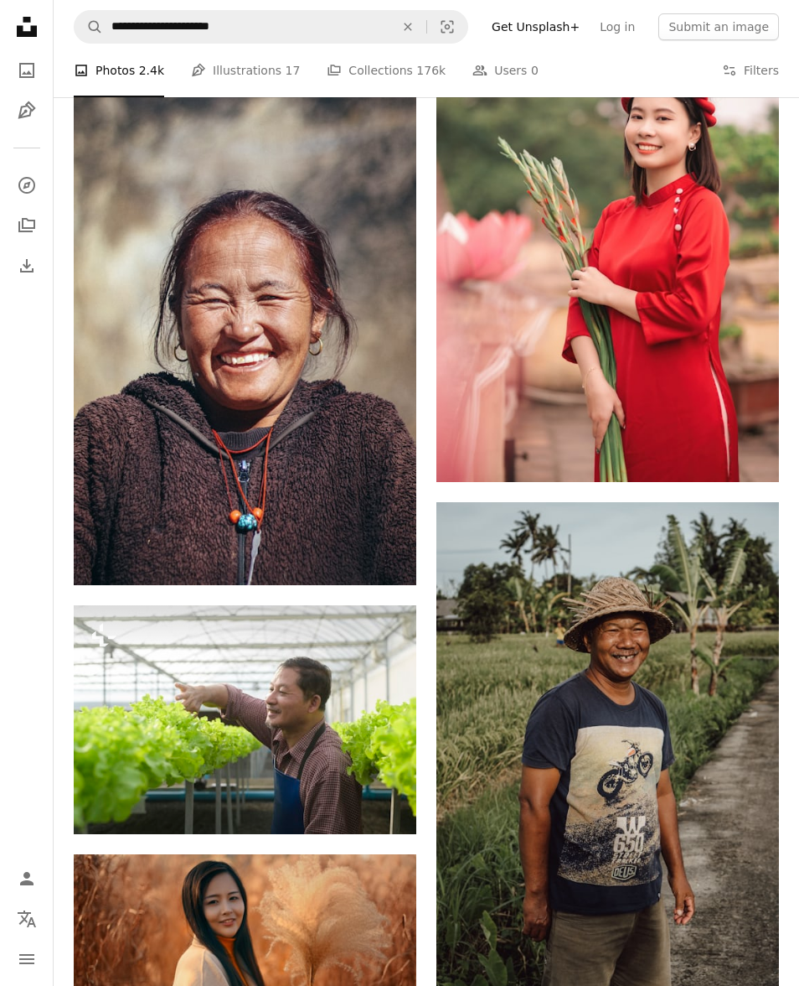
click at [333, 325] on img at bounding box center [245, 328] width 343 height 515
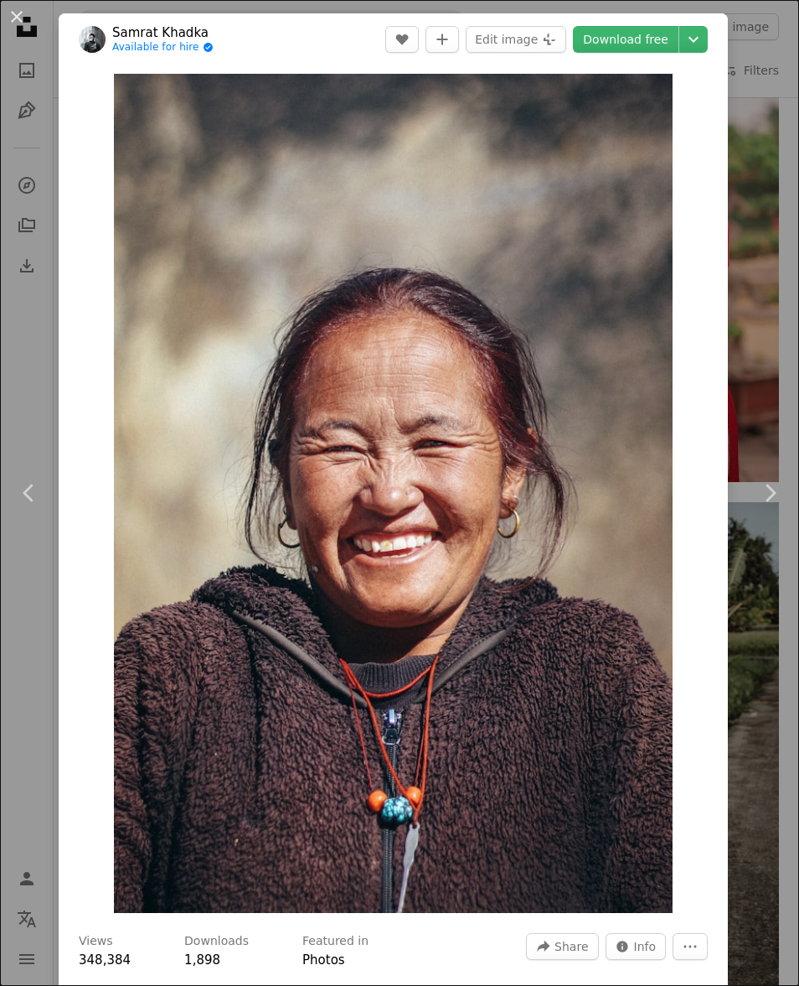
click at [463, 329] on img "Zoom in on this image" at bounding box center [393, 493] width 559 height 839
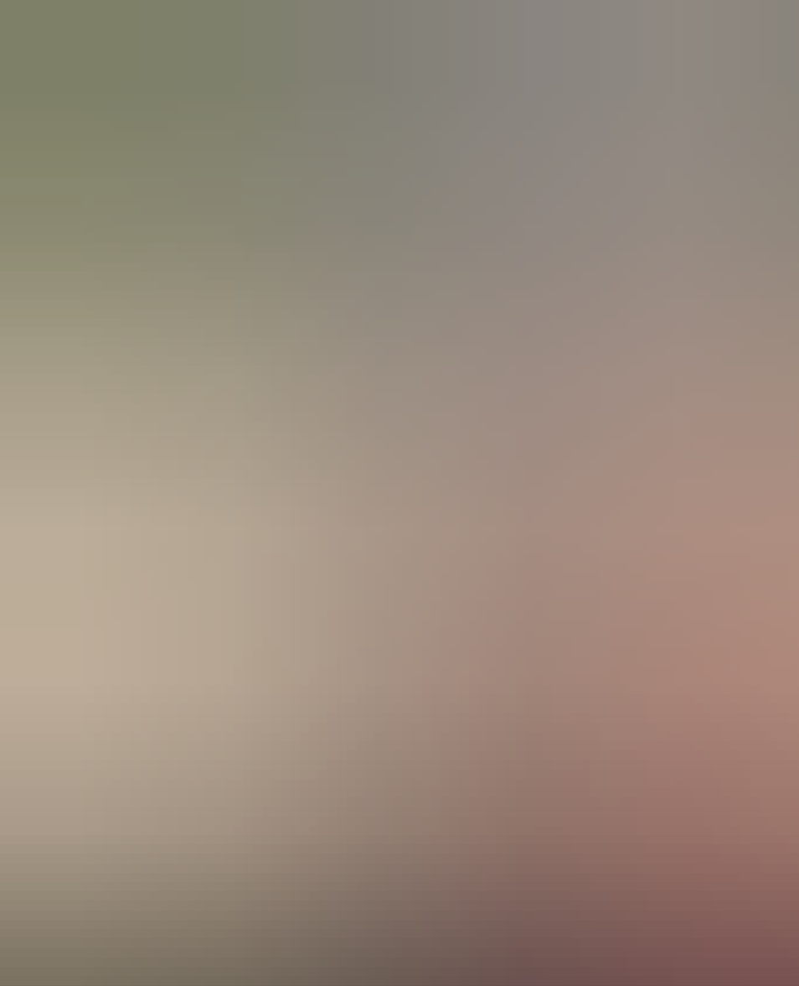
scroll to position [70, 0]
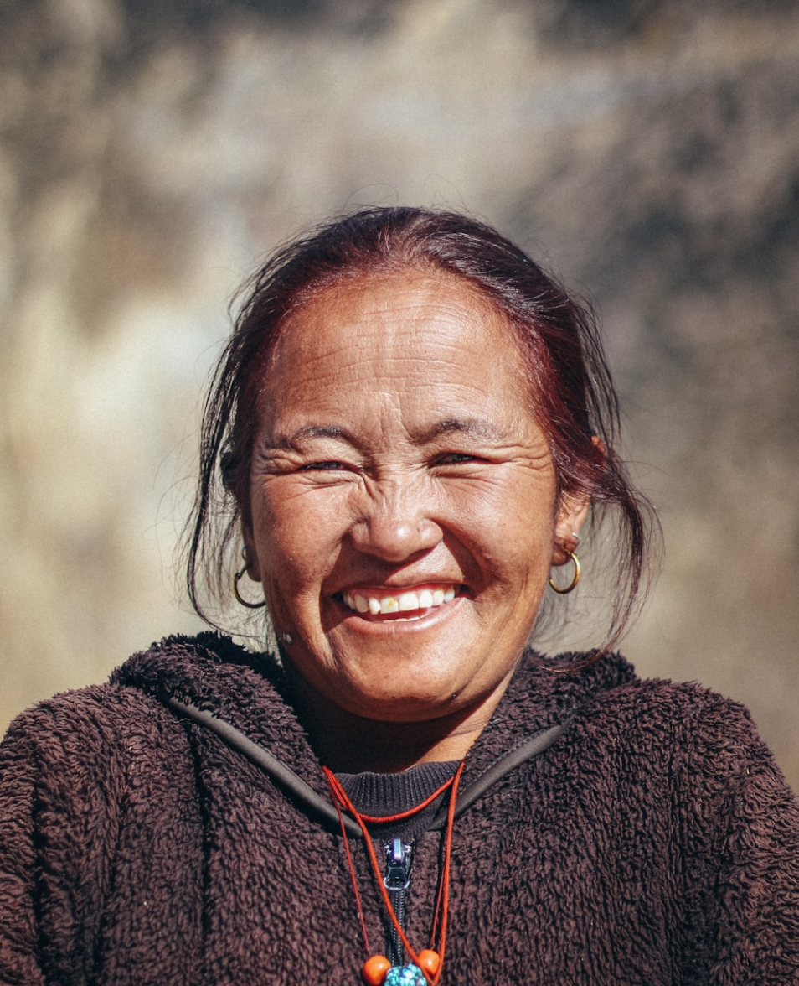
click at [148, 355] on img "Zoom out on this image" at bounding box center [399, 530] width 801 height 1202
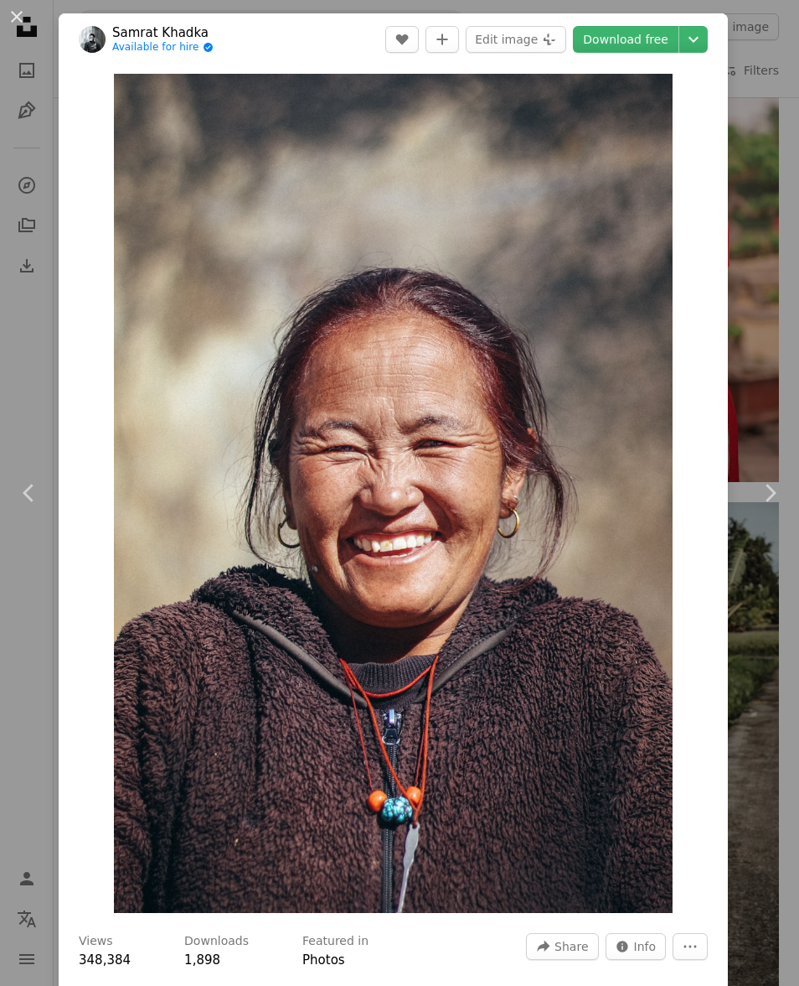
click at [27, 14] on button "An X shape" at bounding box center [17, 17] width 20 height 20
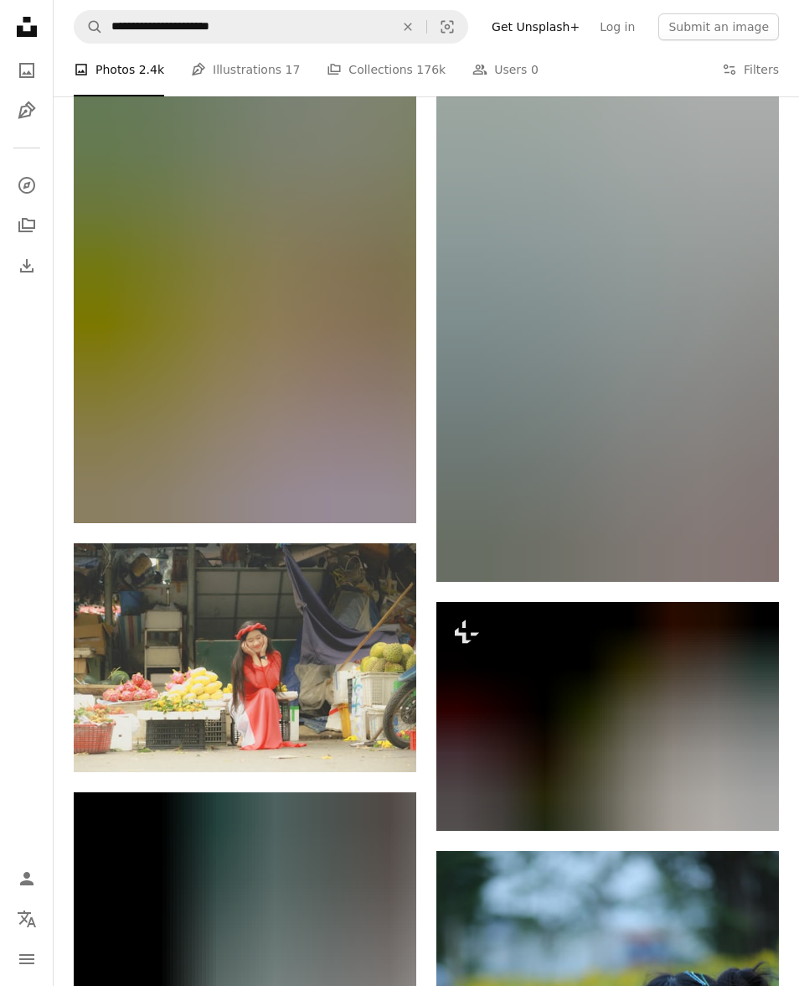
scroll to position [7309, 0]
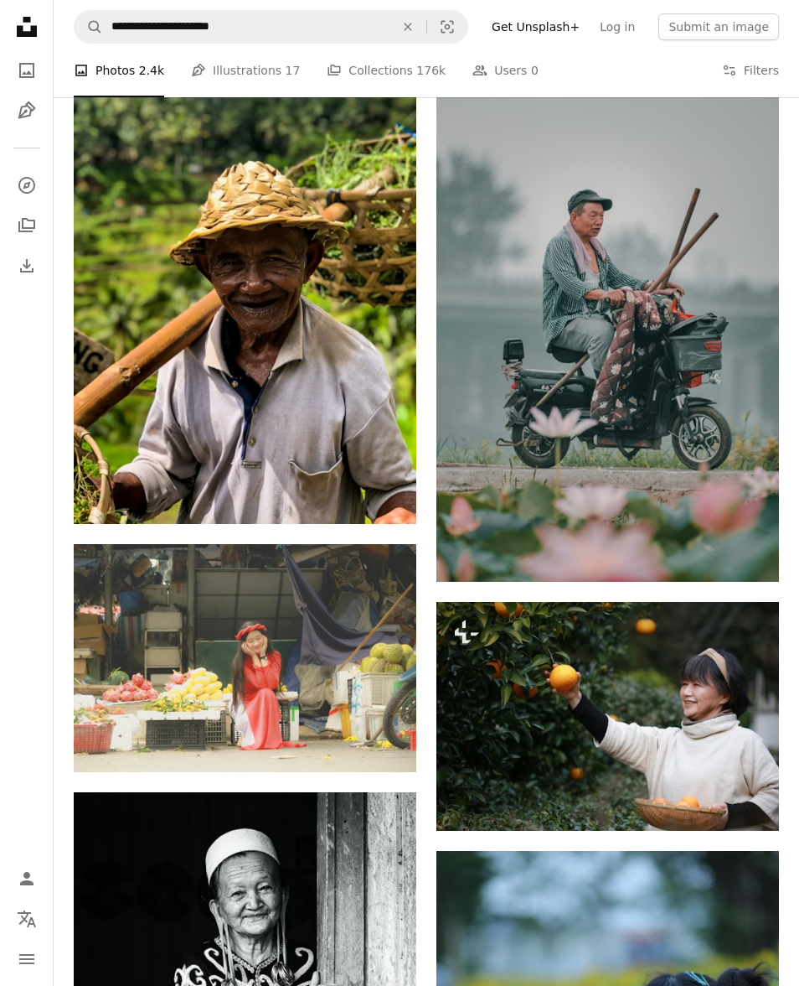
click at [298, 305] on img at bounding box center [245, 295] width 343 height 458
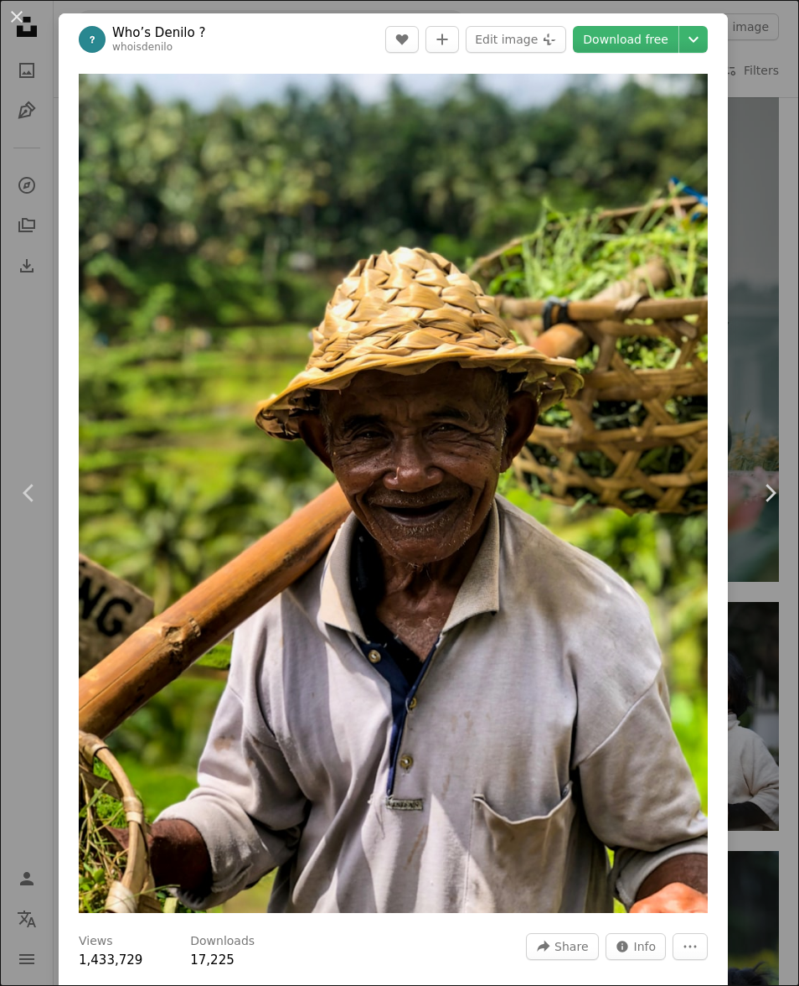
click at [541, 411] on img "Zoom in on this image" at bounding box center [393, 493] width 629 height 839
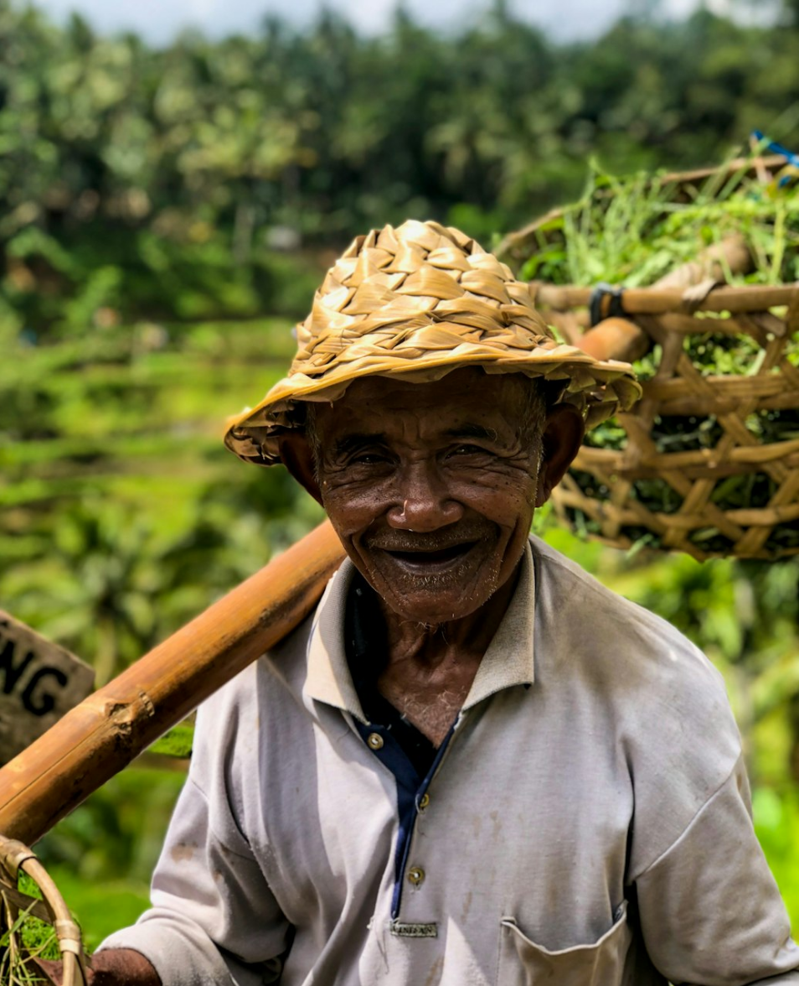
click at [602, 276] on img "Zoom out on this image" at bounding box center [399, 533] width 801 height 1068
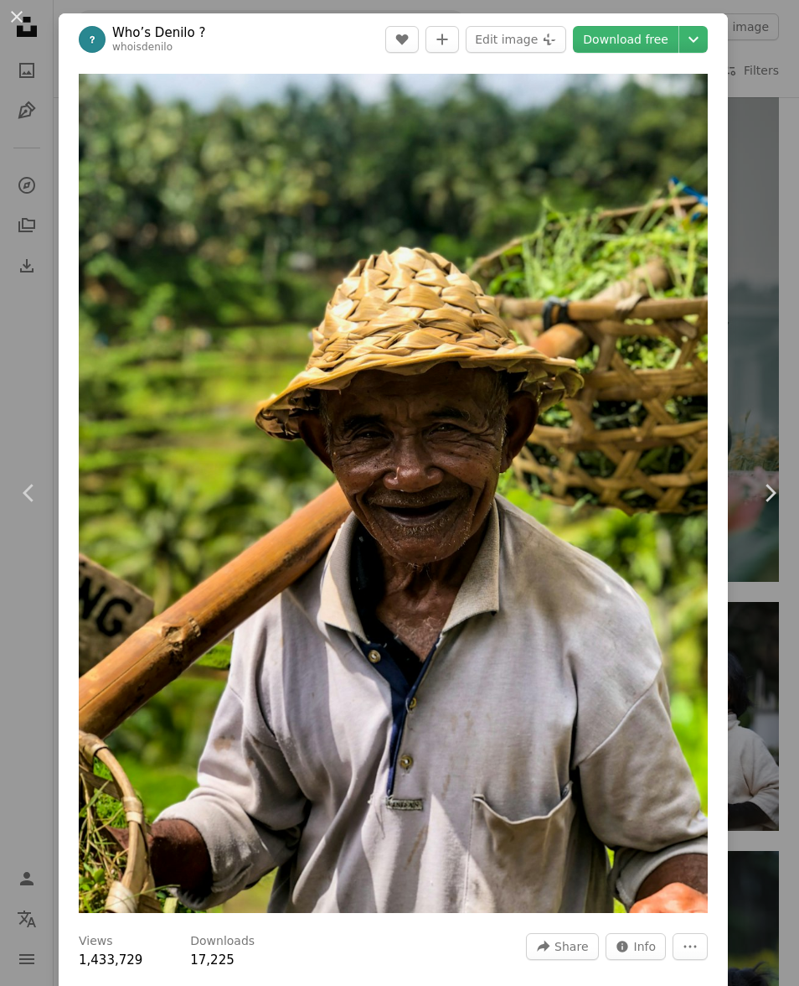
click at [27, 21] on button "An X shape" at bounding box center [17, 17] width 20 height 20
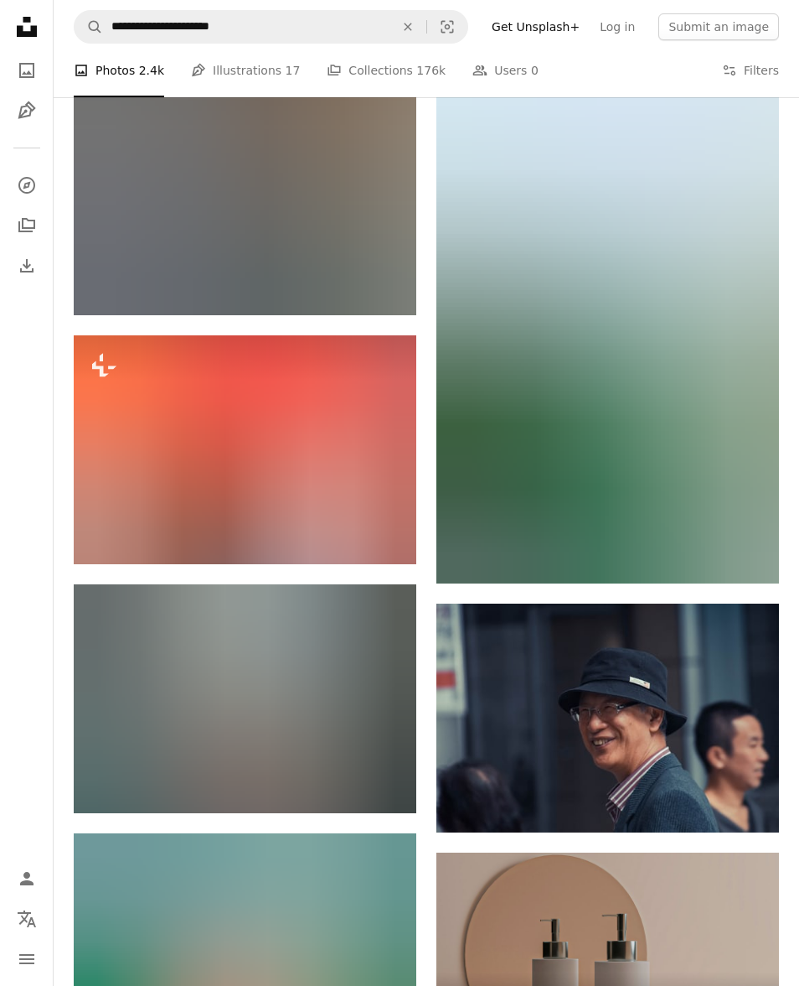
scroll to position [9474, 0]
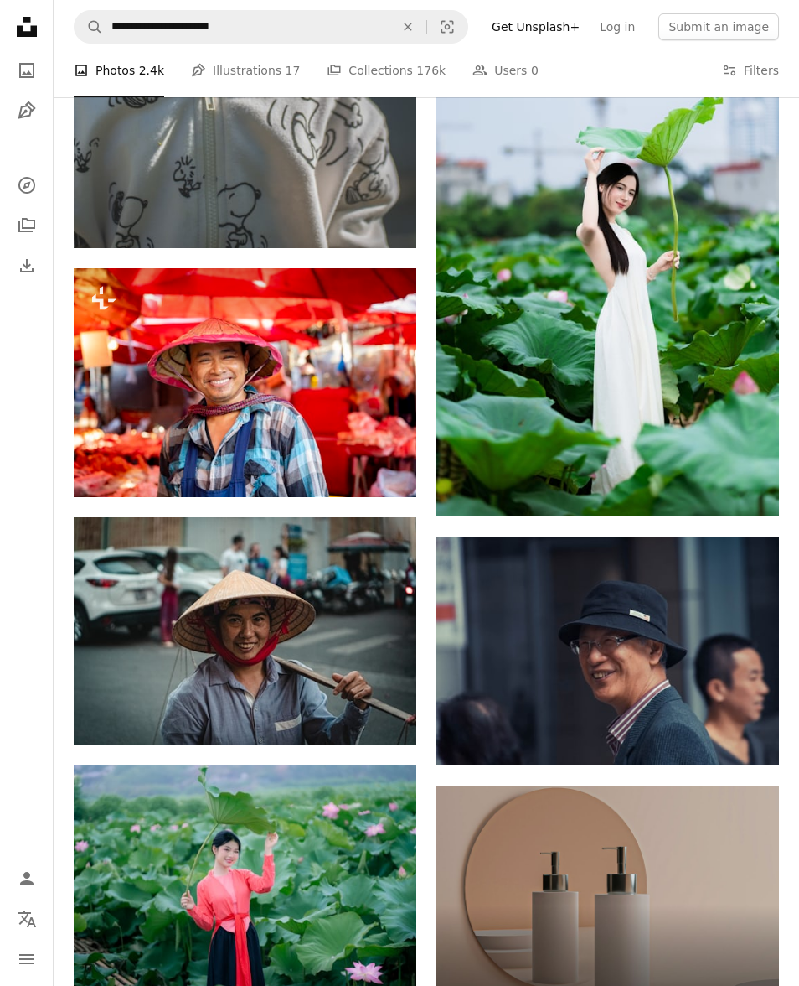
click at [313, 641] on img at bounding box center [245, 631] width 343 height 228
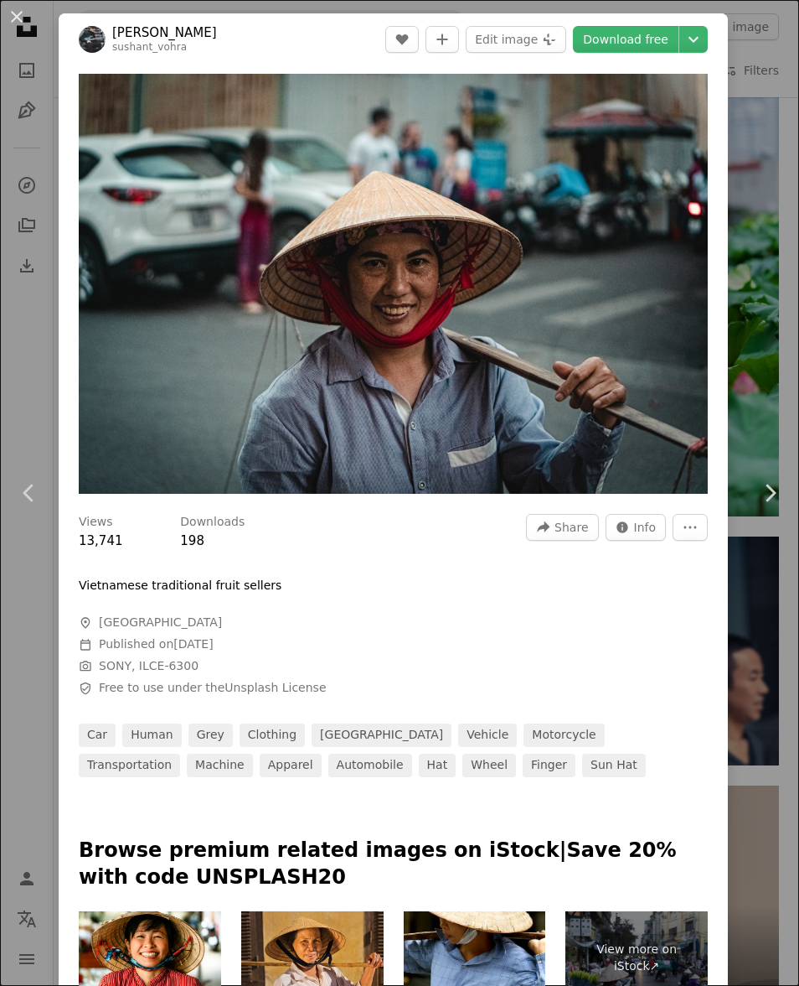
click at [641, 213] on img "Zoom in on this image" at bounding box center [393, 284] width 629 height 420
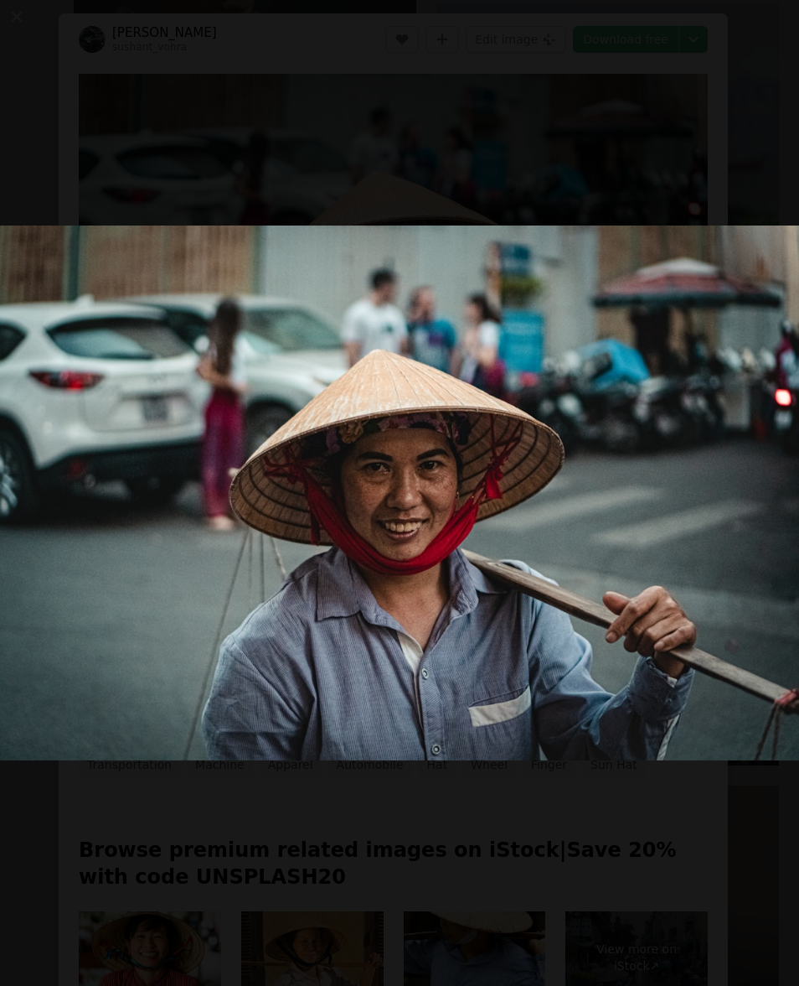
scroll to position [13022, 0]
